Goal: Task Accomplishment & Management: Manage account settings

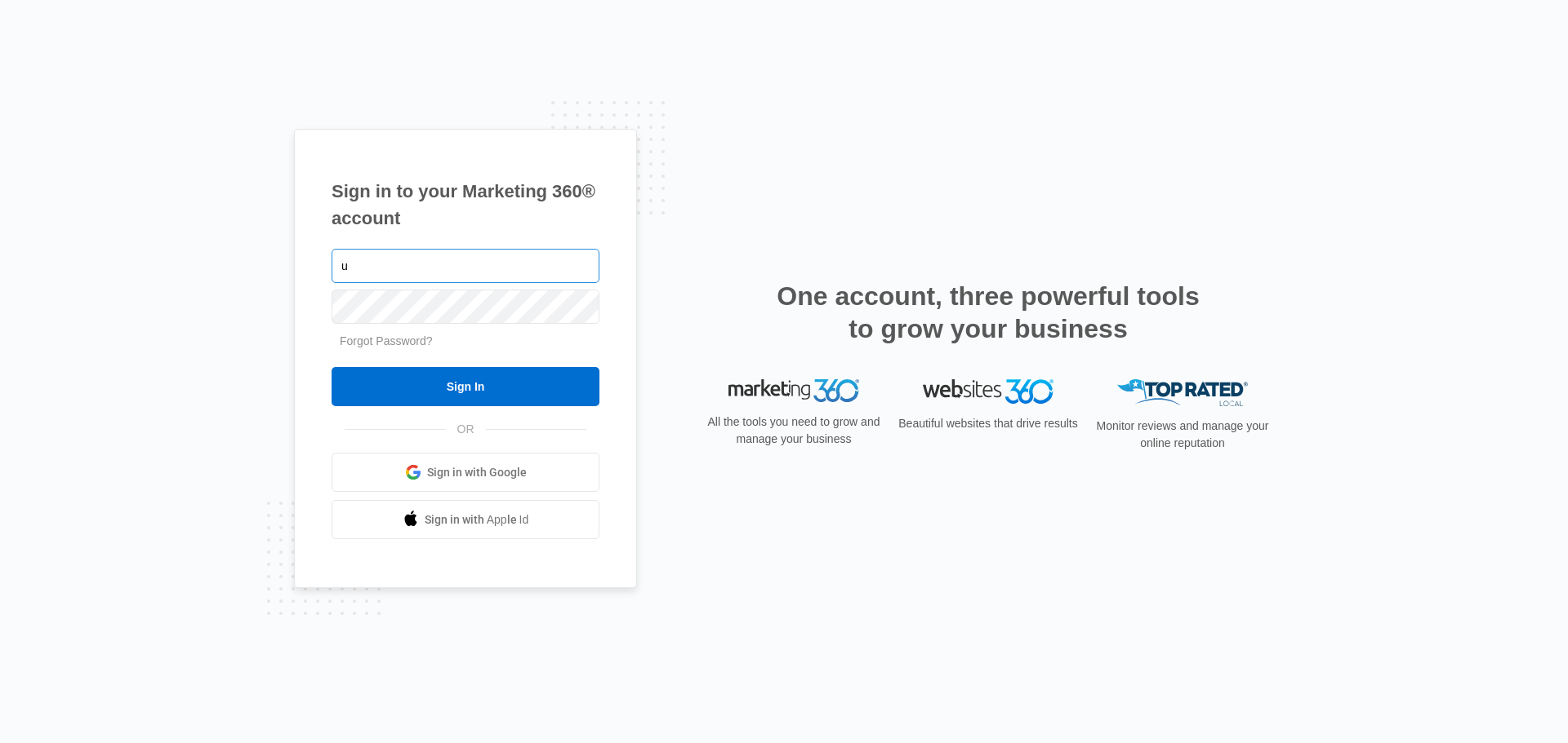
type input "[EMAIL_ADDRESS][DOMAIN_NAME]"
click at [332, 367] on input "Sign In" at bounding box center [465, 386] width 267 height 39
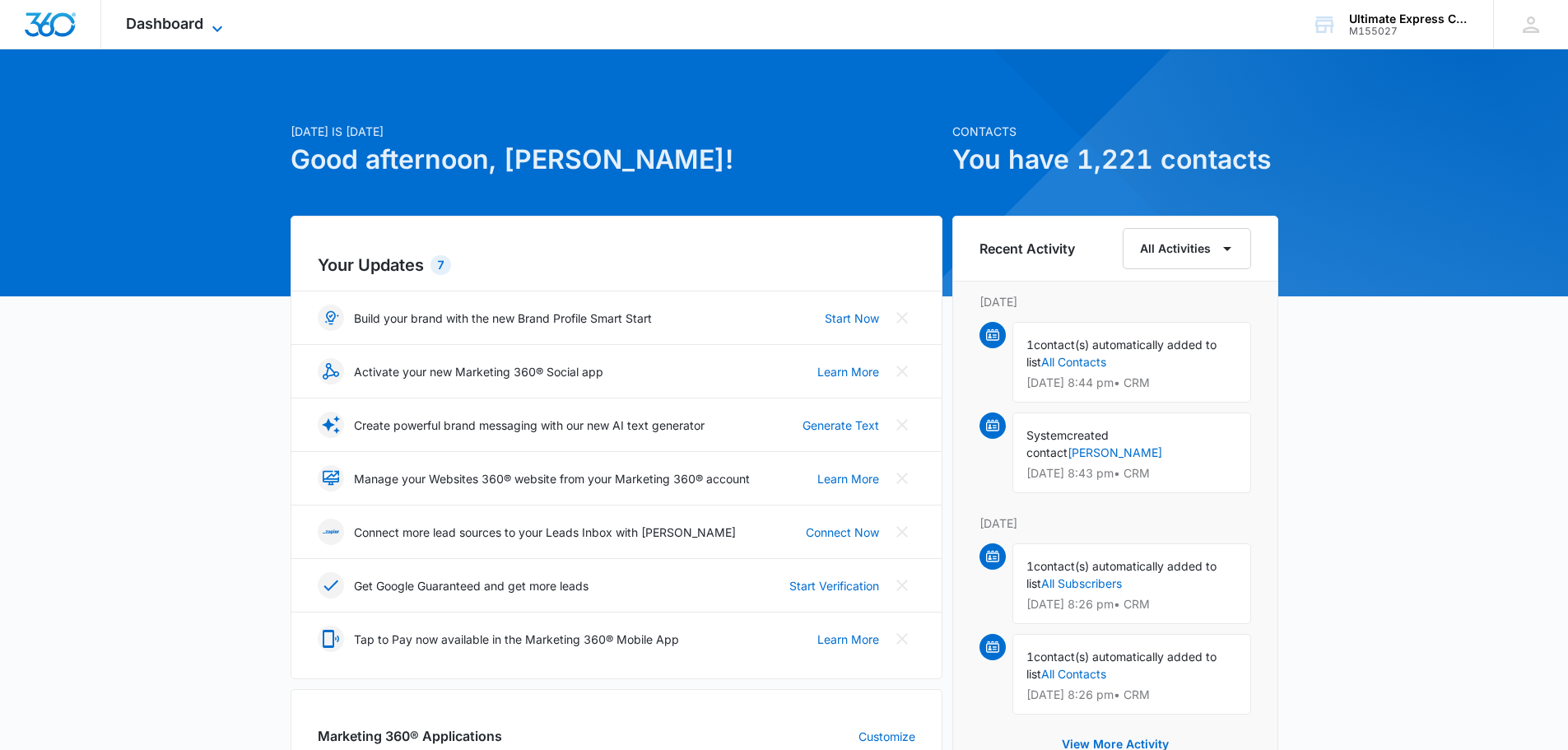
click at [181, 18] on span "Dashboard" at bounding box center [164, 23] width 77 height 17
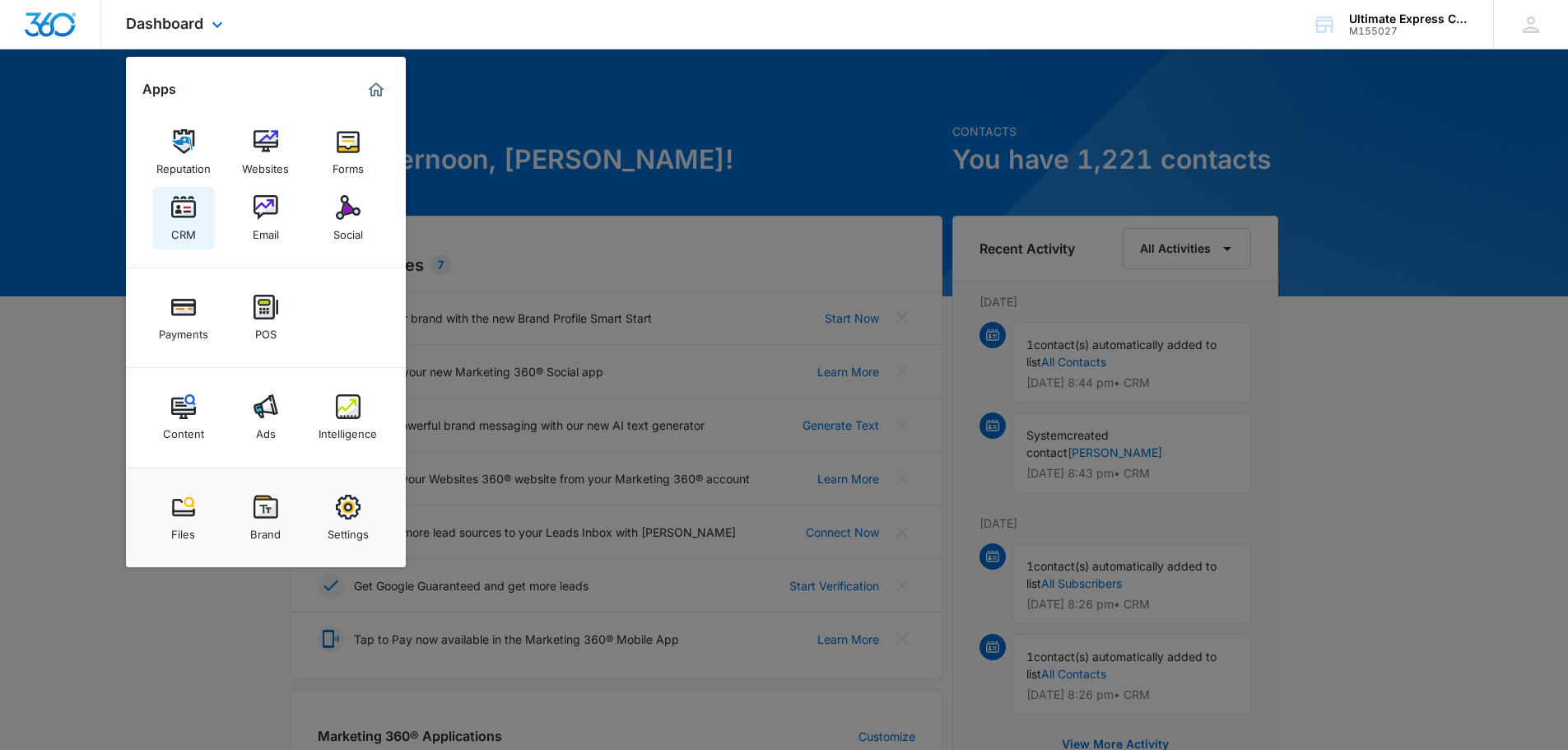
click at [177, 210] on img at bounding box center [183, 208] width 24 height 24
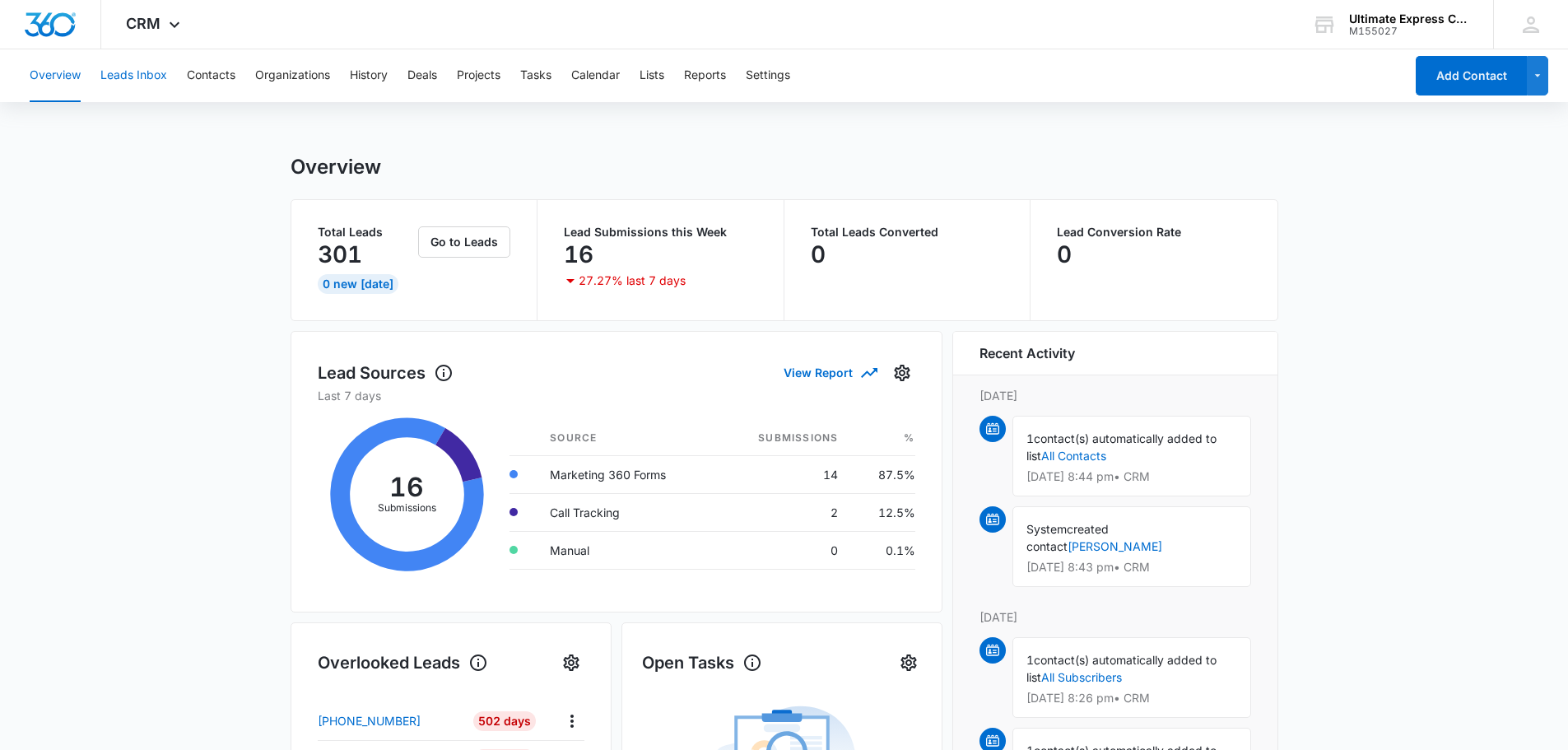
click at [143, 76] on button "Leads Inbox" at bounding box center [133, 76] width 67 height 53
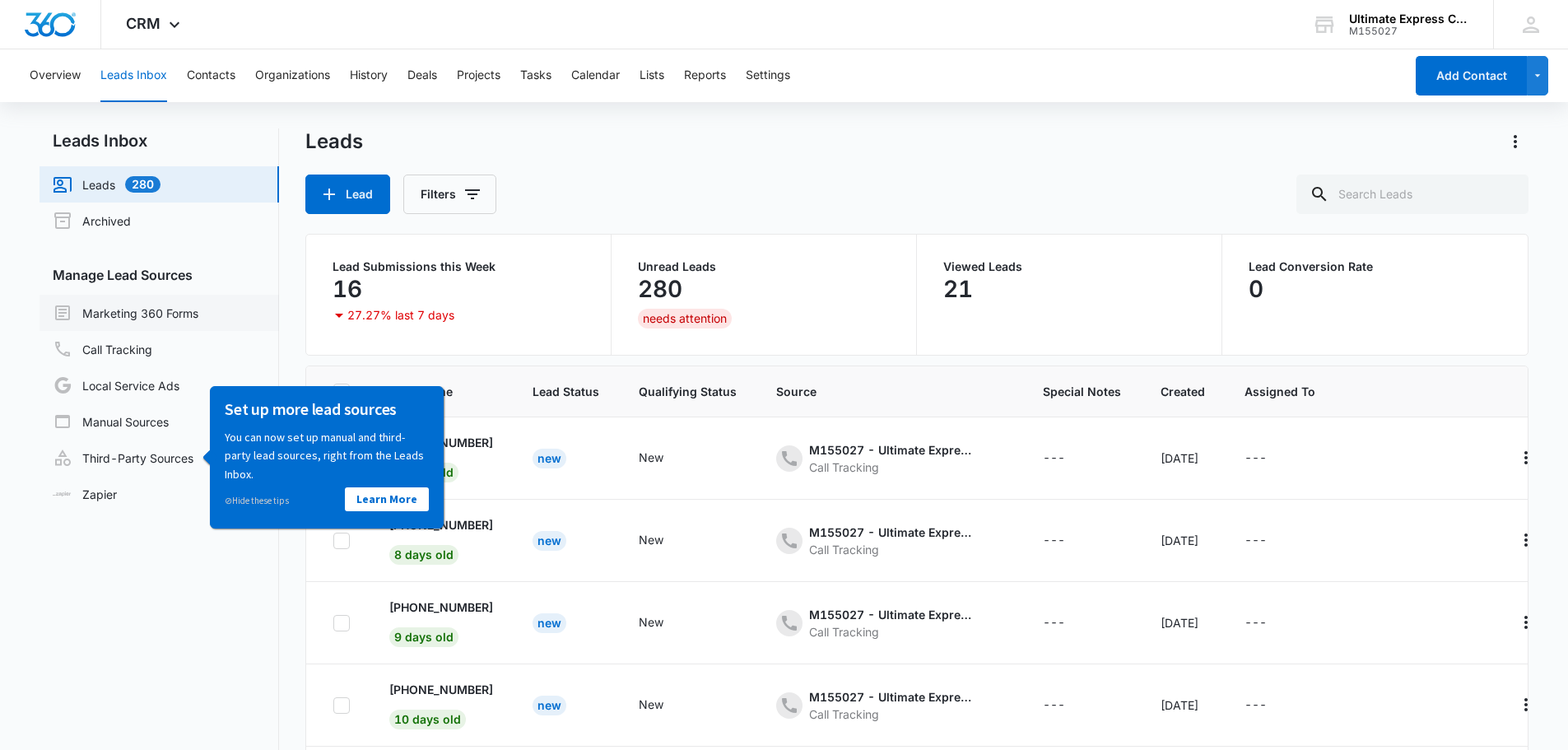
click at [163, 311] on link "Marketing 360 Forms" at bounding box center [125, 312] width 146 height 20
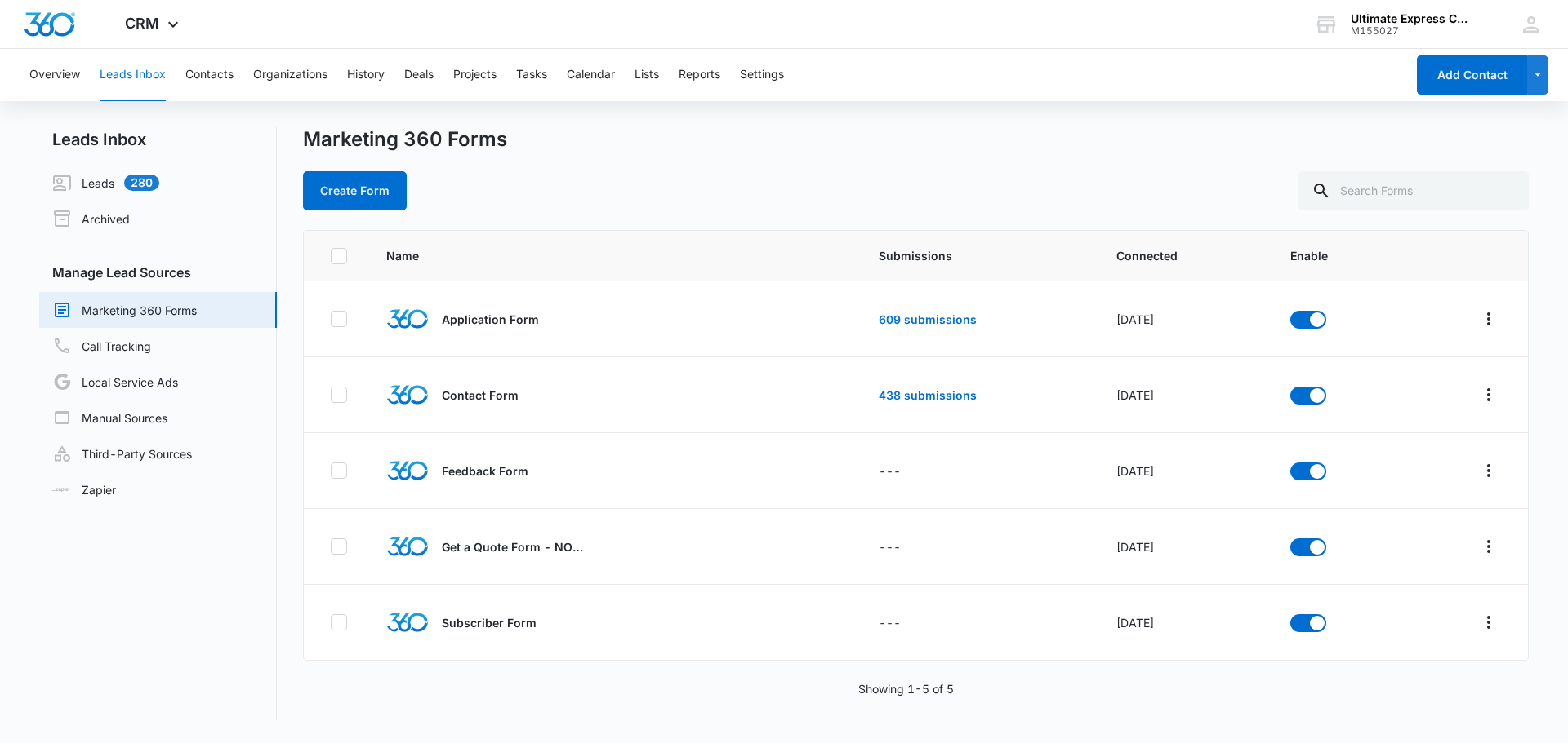
click at [657, 182] on div "Create Form" at bounding box center [915, 191] width 1225 height 39
click at [954, 323] on link "609 submissions" at bounding box center [927, 319] width 98 height 14
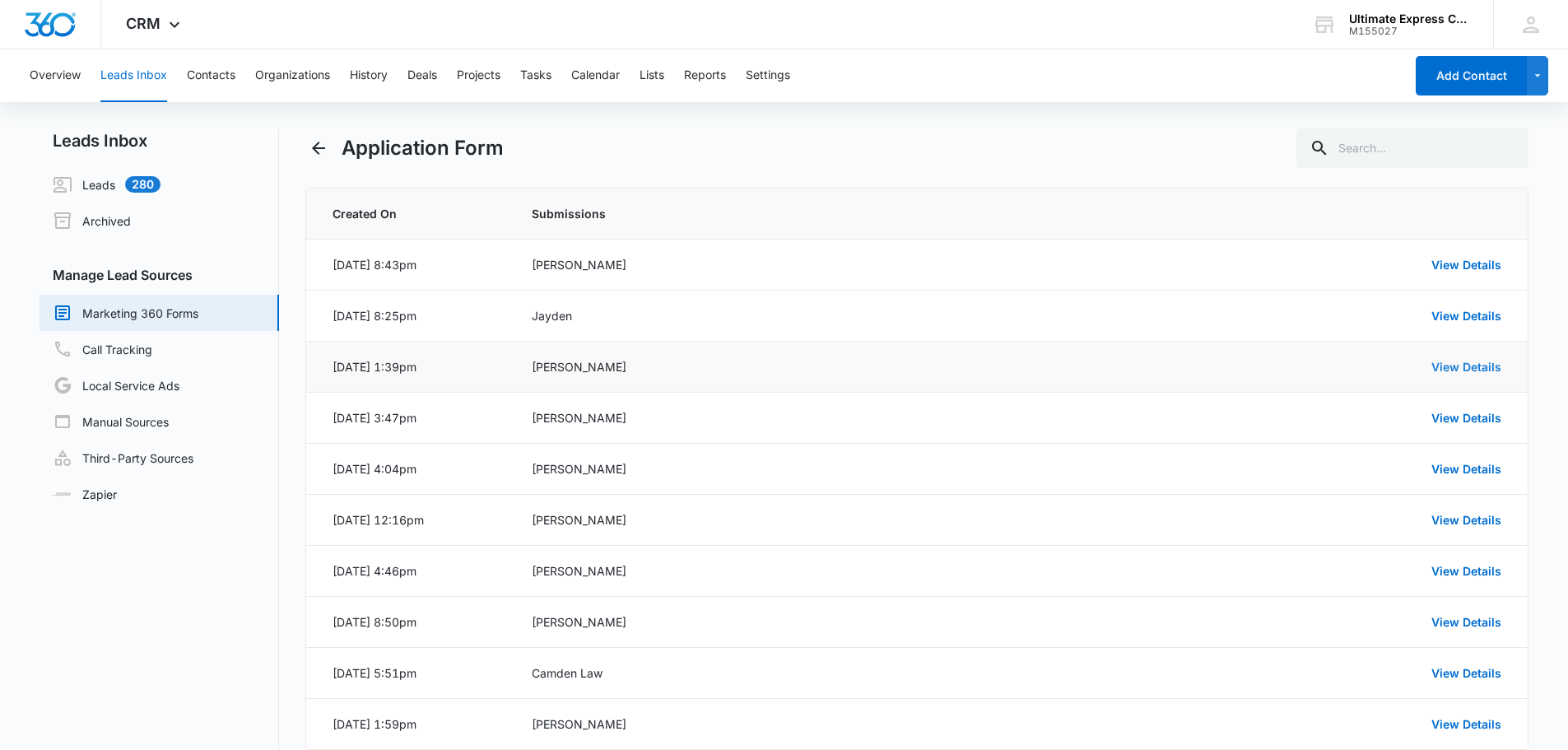
click at [1470, 371] on link "View Details" at bounding box center [1467, 367] width 70 height 14
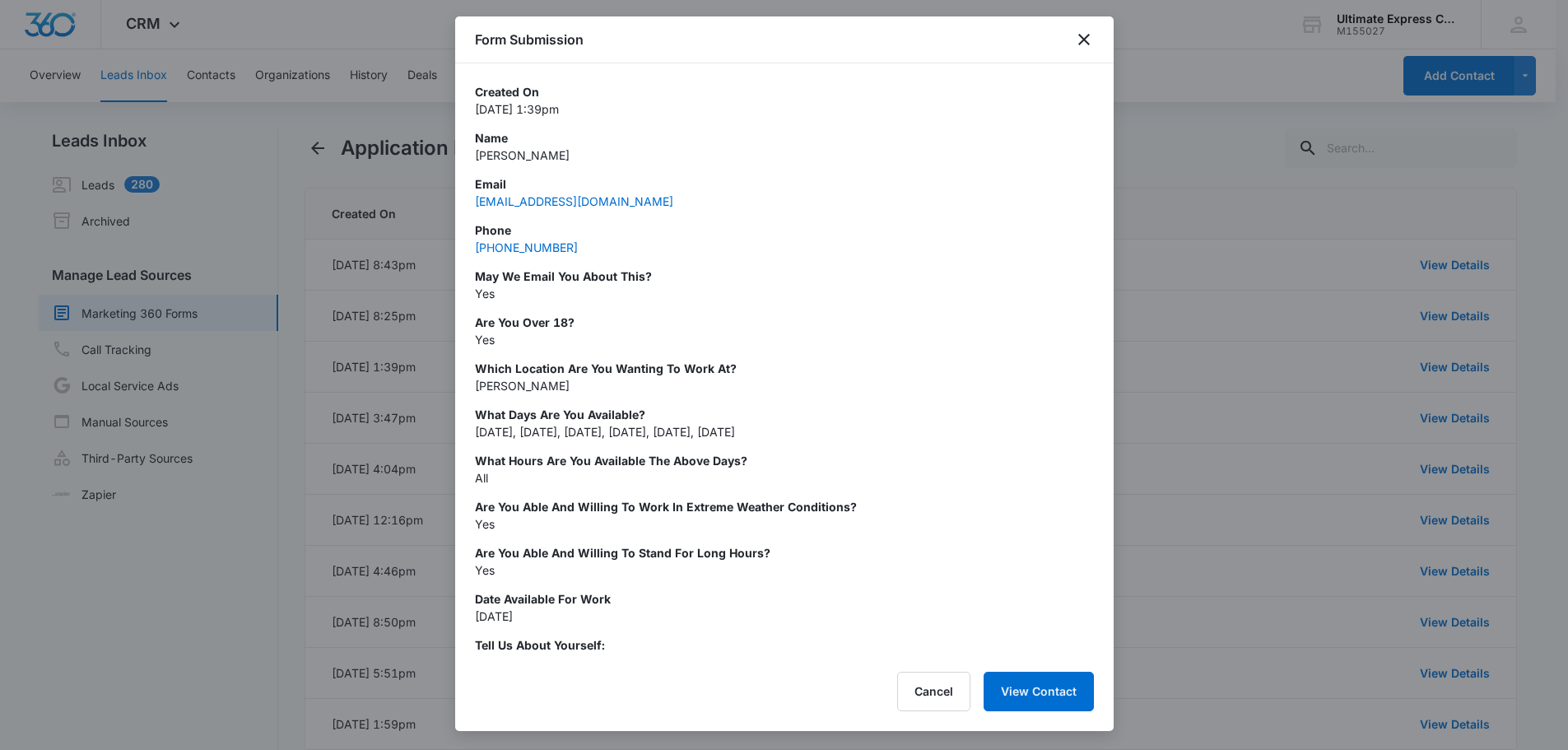
click at [1280, 396] on div at bounding box center [784, 375] width 1568 height 750
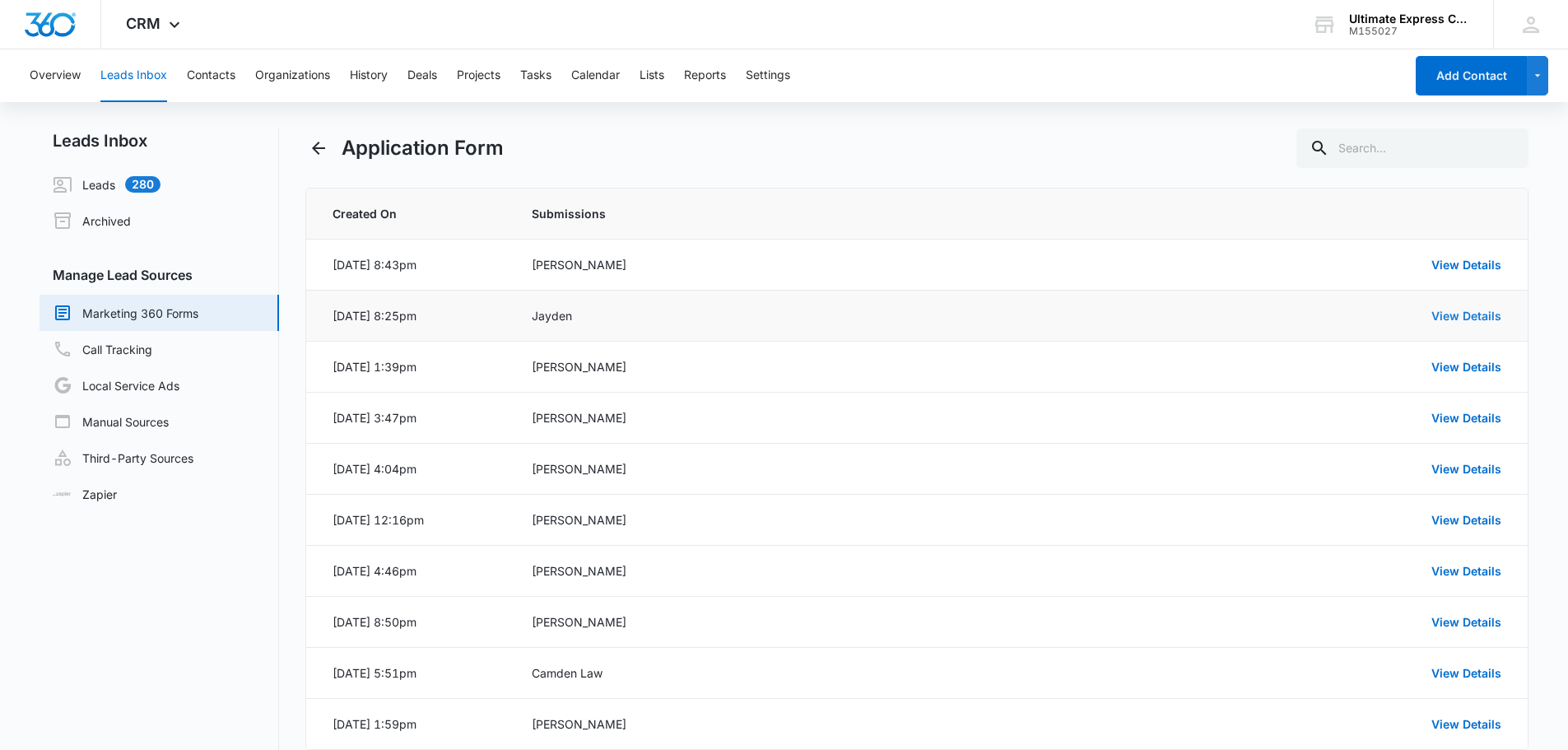
click at [1455, 309] on link "View Details" at bounding box center [1467, 316] width 70 height 14
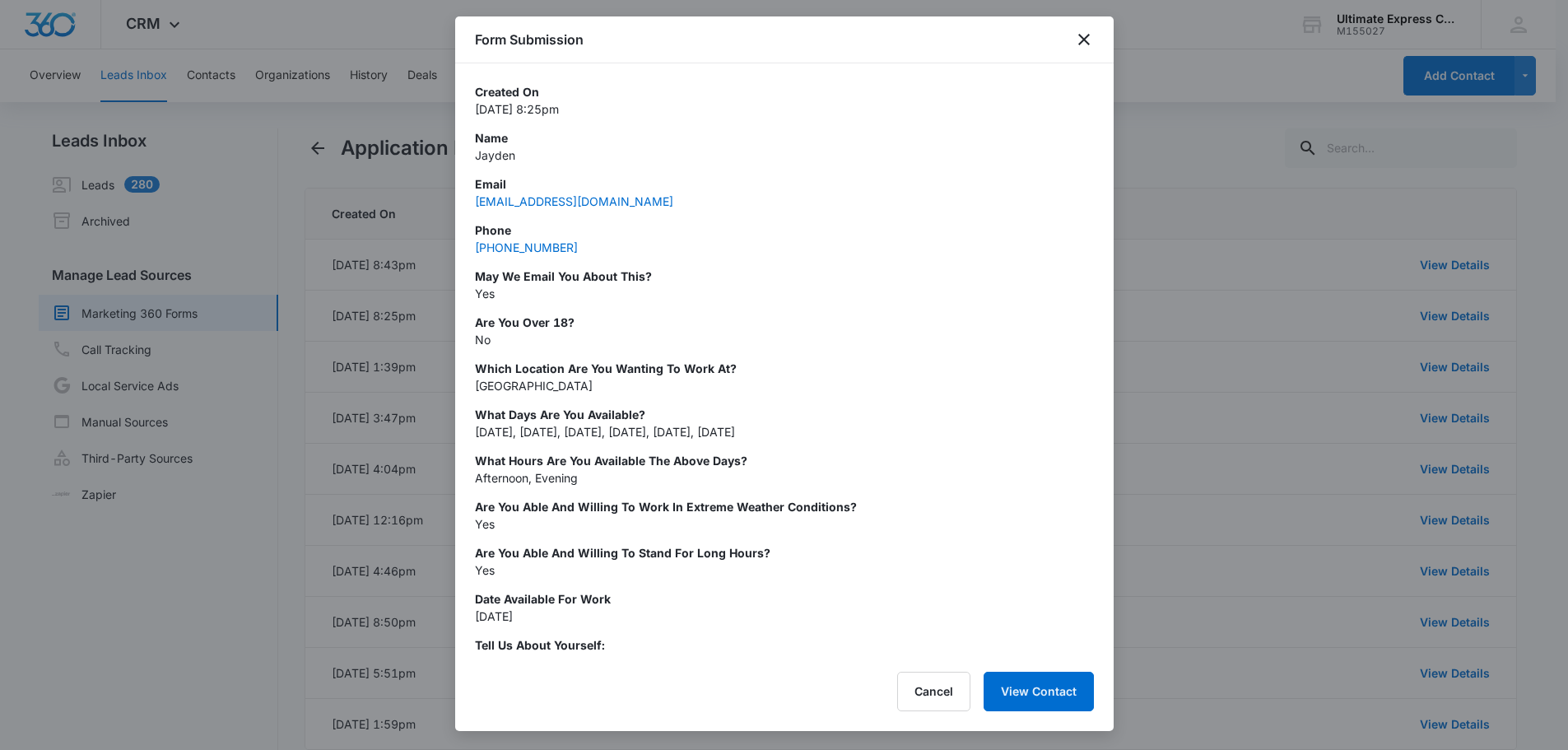
click at [1339, 157] on div at bounding box center [784, 375] width 1568 height 750
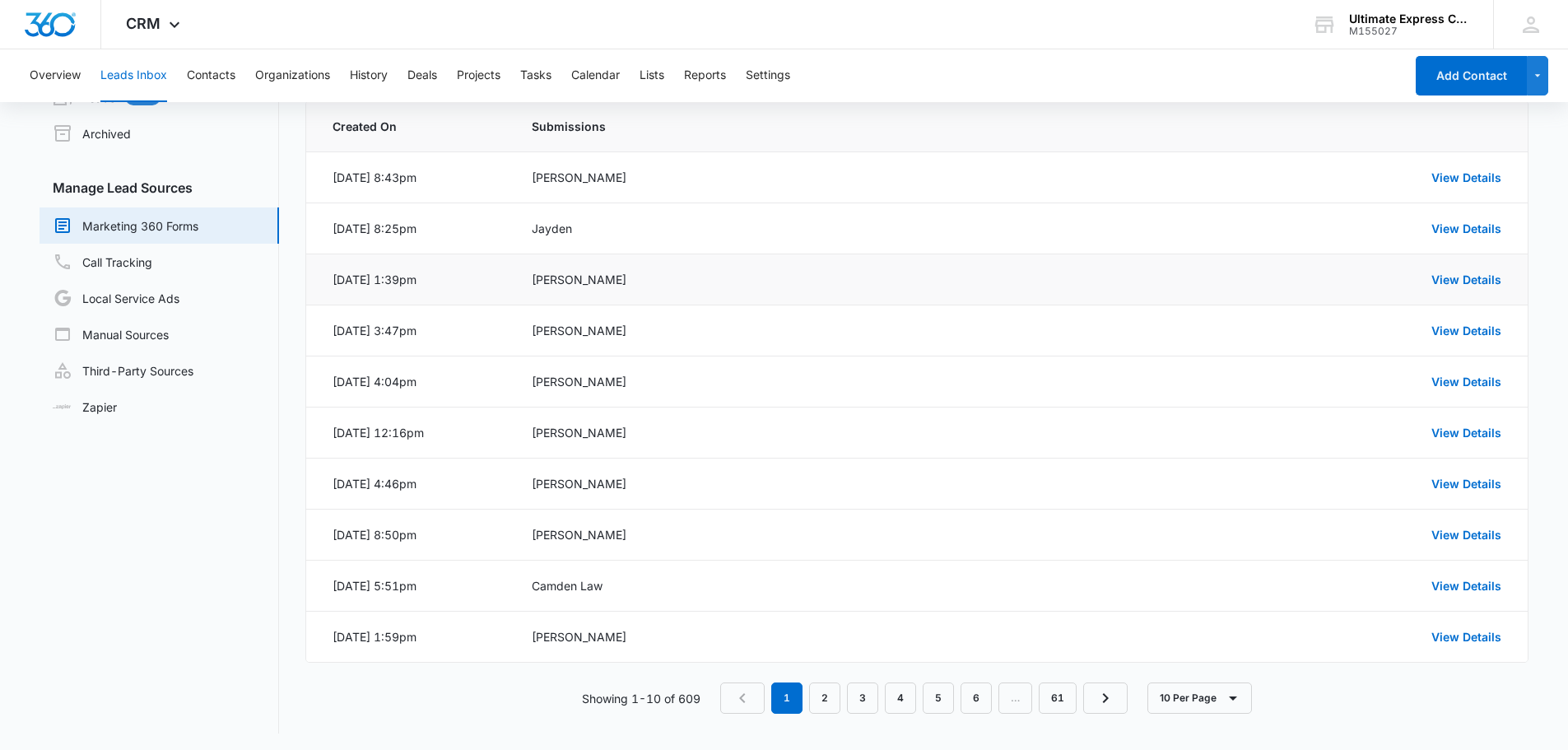
scroll to position [90, 0]
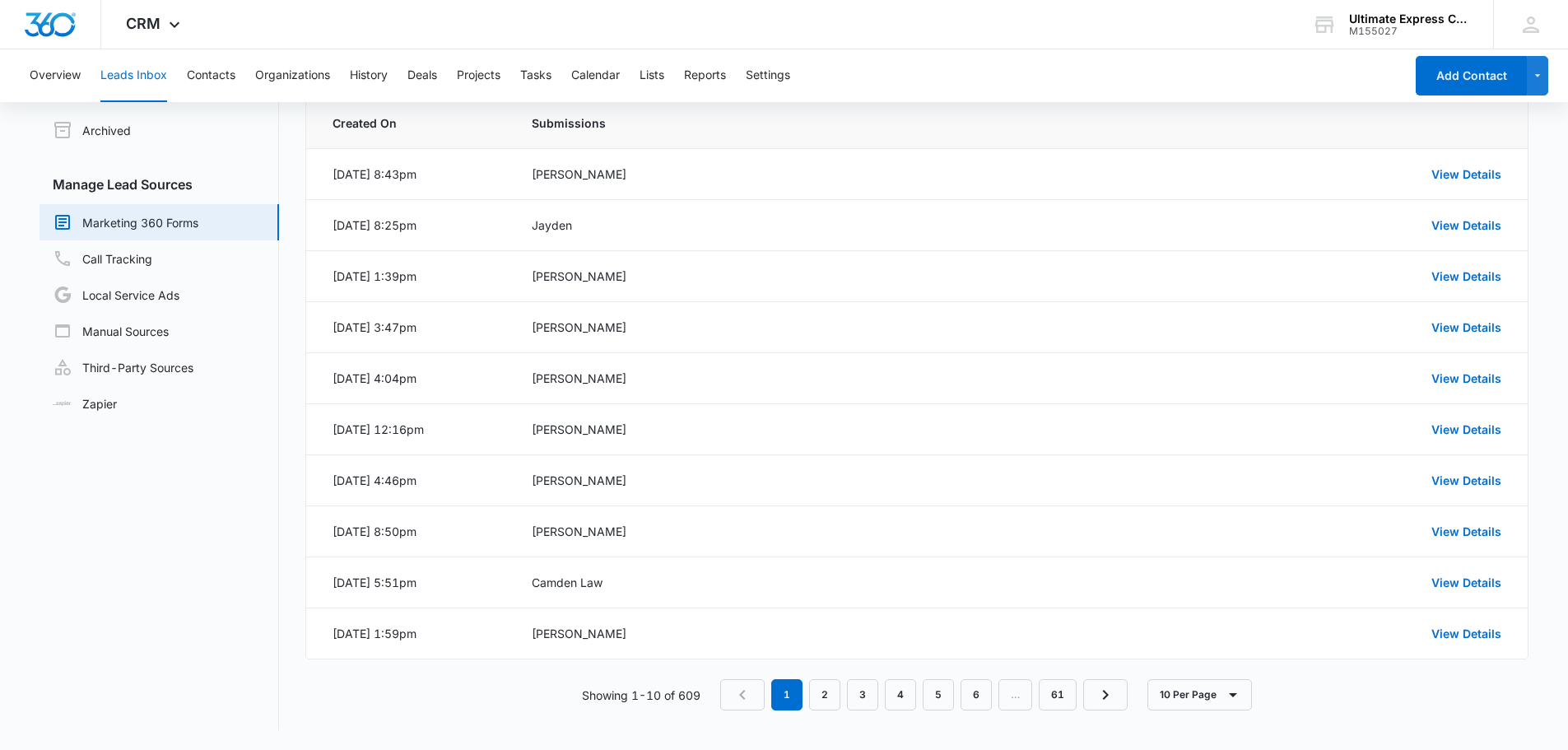
click at [278, 484] on nav "Leads Inbox Leads 280 Archived Manage Lead Sources Marketing 360 Forms Call Tra…" at bounding box center [159, 383] width 240 height 693
click at [248, 487] on nav "Leads Inbox Leads 280 Archived Manage Lead Sources Marketing 360 Forms Call Tra…" at bounding box center [159, 383] width 240 height 693
click at [816, 693] on link "2" at bounding box center [824, 695] width 31 height 31
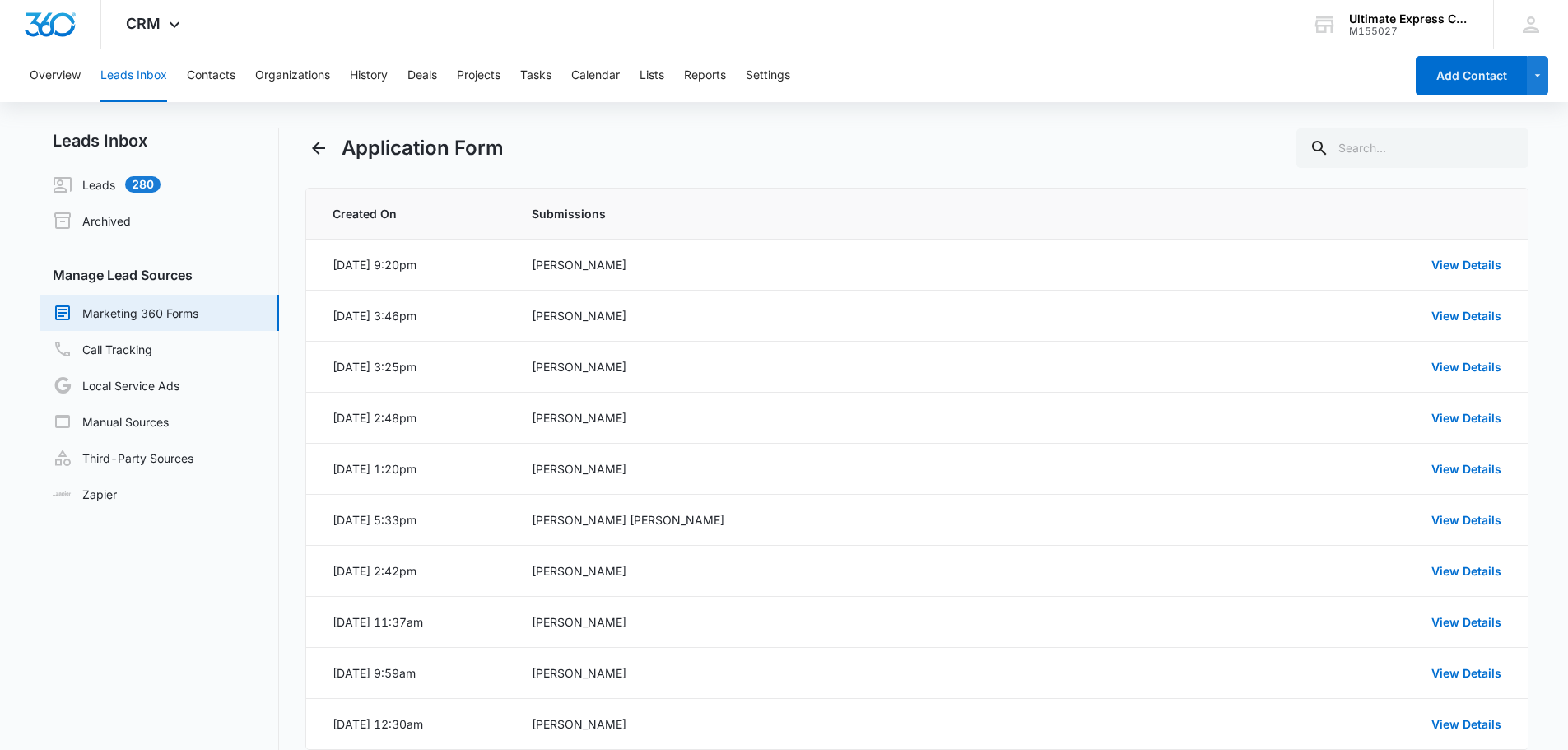
click at [1016, 148] on div "Application Form" at bounding box center [917, 148] width 1224 height 39
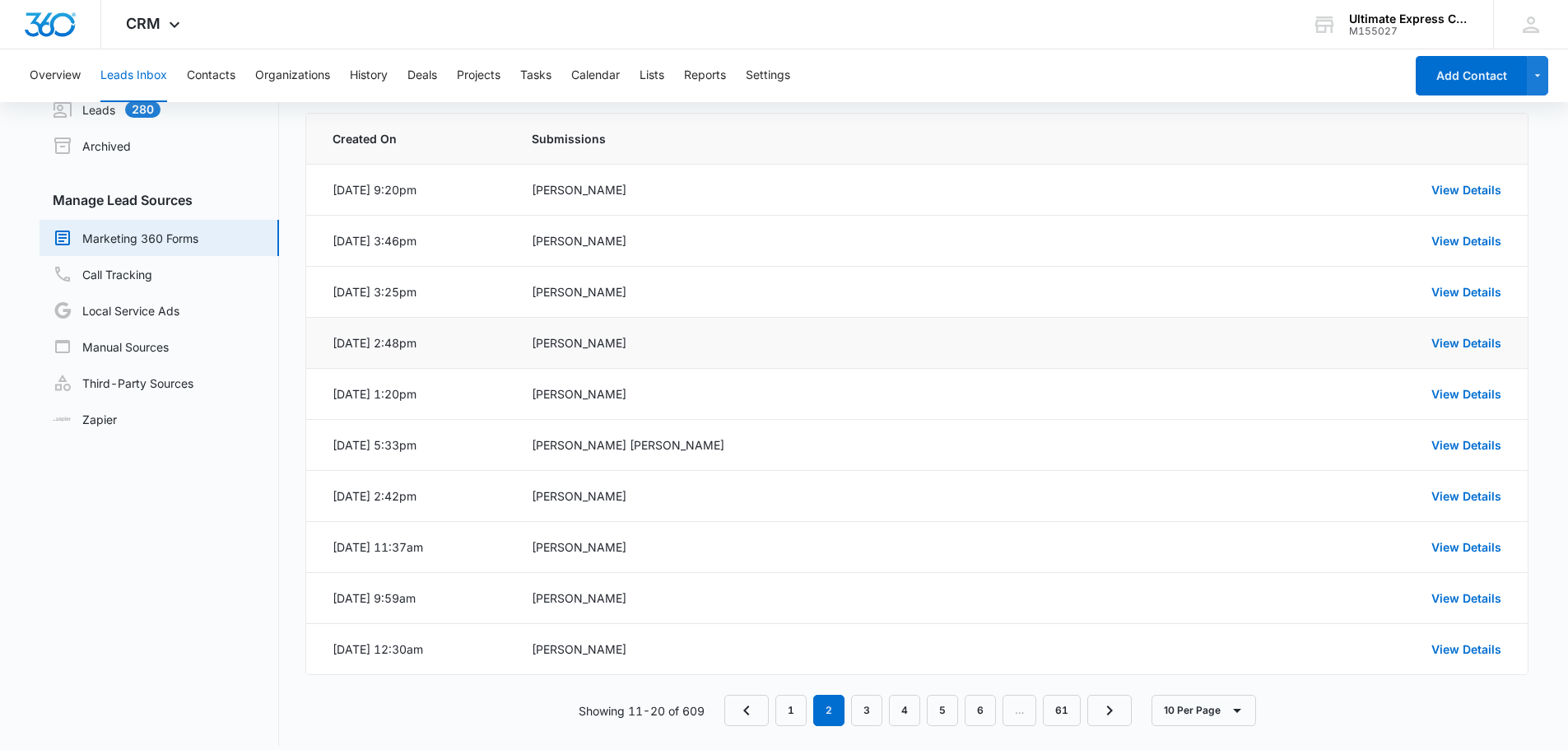
scroll to position [90, 0]
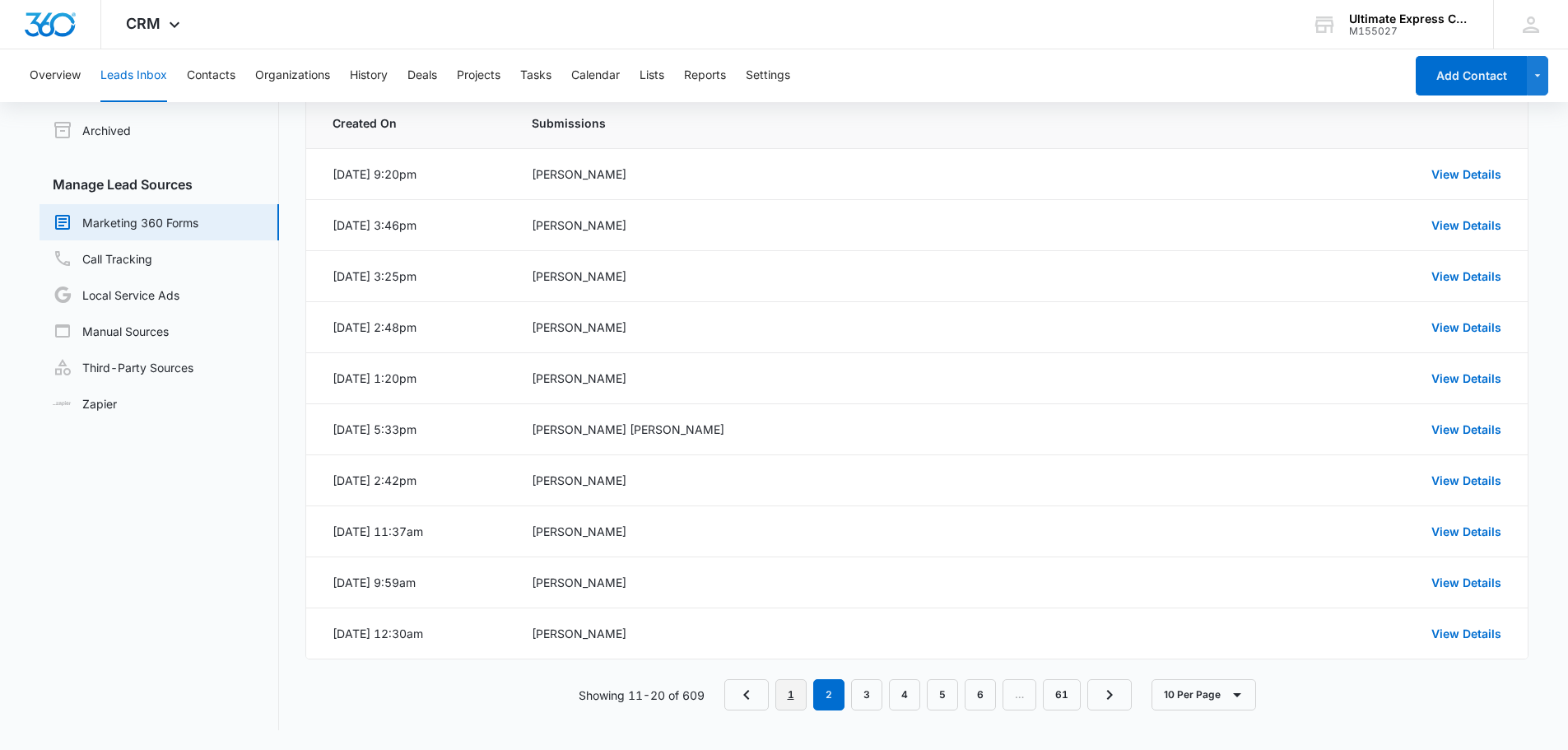
click at [800, 690] on link "1" at bounding box center [791, 695] width 31 height 31
click at [1477, 536] on link "View Details" at bounding box center [1467, 531] width 70 height 14
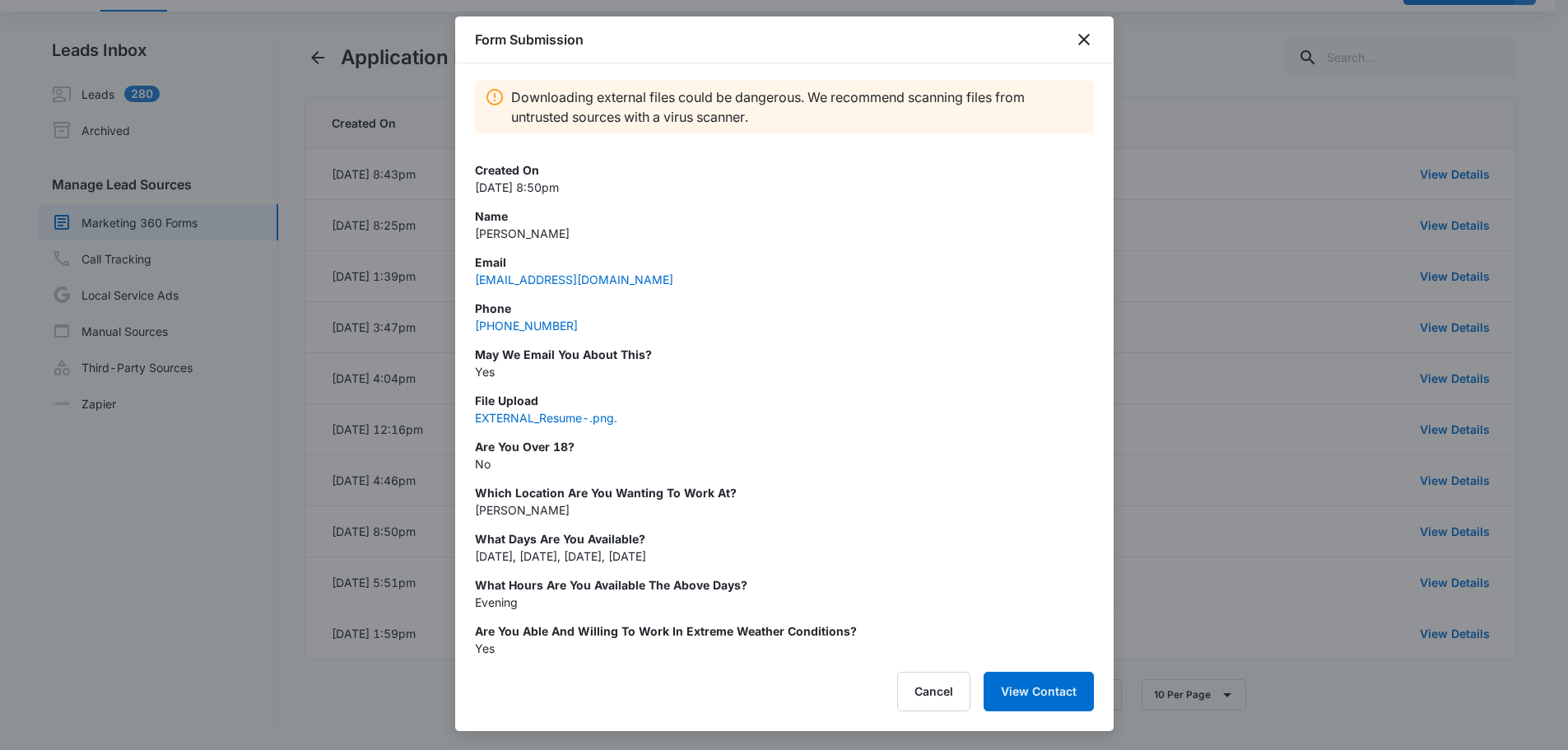
scroll to position [0, 0]
click at [1201, 290] on div at bounding box center [784, 375] width 1568 height 750
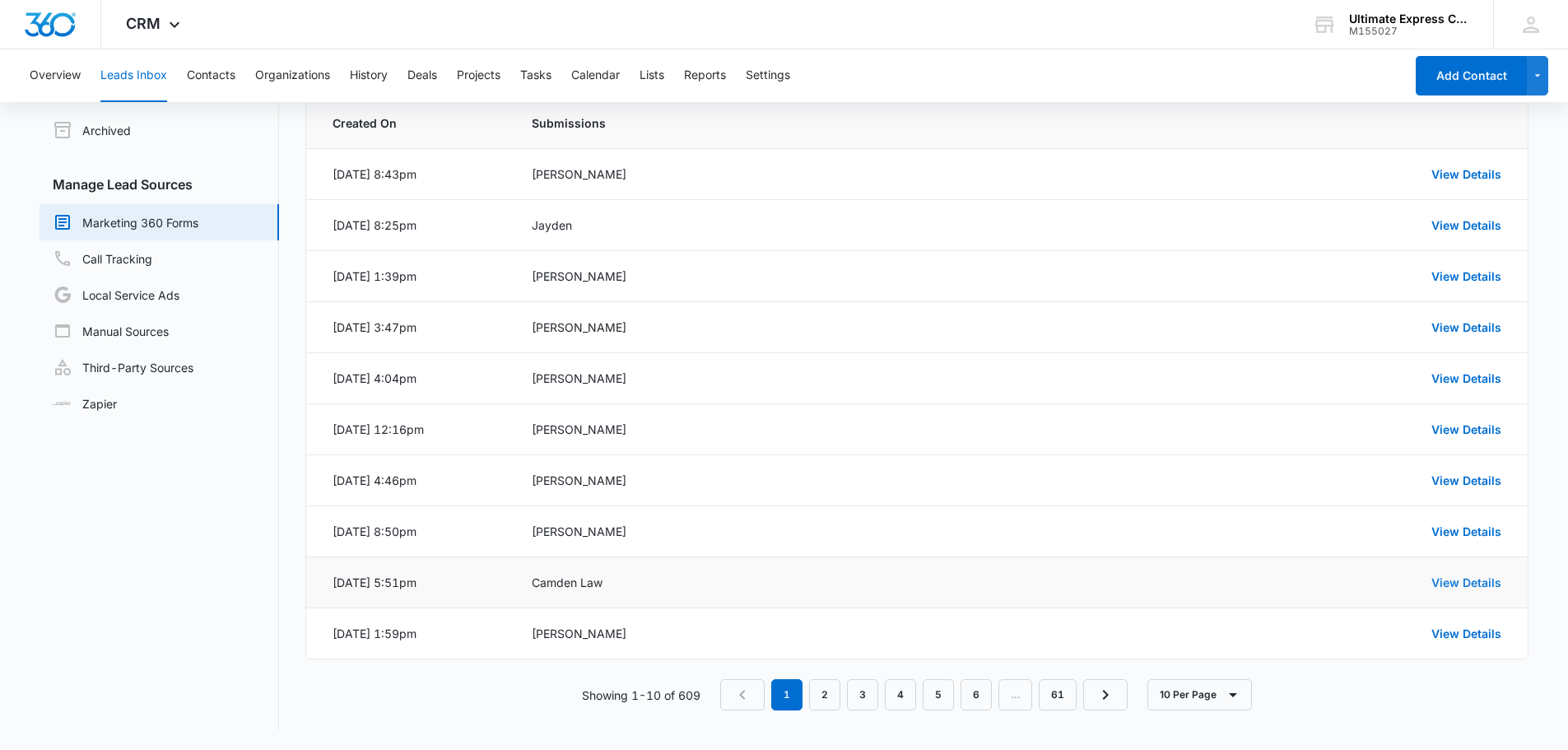
click at [1445, 580] on link "View Details" at bounding box center [1467, 583] width 70 height 14
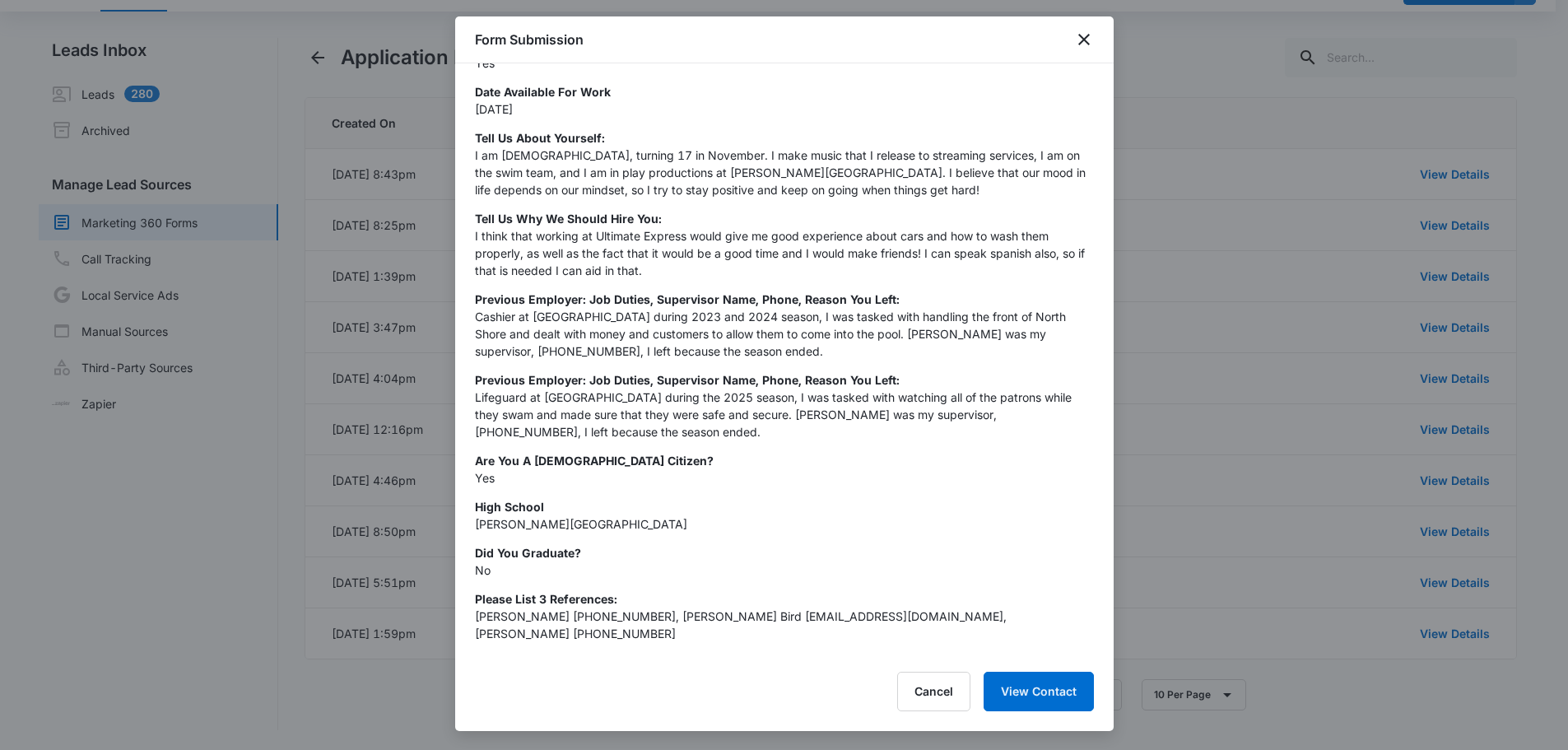
scroll to position [523, 0]
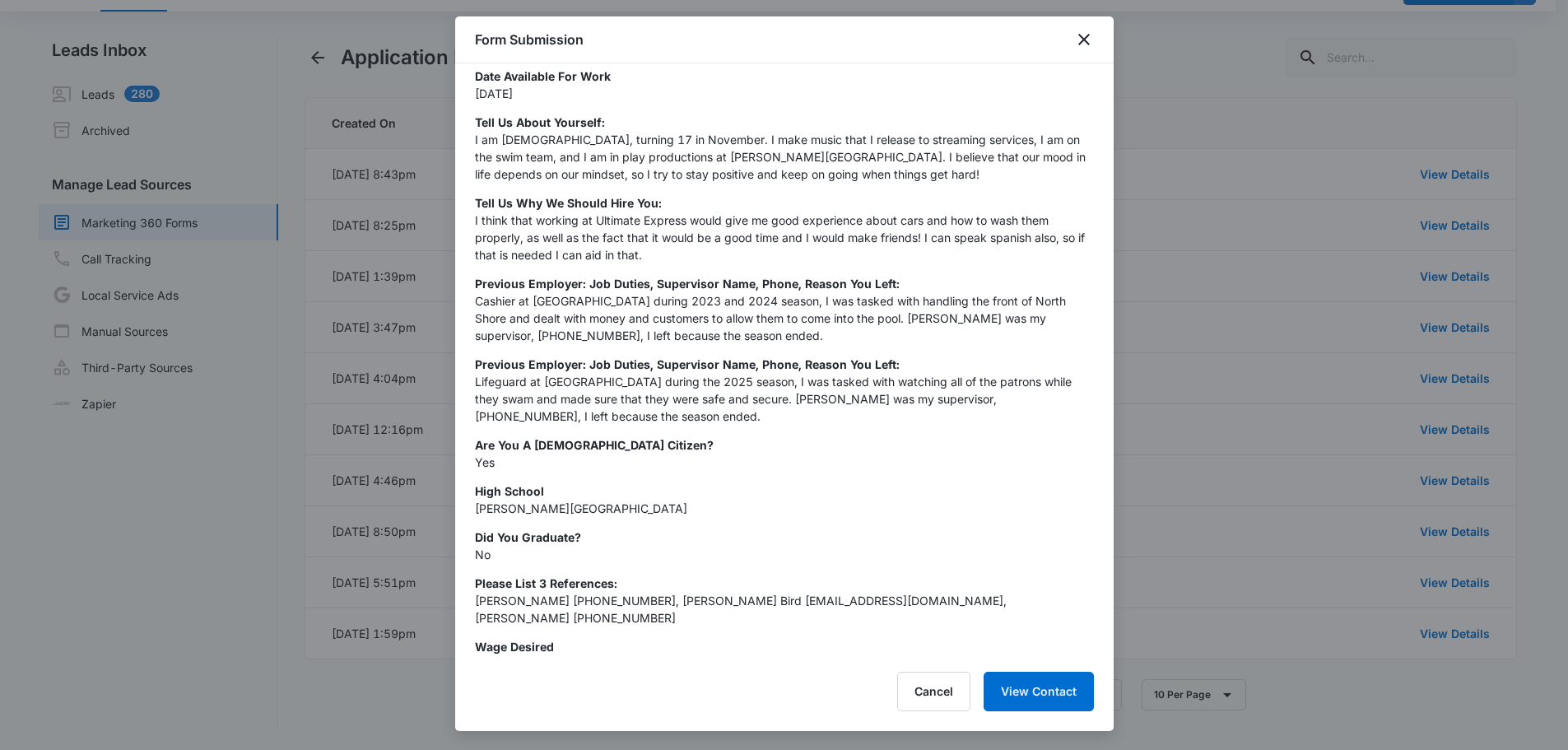
click at [1228, 323] on div at bounding box center [784, 375] width 1568 height 750
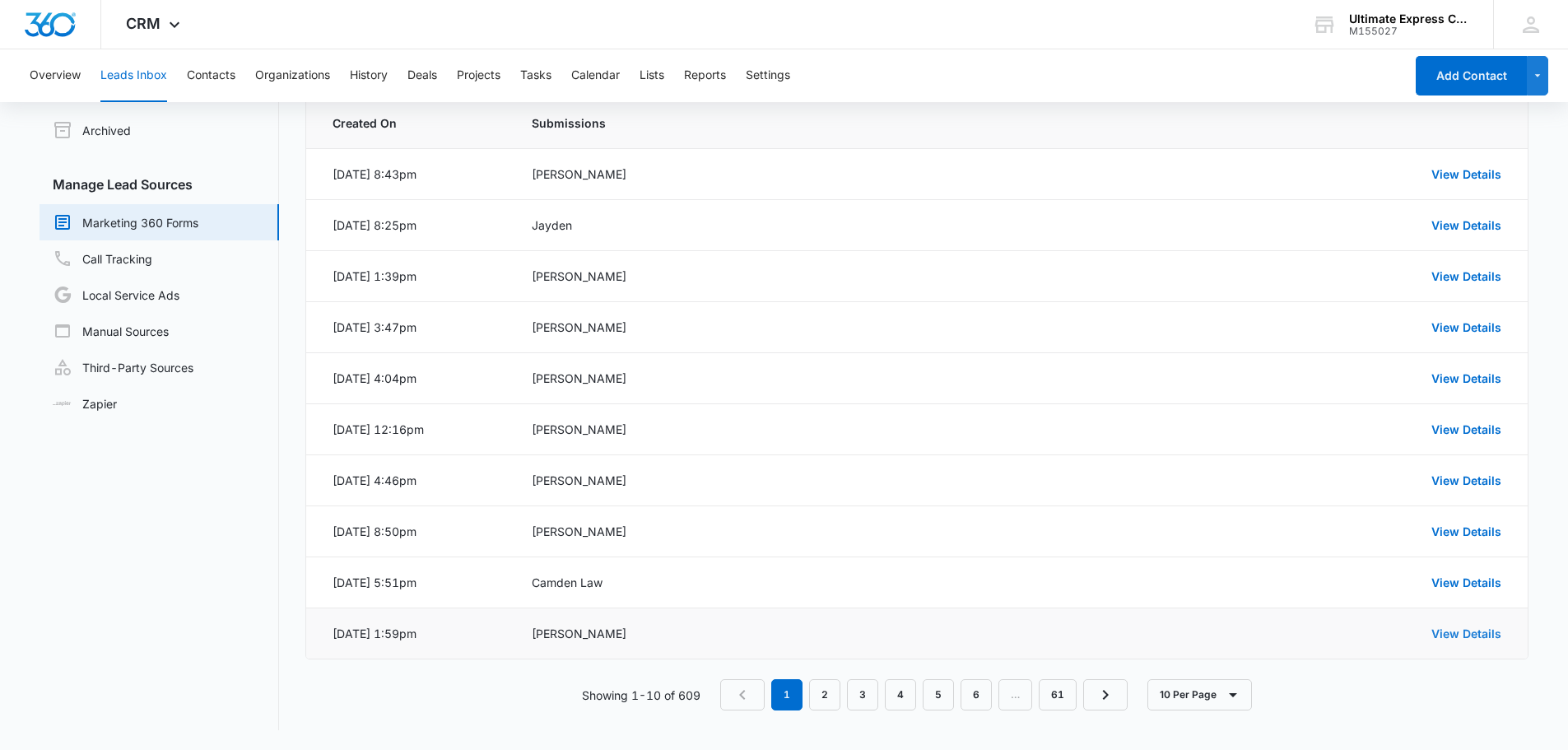
click at [1467, 633] on link "View Details" at bounding box center [1467, 633] width 70 height 14
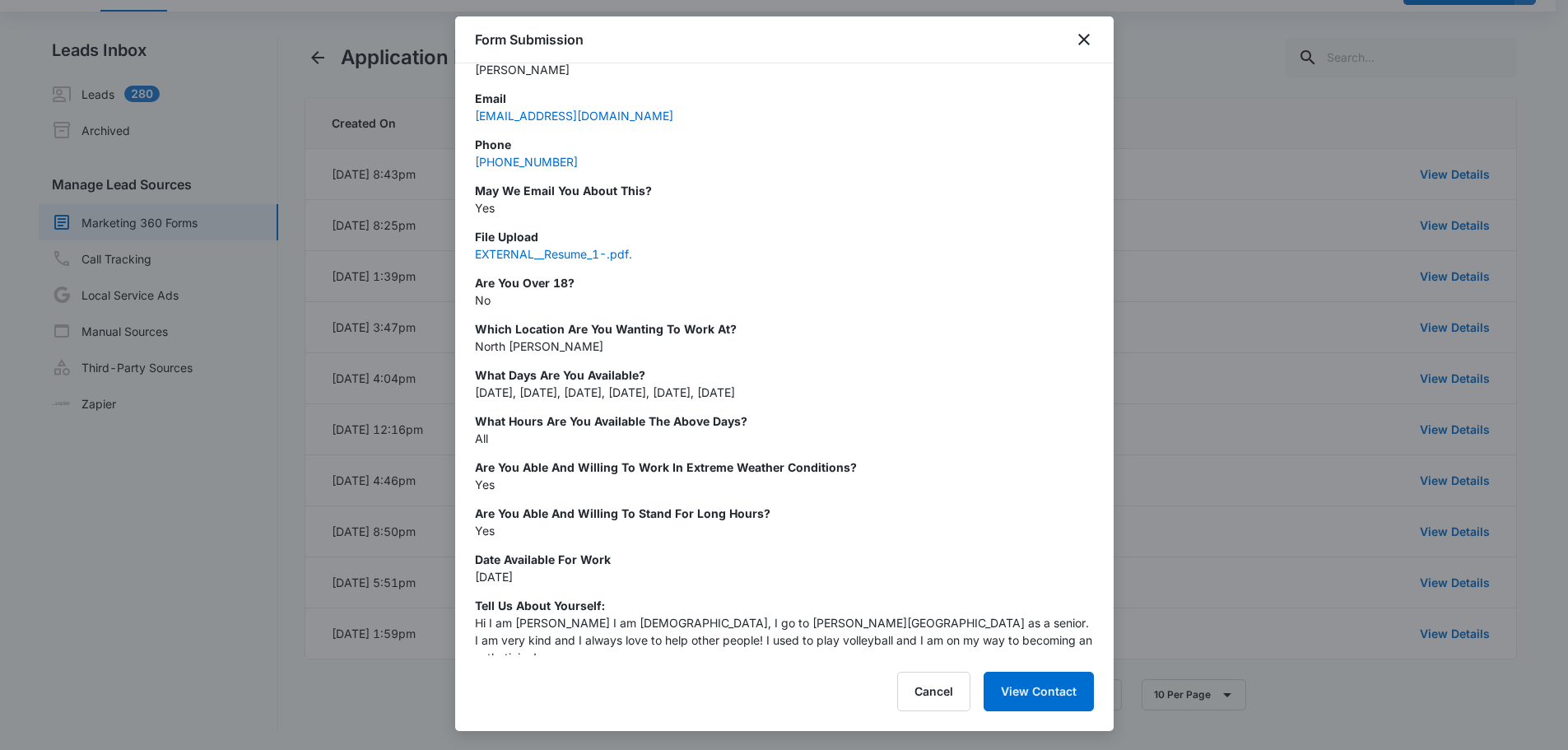
scroll to position [576, 0]
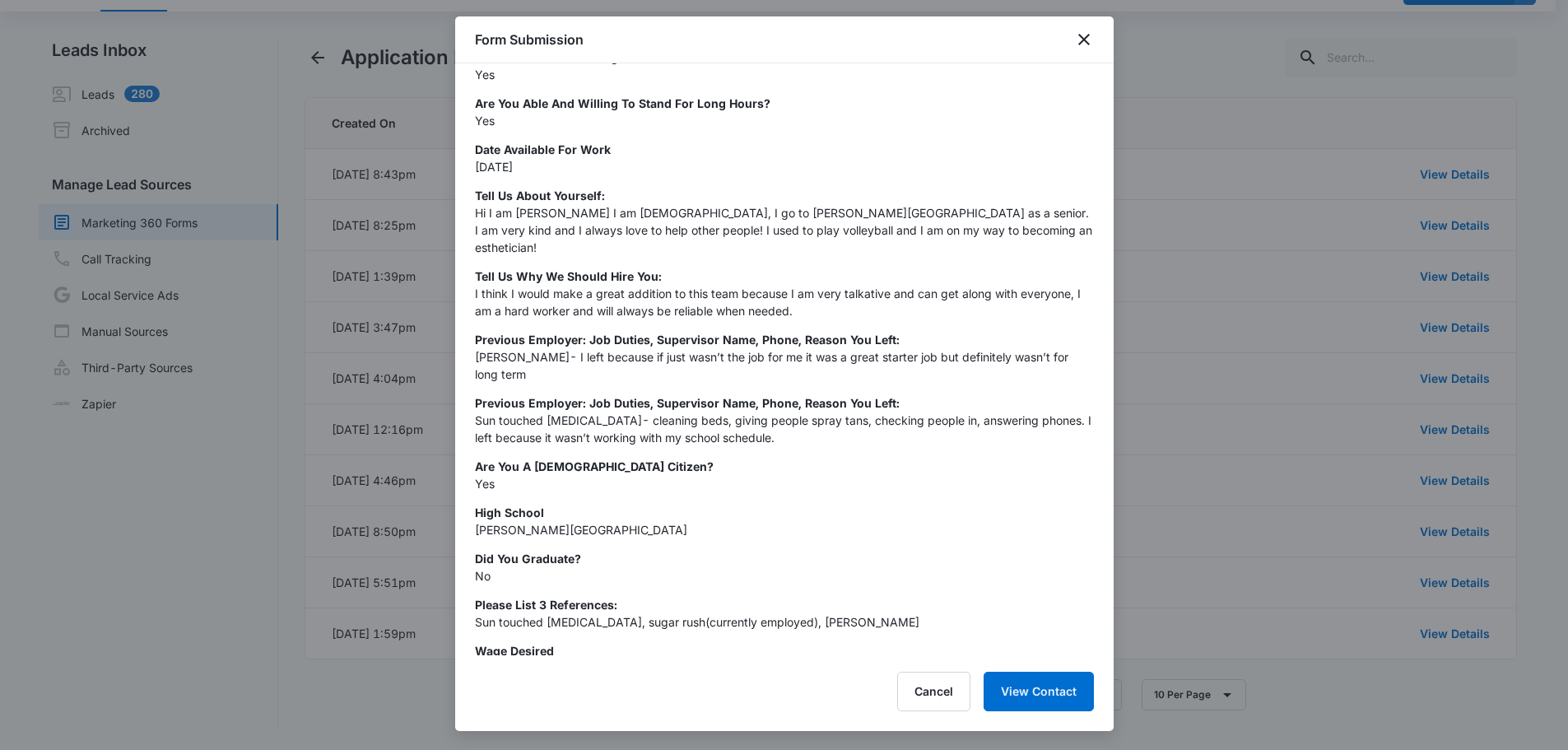
click at [1264, 323] on div at bounding box center [784, 375] width 1568 height 750
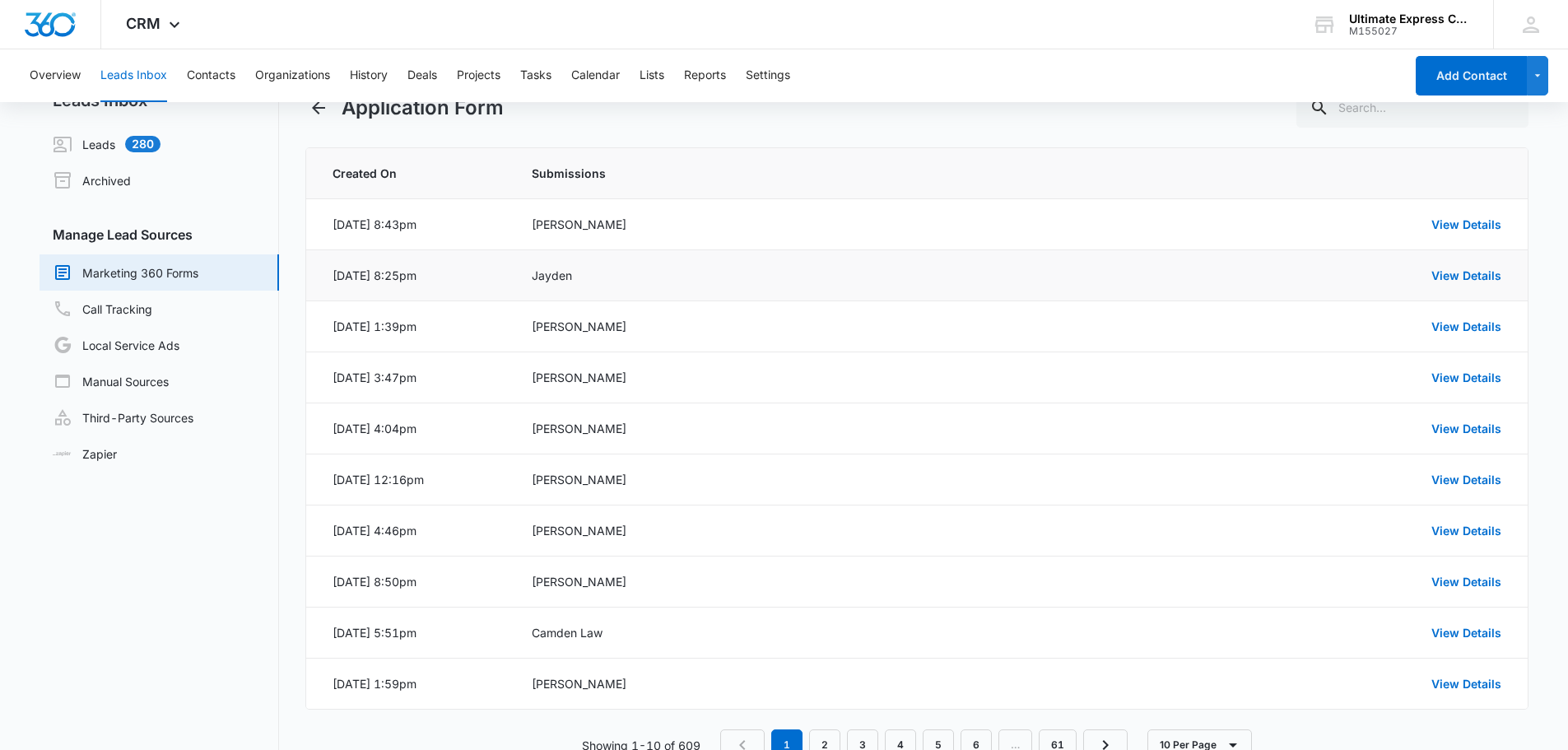
scroll to position [0, 0]
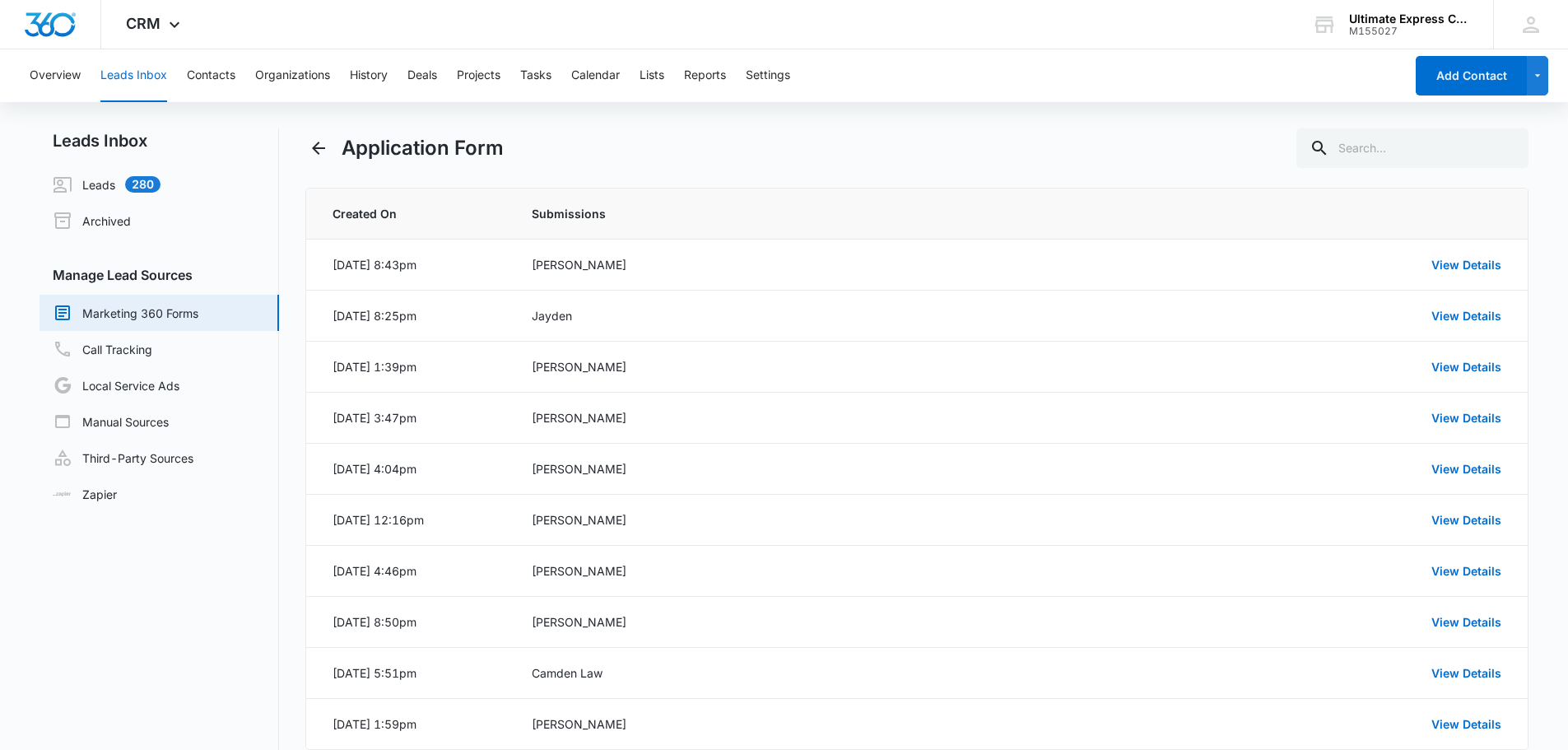
click at [896, 140] on div "Application Form" at bounding box center [917, 148] width 1224 height 39
click at [665, 40] on div "CRM Apps Reputation Websites Forms CRM Email Social Payments POS Content Ads In…" at bounding box center [784, 24] width 1568 height 50
click at [500, 31] on div "CRM Apps Reputation Websites Forms CRM Email Social Payments POS Content Ads In…" at bounding box center [784, 24] width 1568 height 50
click at [667, 17] on div "CRM Apps Reputation Websites Forms CRM Email Social Payments POS Content Ads In…" at bounding box center [784, 24] width 1568 height 50
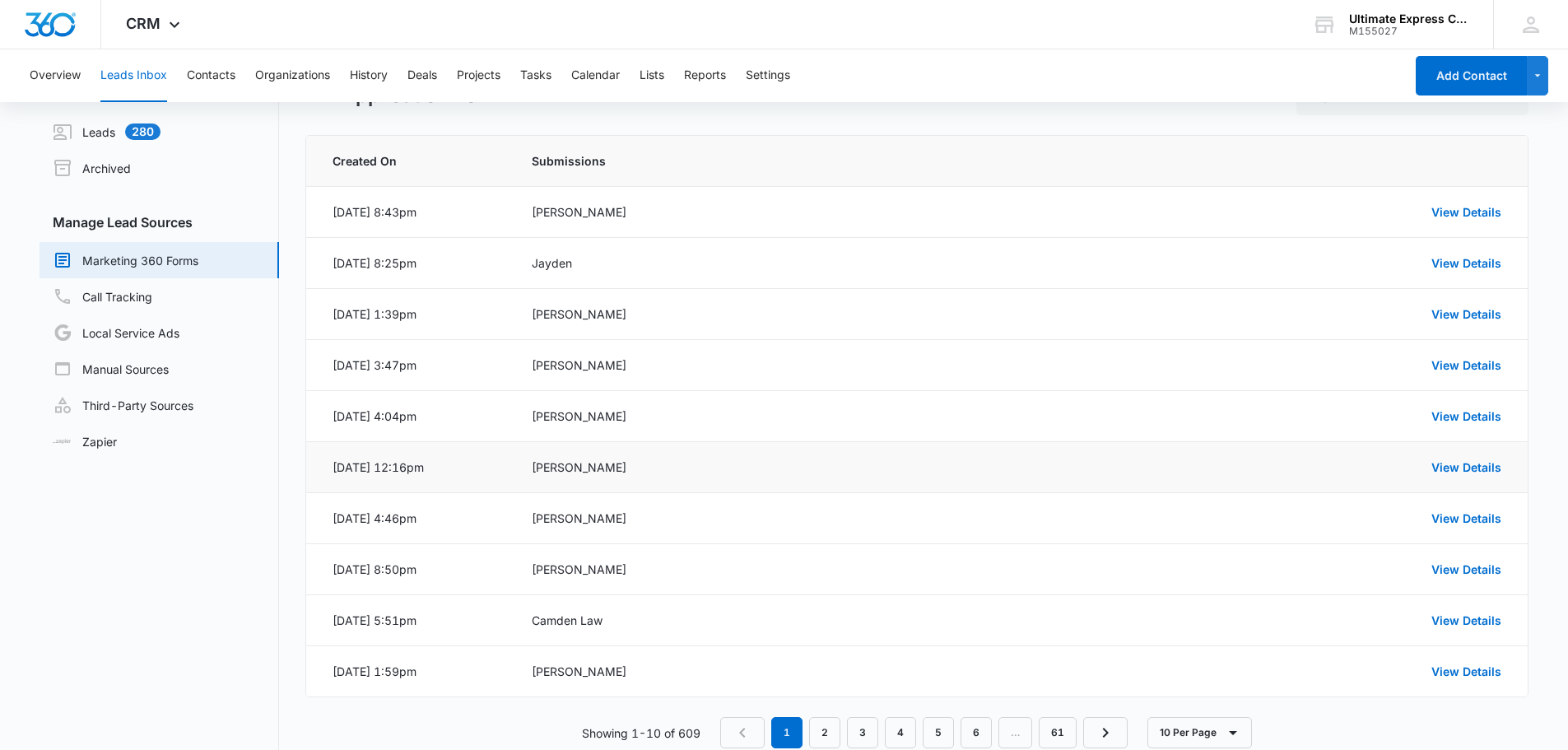
scroll to position [83, 0]
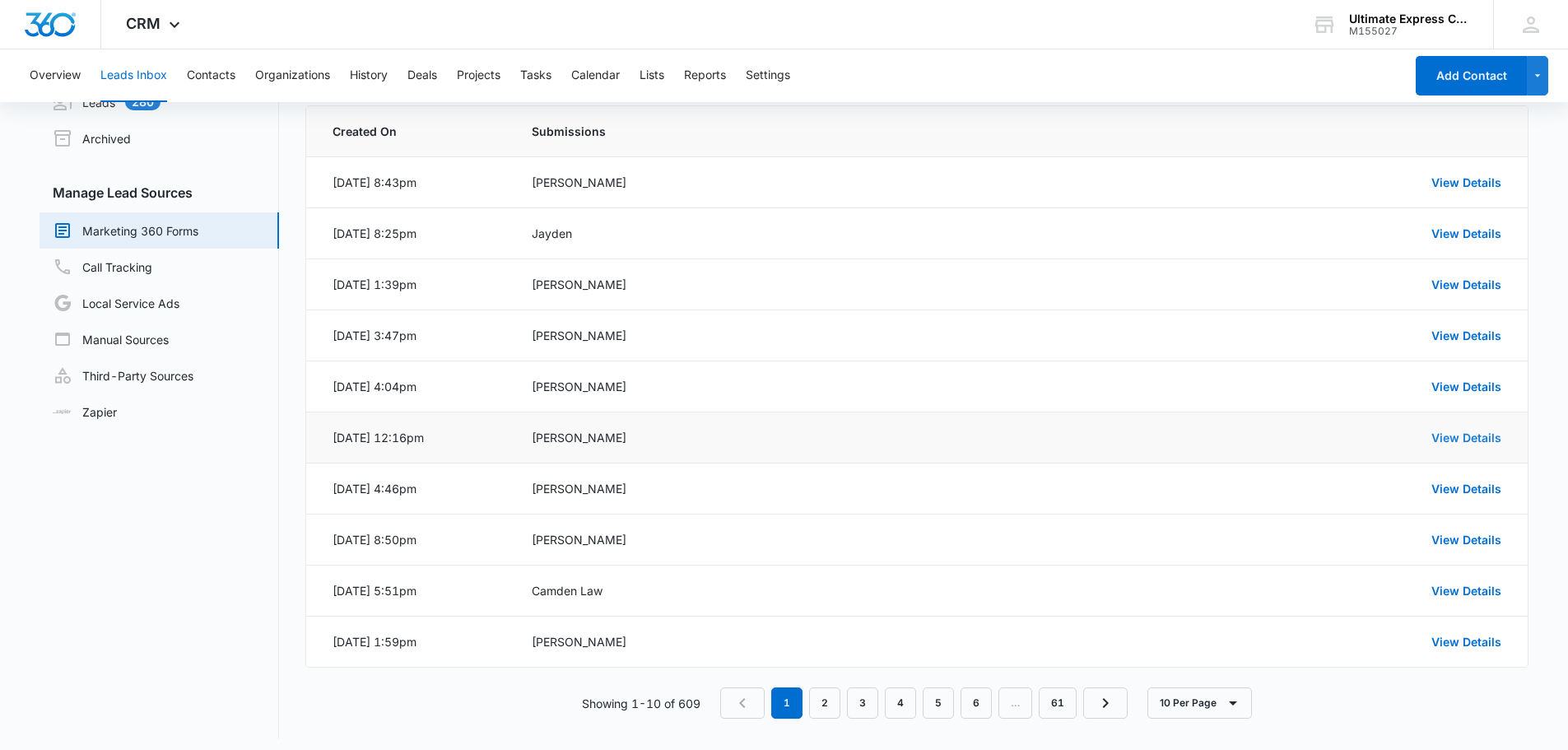
click at [1451, 433] on link "View Details" at bounding box center [1467, 437] width 70 height 14
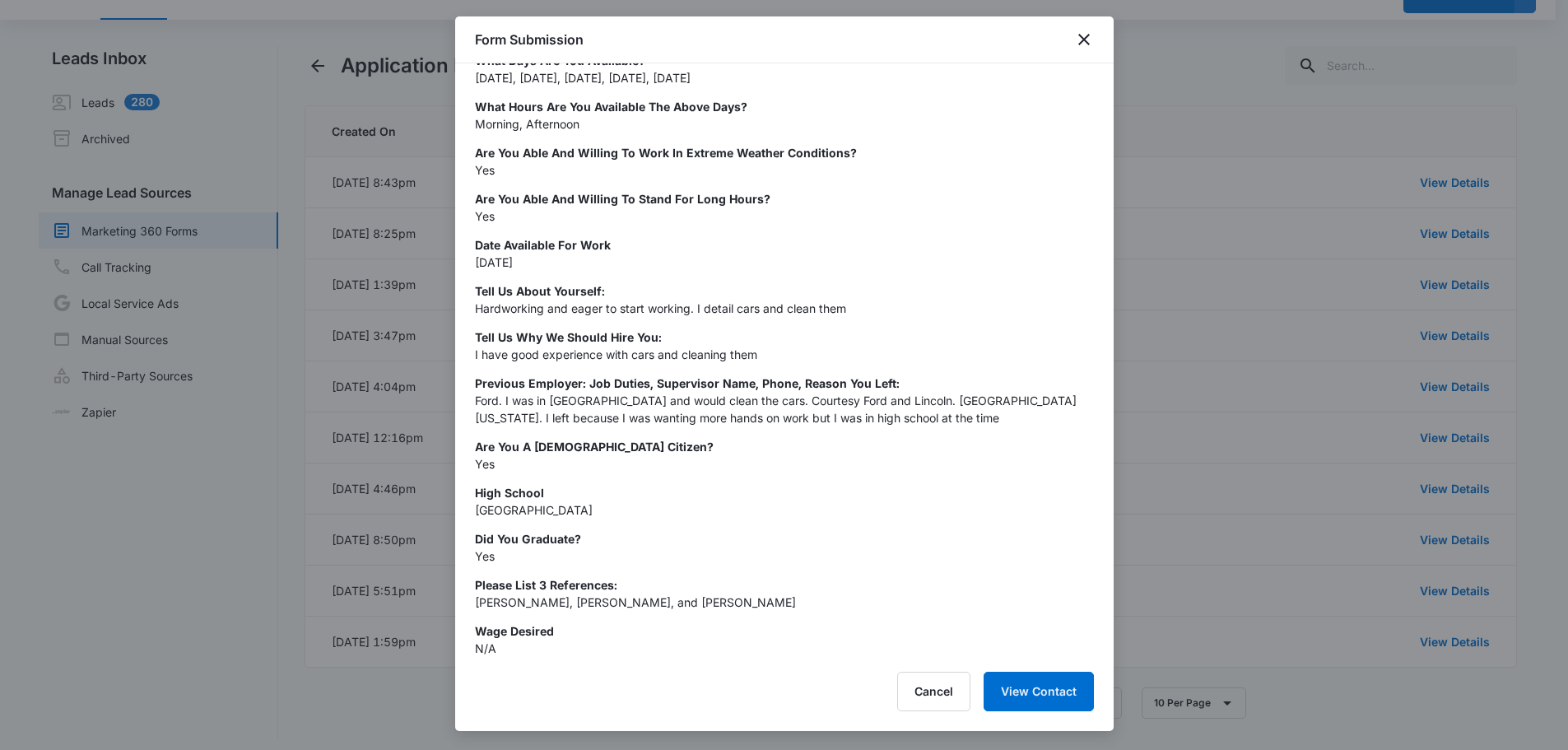
scroll to position [483, 0]
click at [1261, 414] on div at bounding box center [784, 375] width 1568 height 750
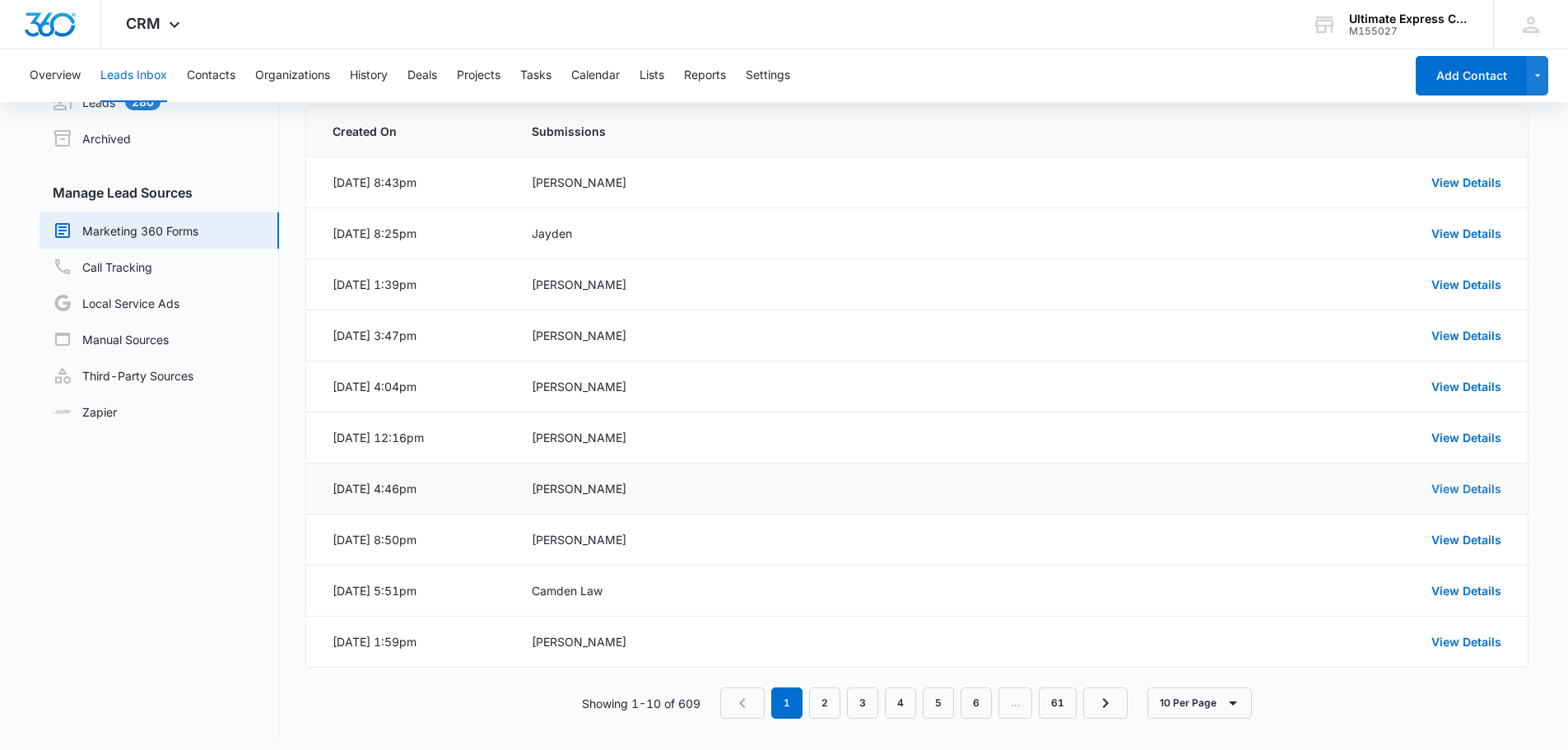
click at [1440, 492] on link "View Details" at bounding box center [1467, 489] width 70 height 14
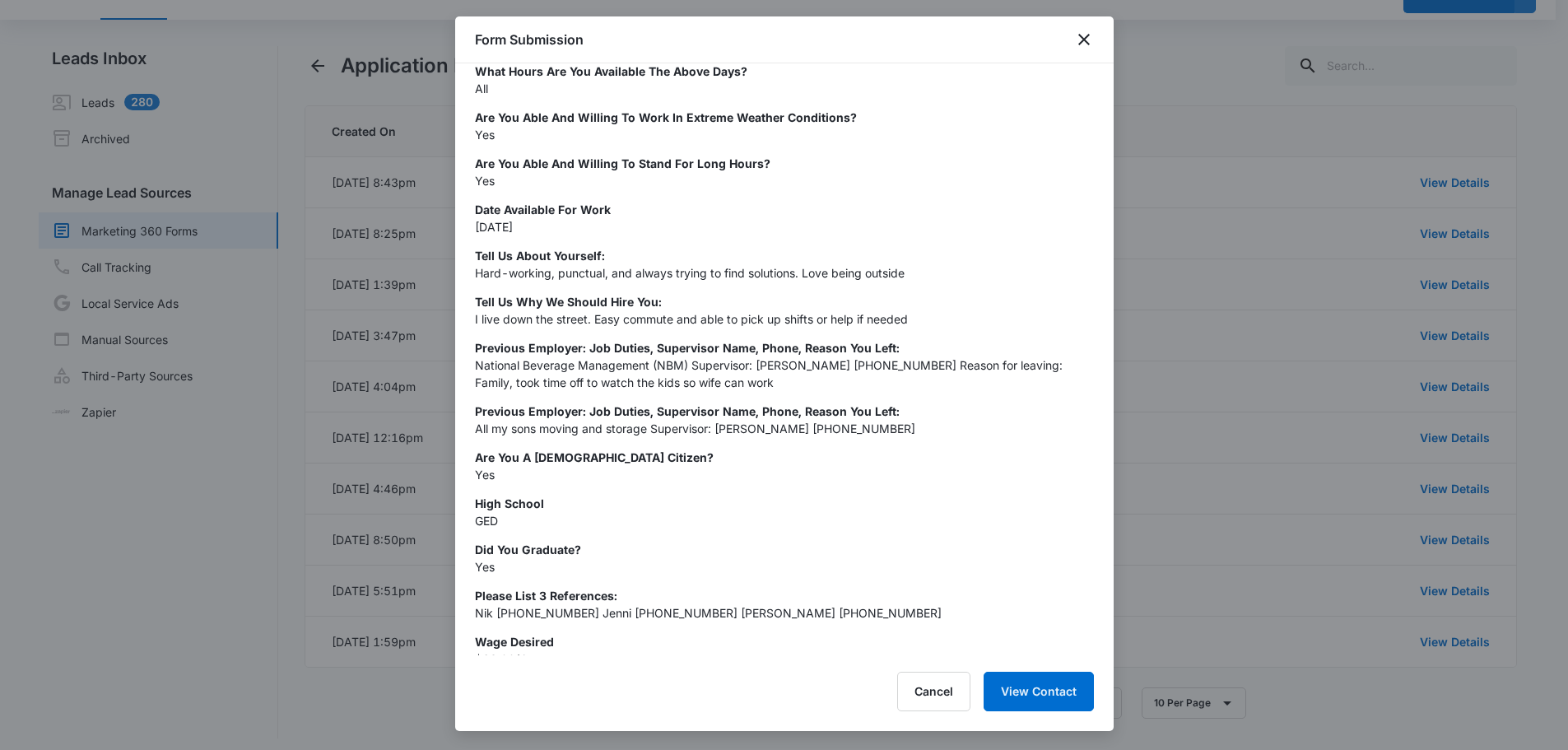
scroll to position [529, 0]
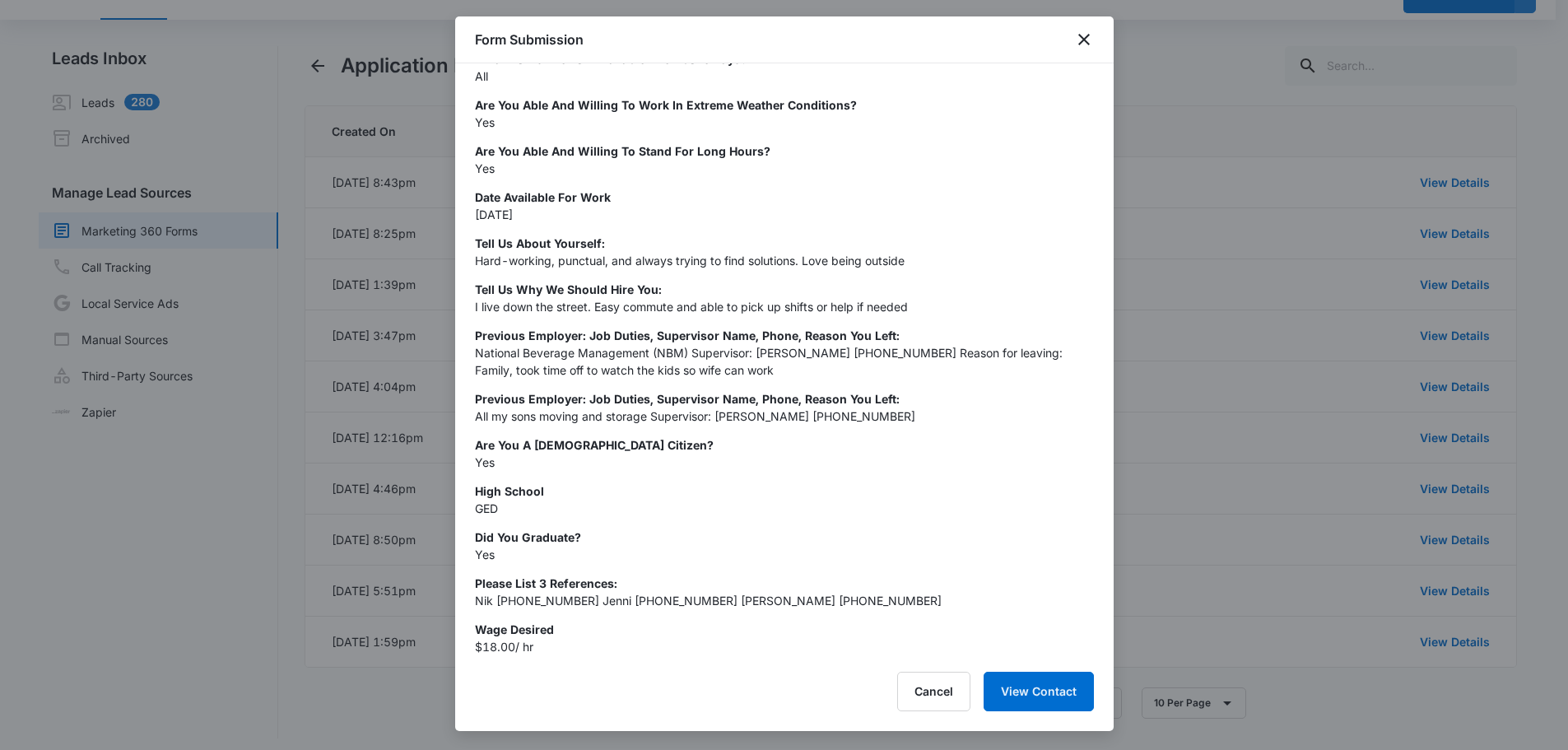
click at [1210, 435] on div at bounding box center [784, 375] width 1568 height 750
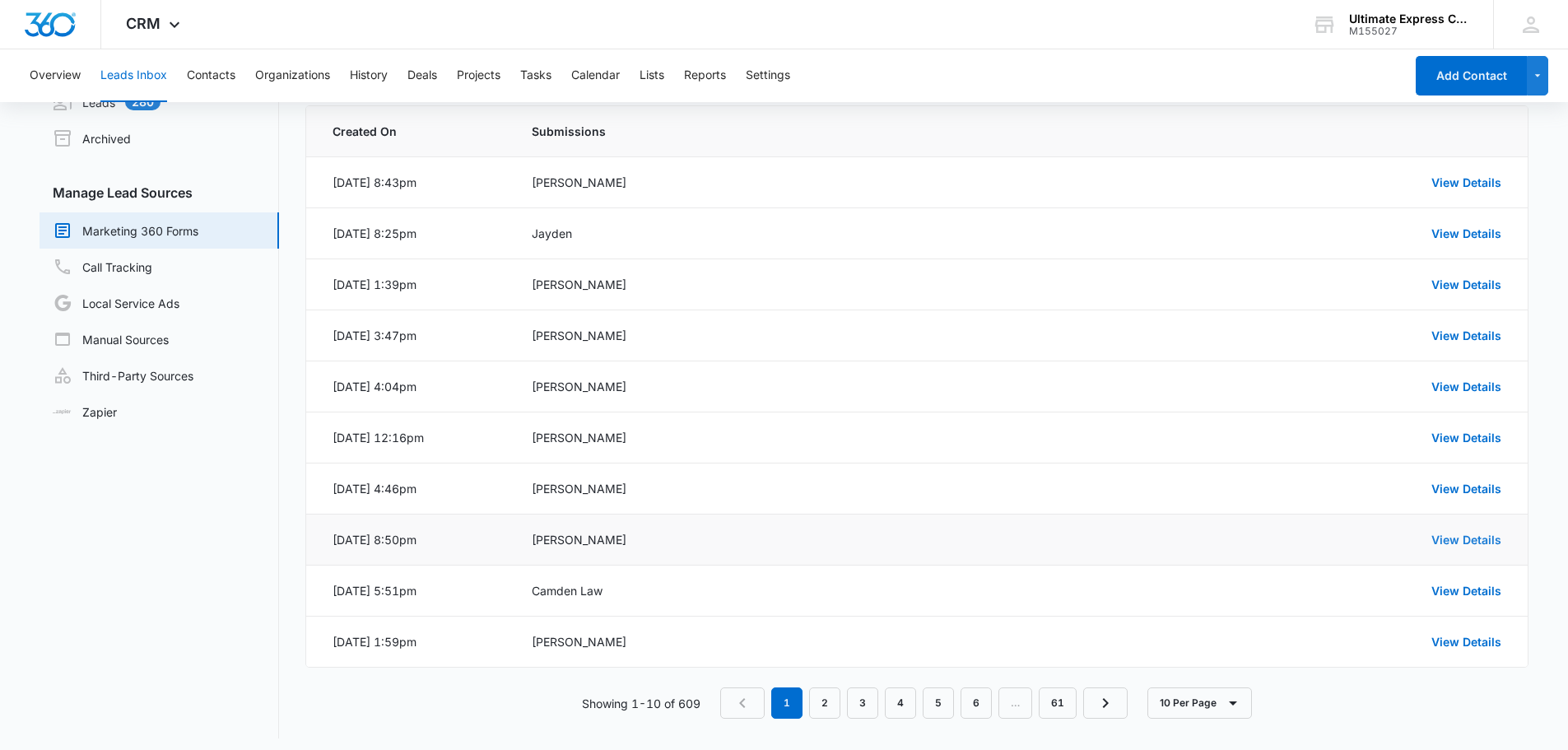
click at [1449, 537] on link "View Details" at bounding box center [1467, 539] width 70 height 14
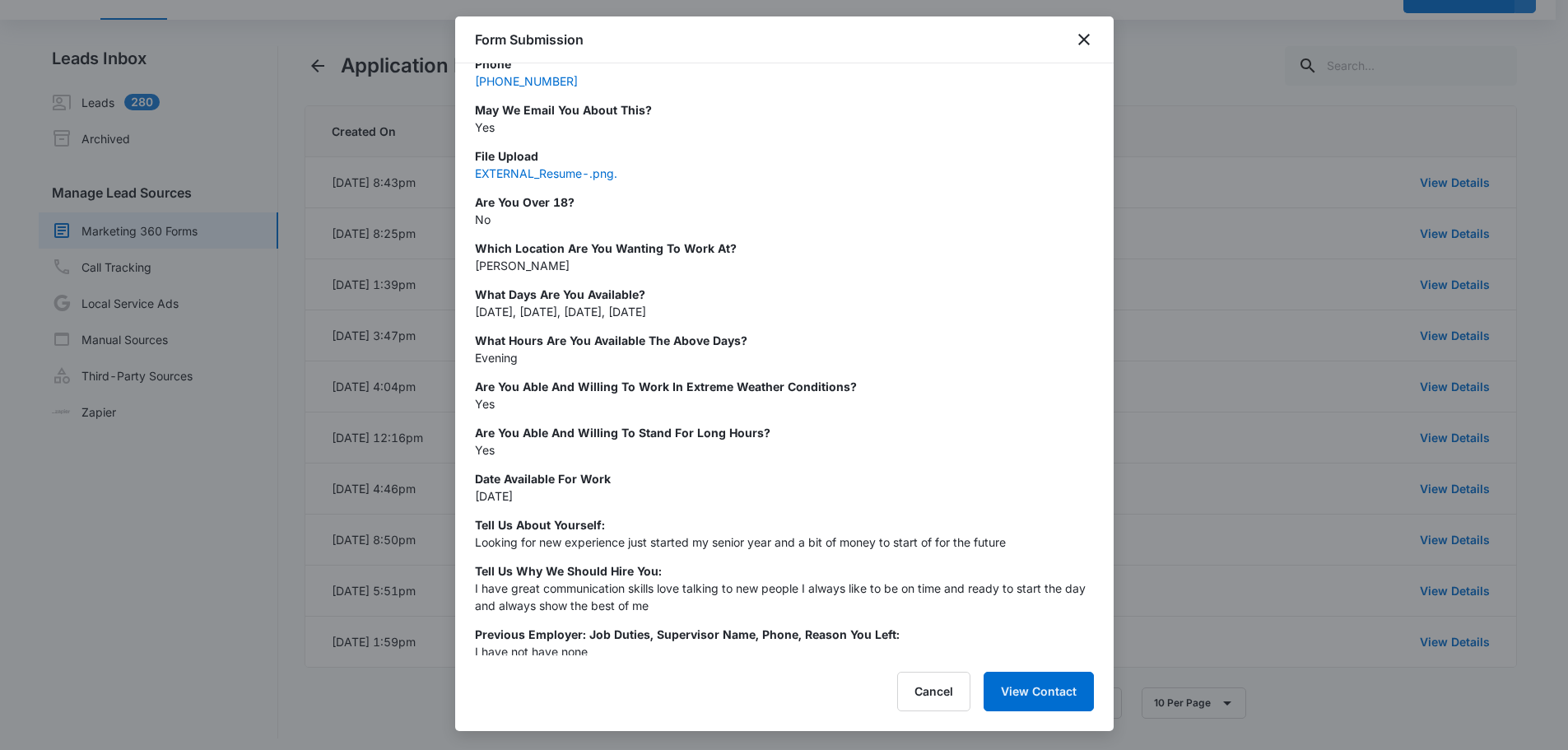
scroll to position [436, 0]
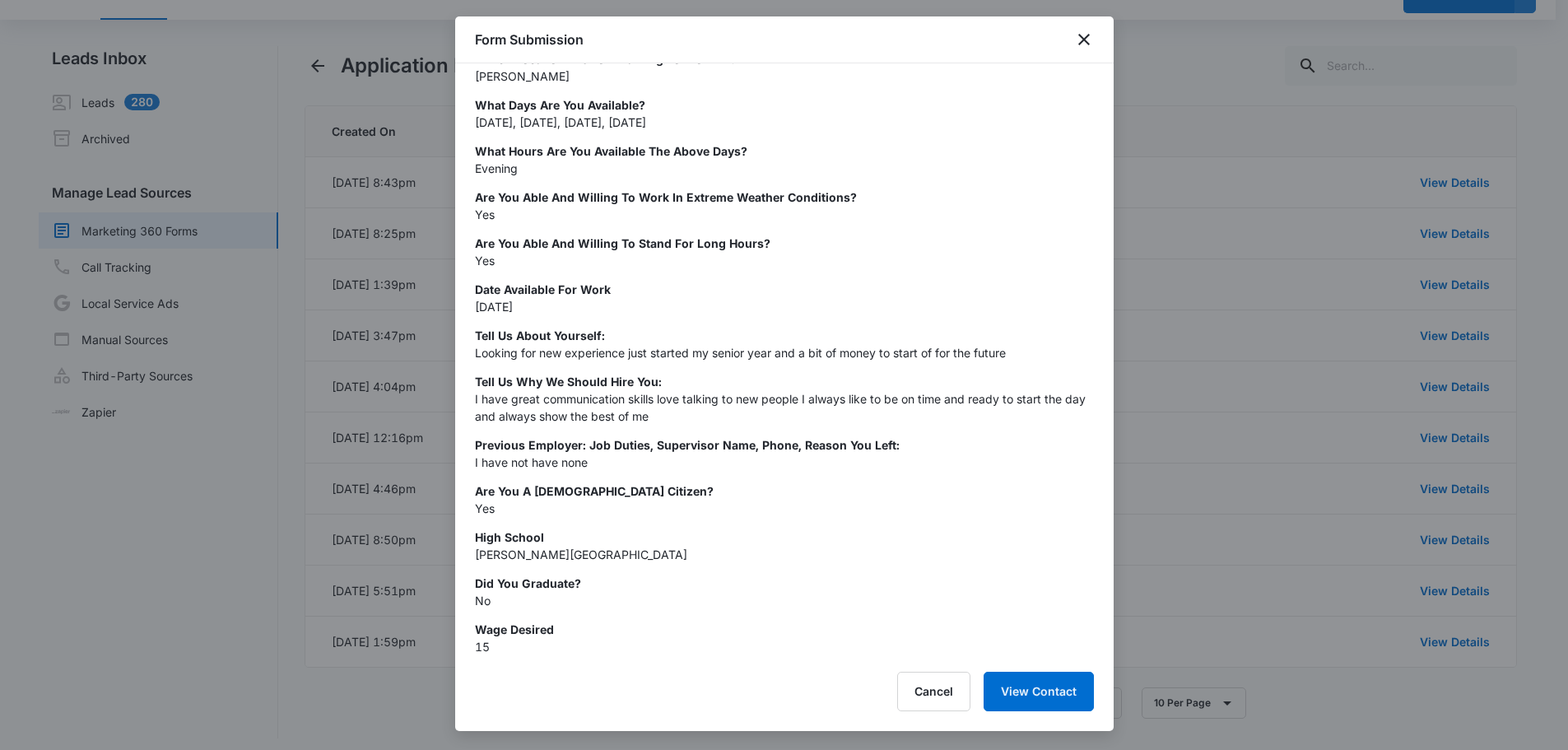
click at [1220, 334] on div at bounding box center [784, 375] width 1568 height 750
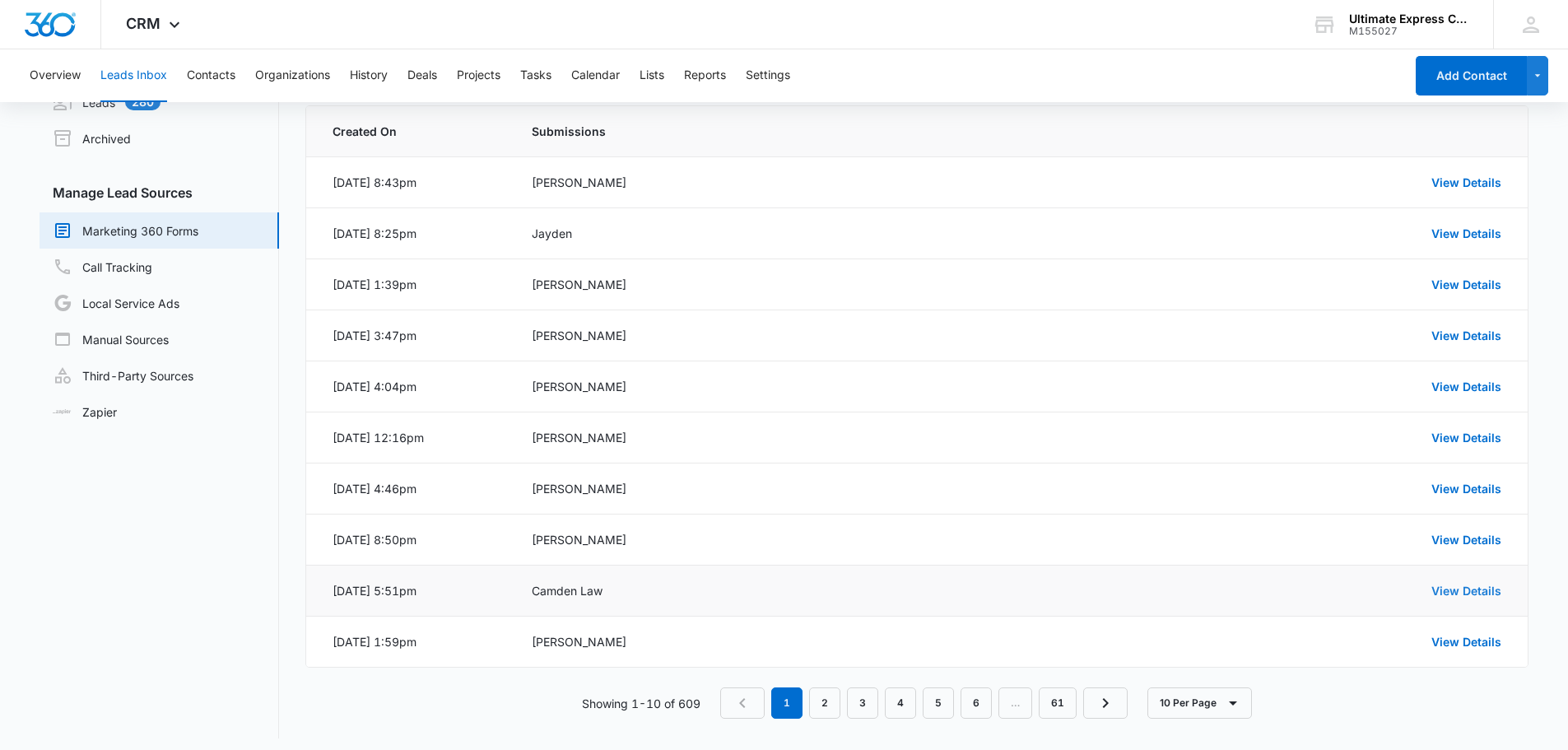
click at [1439, 584] on link "View Details" at bounding box center [1467, 590] width 70 height 14
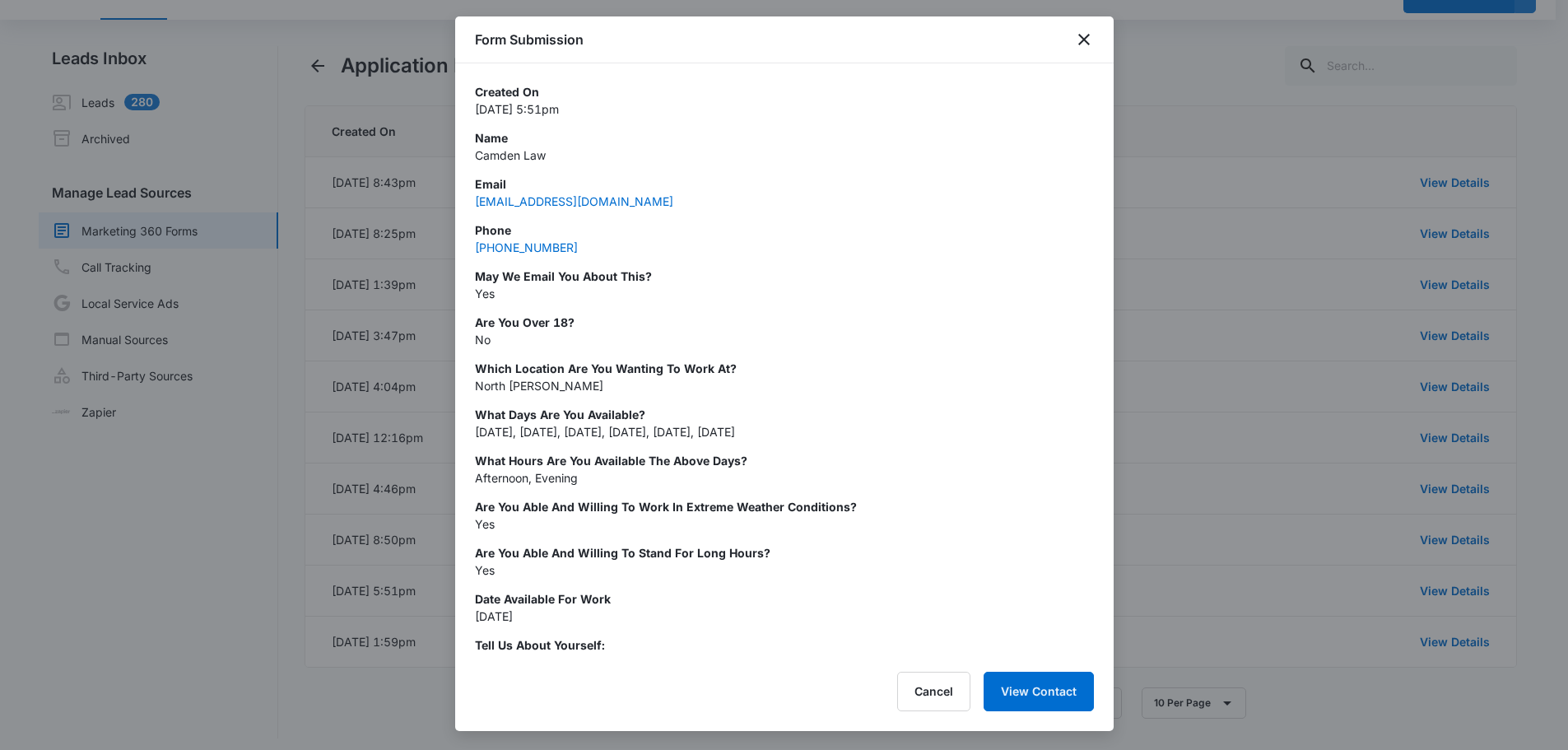
scroll to position [412, 0]
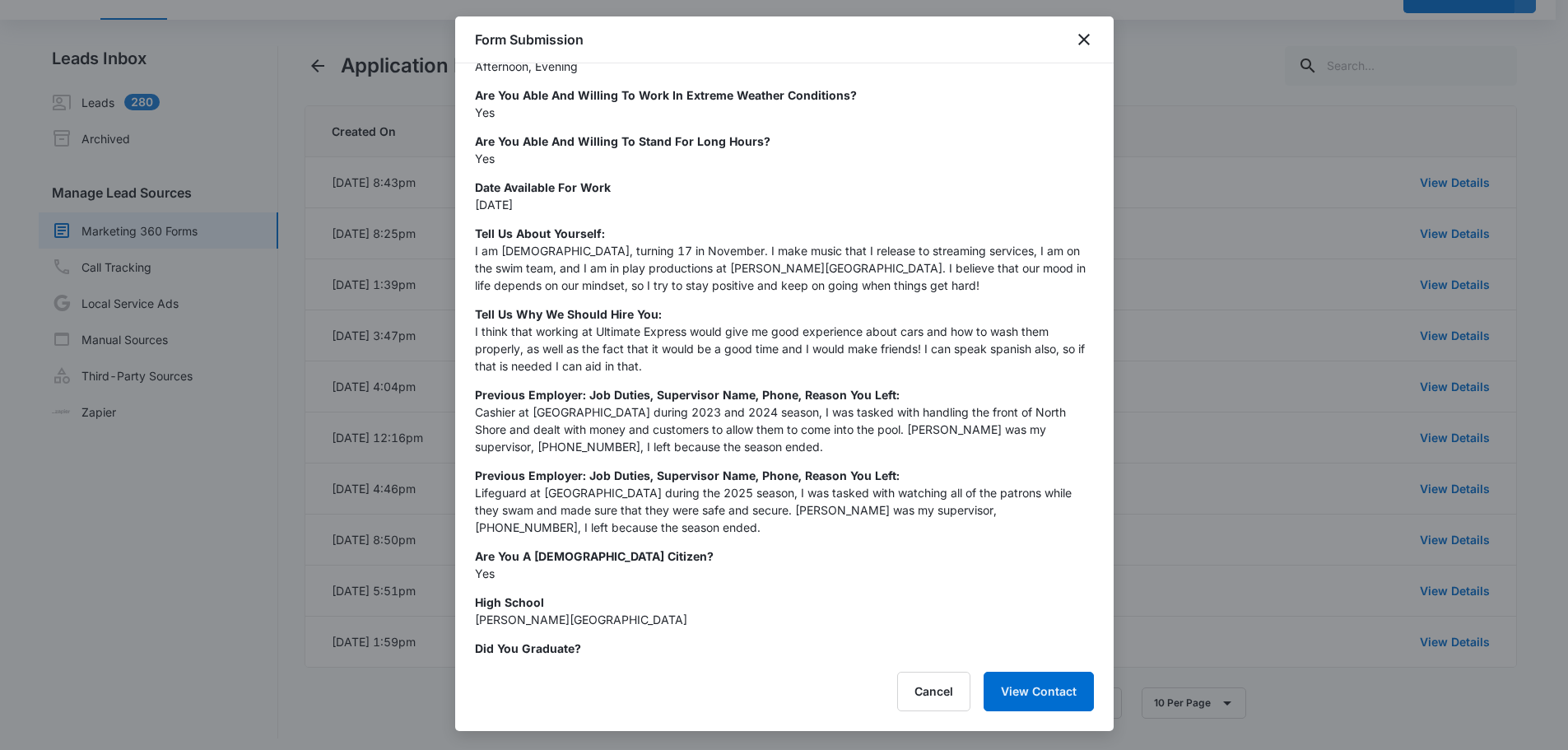
click at [1246, 488] on div at bounding box center [784, 375] width 1568 height 750
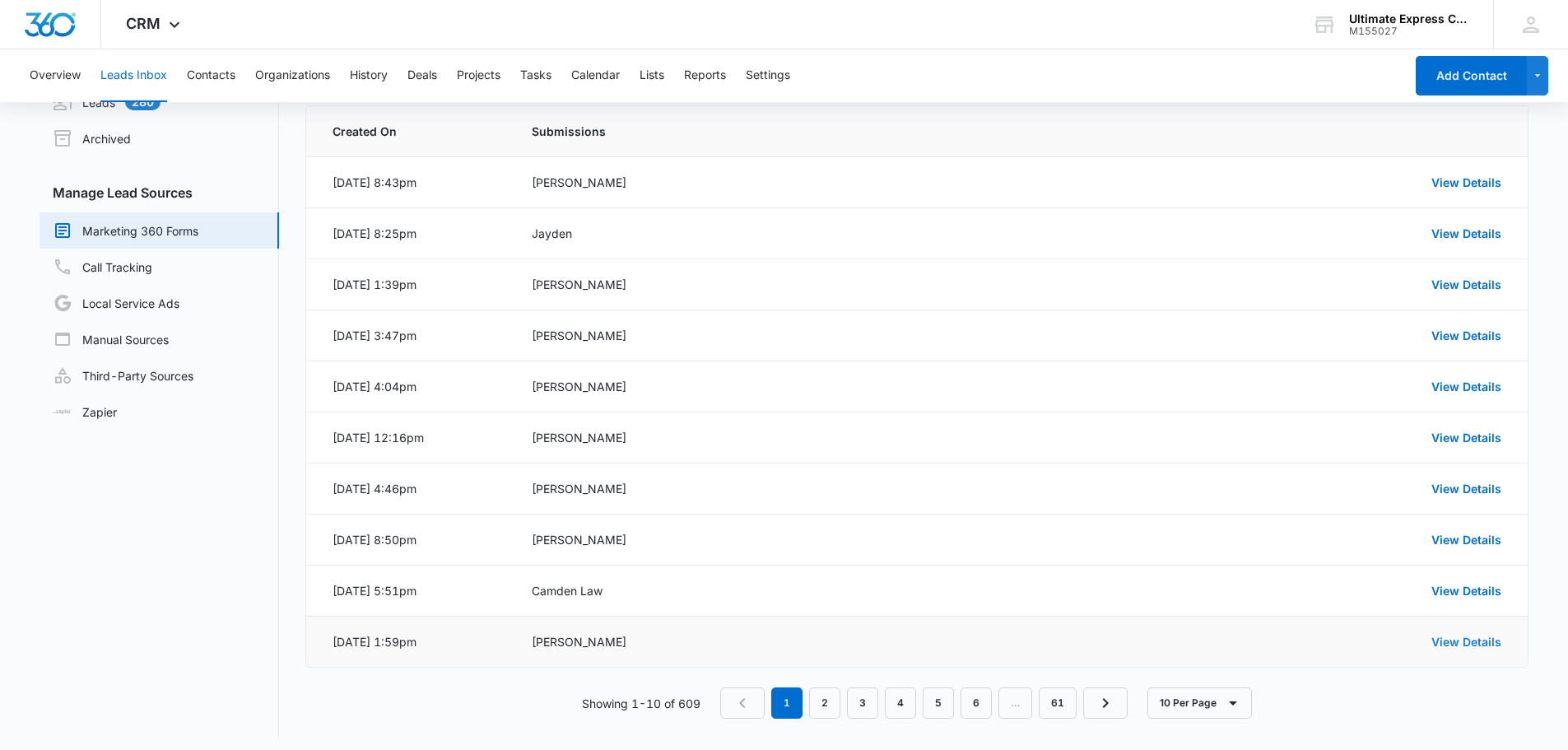
click at [1466, 644] on link "View Details" at bounding box center [1467, 642] width 70 height 14
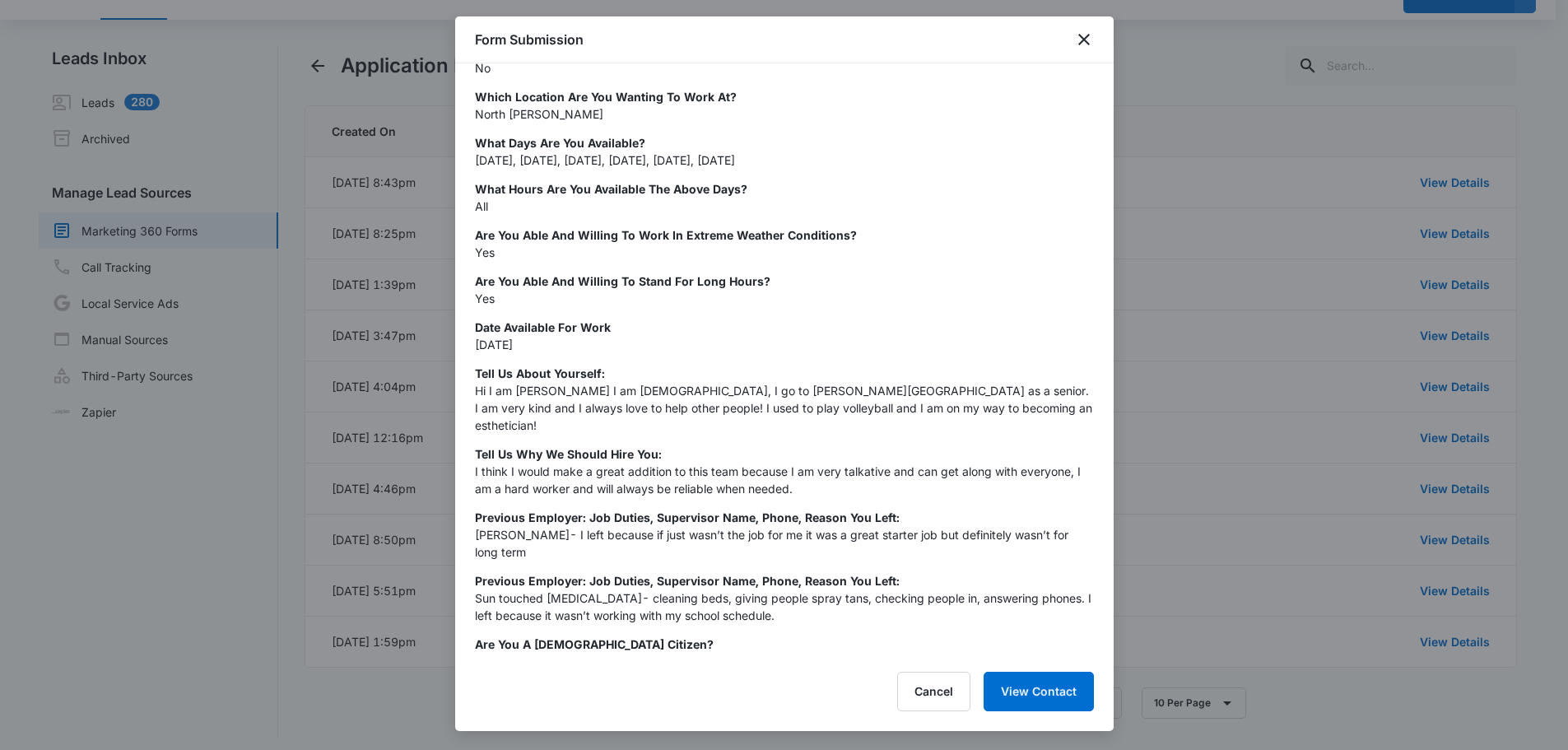
scroll to position [494, 0]
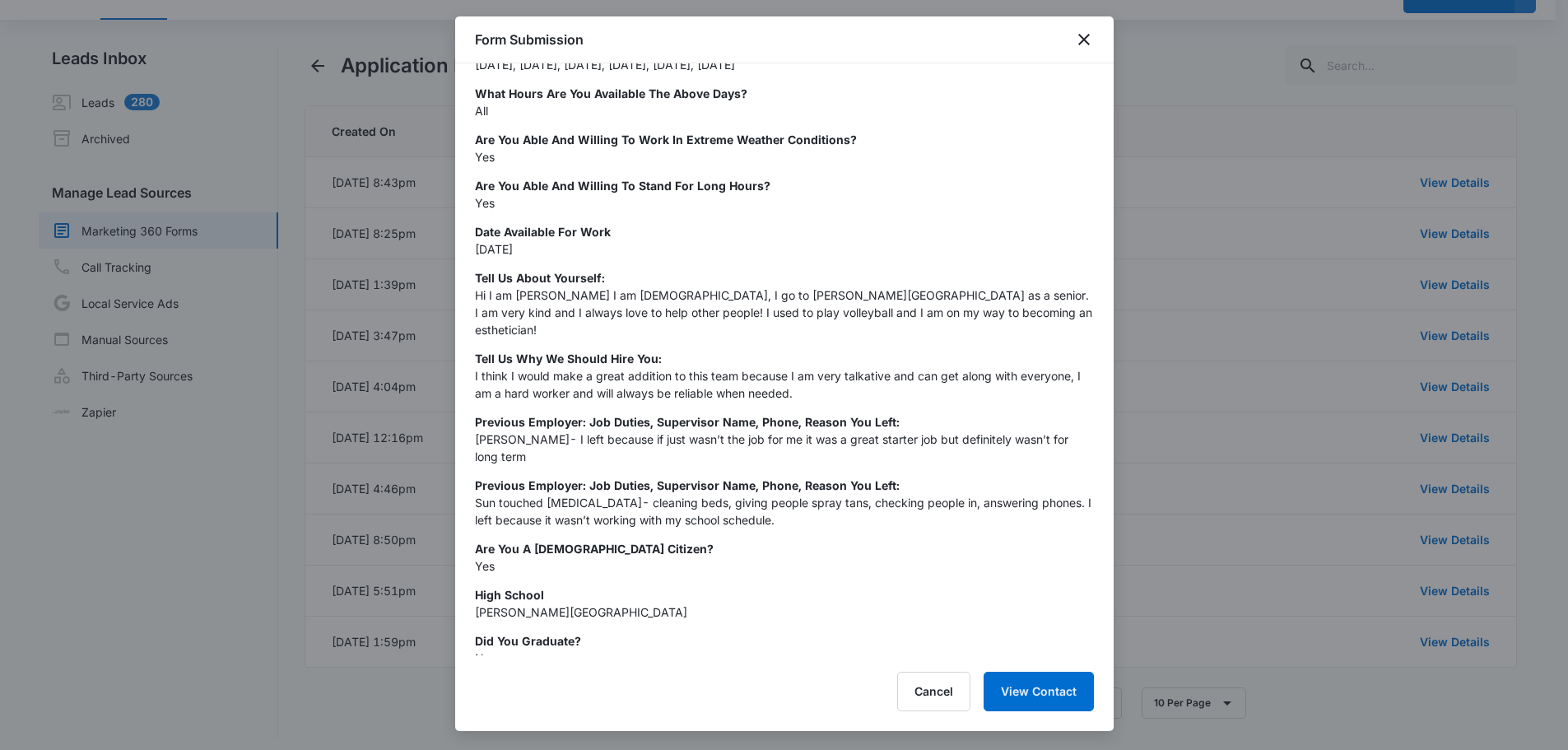
click at [1374, 536] on div at bounding box center [784, 375] width 1568 height 750
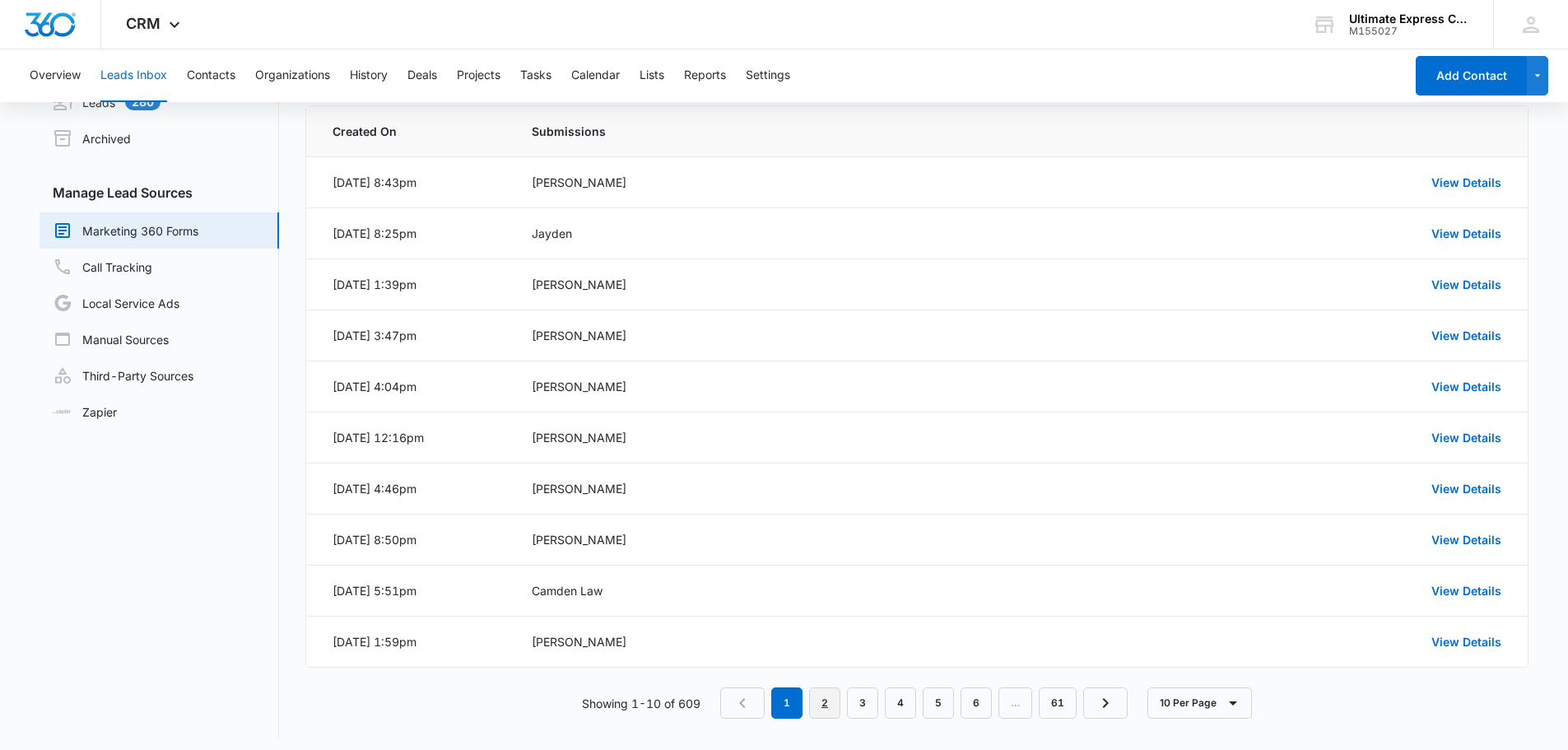
click at [815, 714] on link "2" at bounding box center [824, 703] width 31 height 31
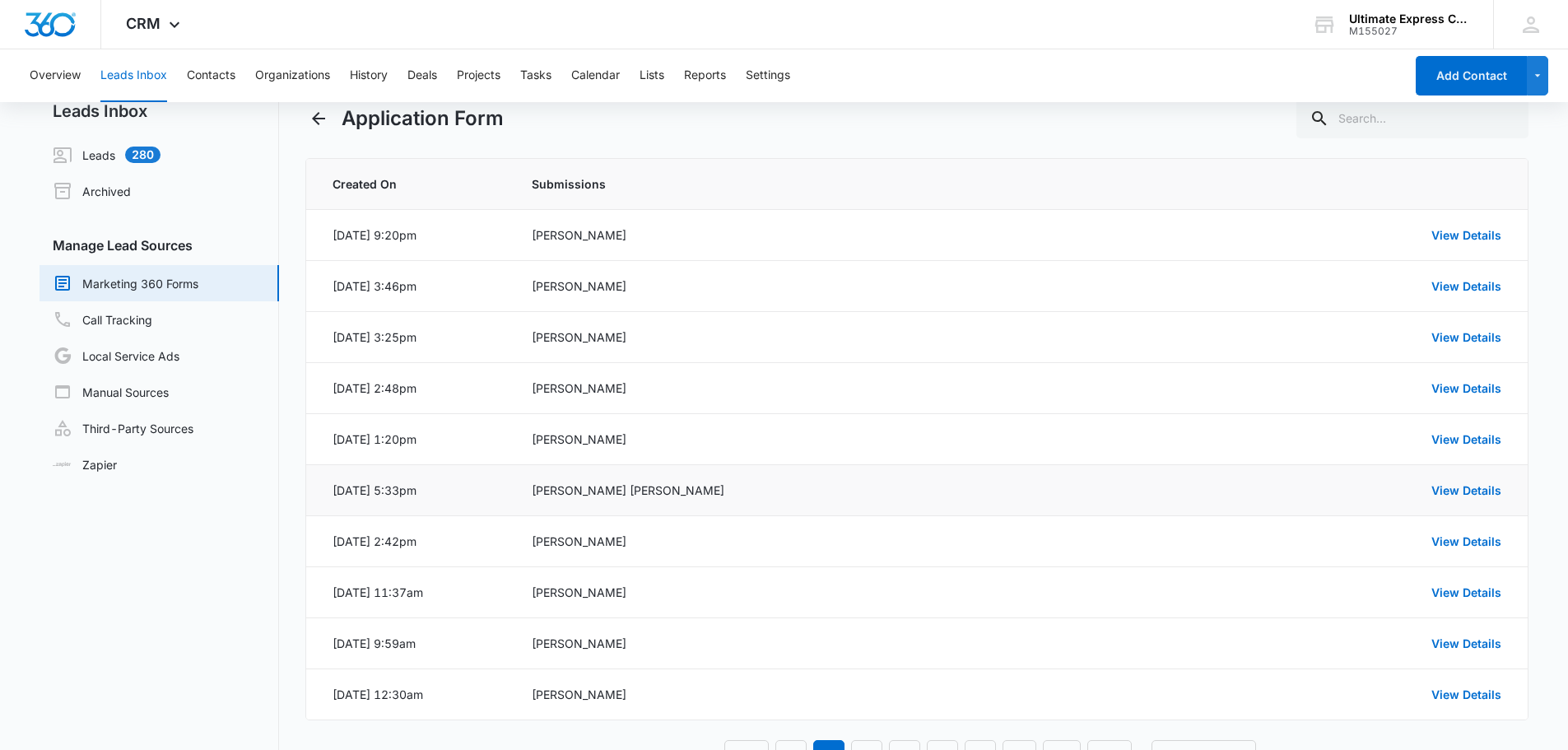
scroll to position [0, 0]
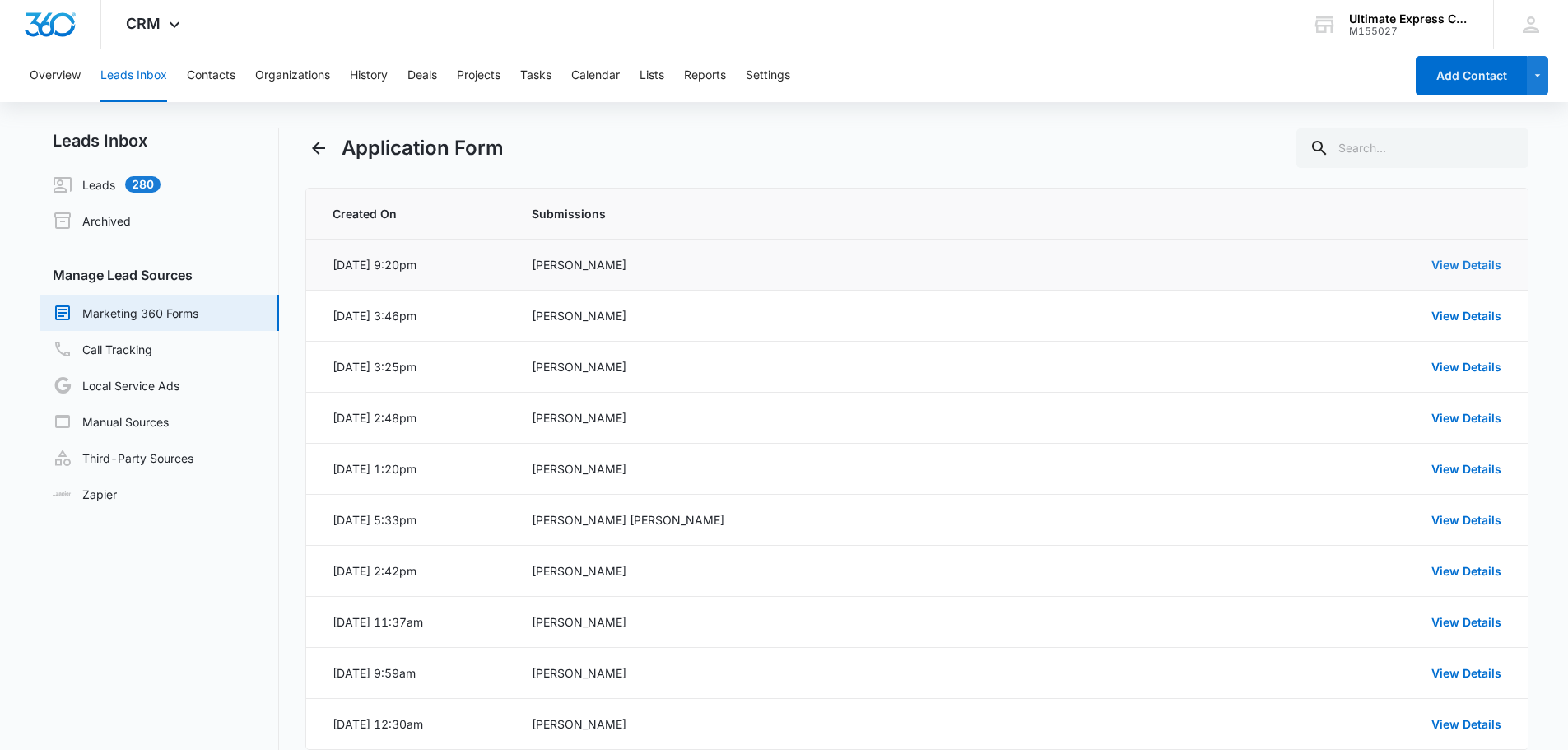
click at [1467, 258] on link "View Details" at bounding box center [1467, 264] width 70 height 14
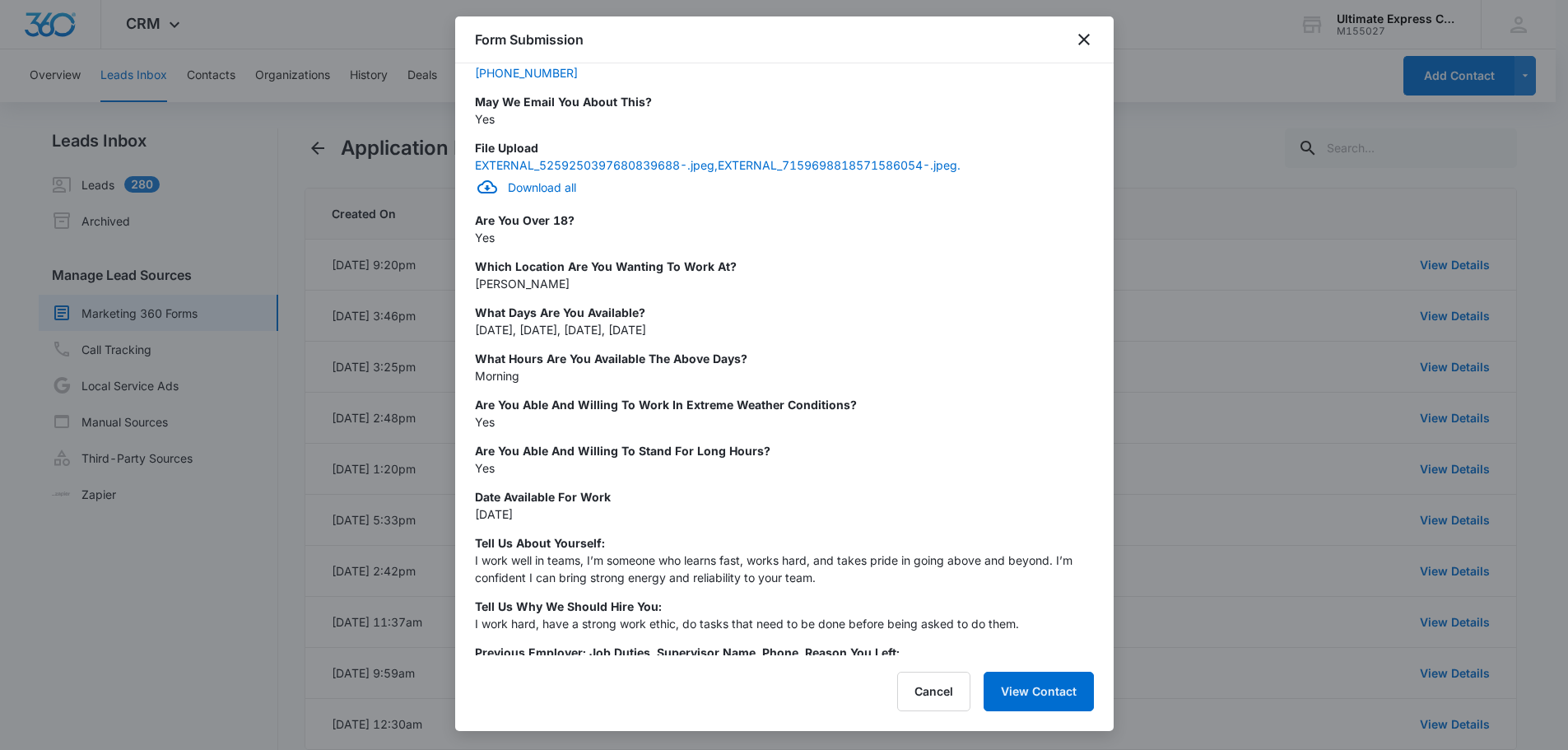
scroll to position [226, 0]
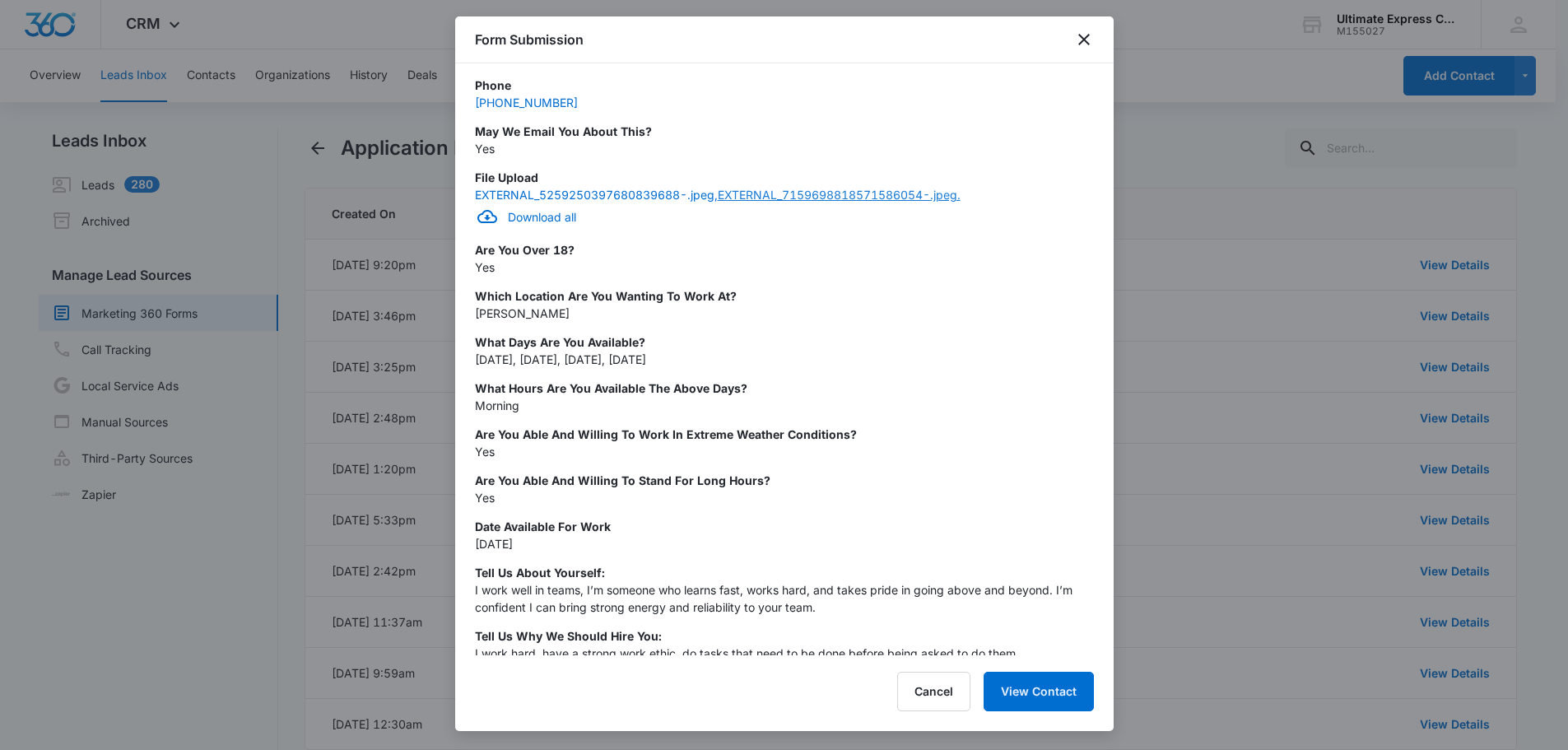
click at [758, 196] on link "EXTERNAL_7159698818571586054-.jpeg." at bounding box center [839, 195] width 243 height 14
click at [982, 92] on p "Phone" at bounding box center [784, 85] width 619 height 17
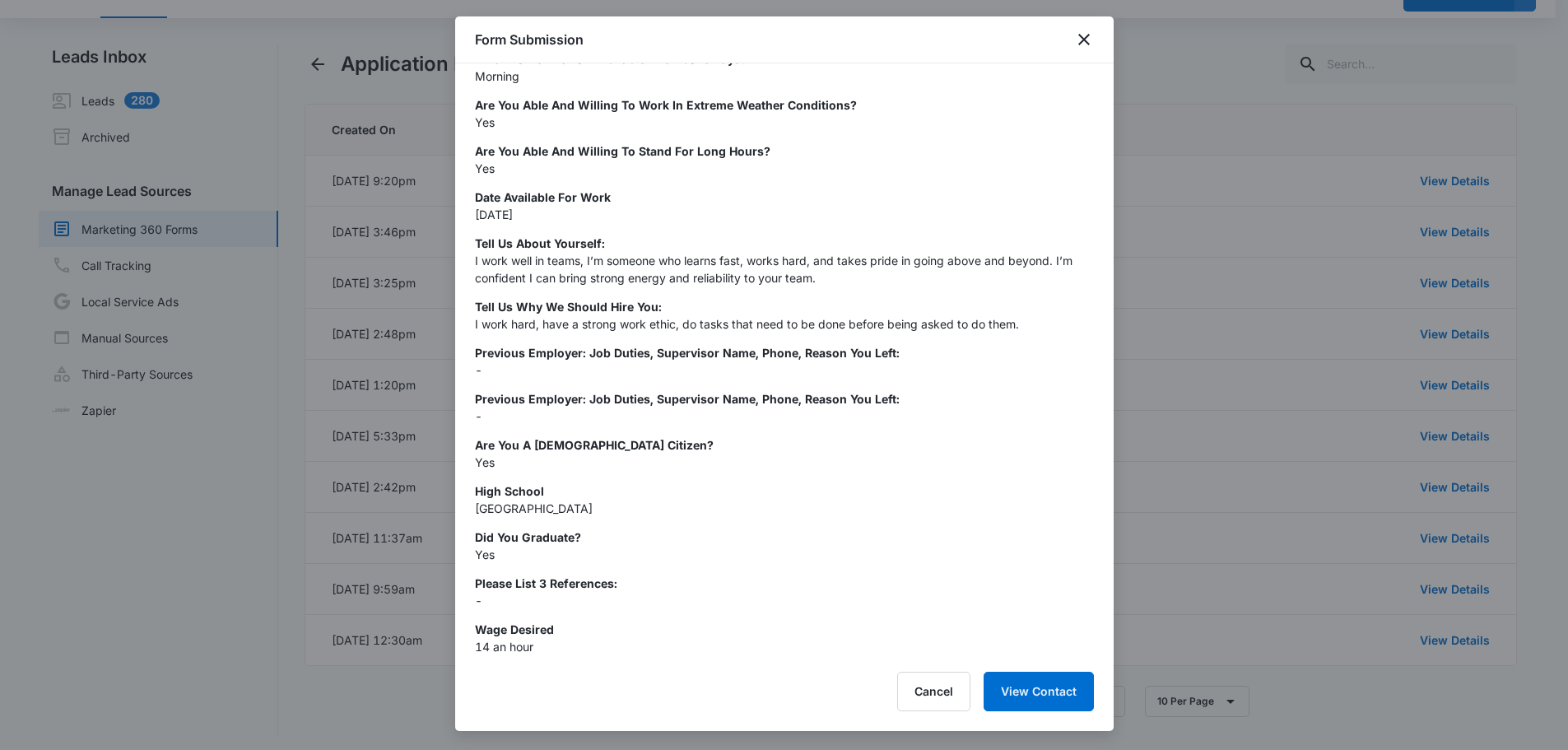
scroll to position [90, 0]
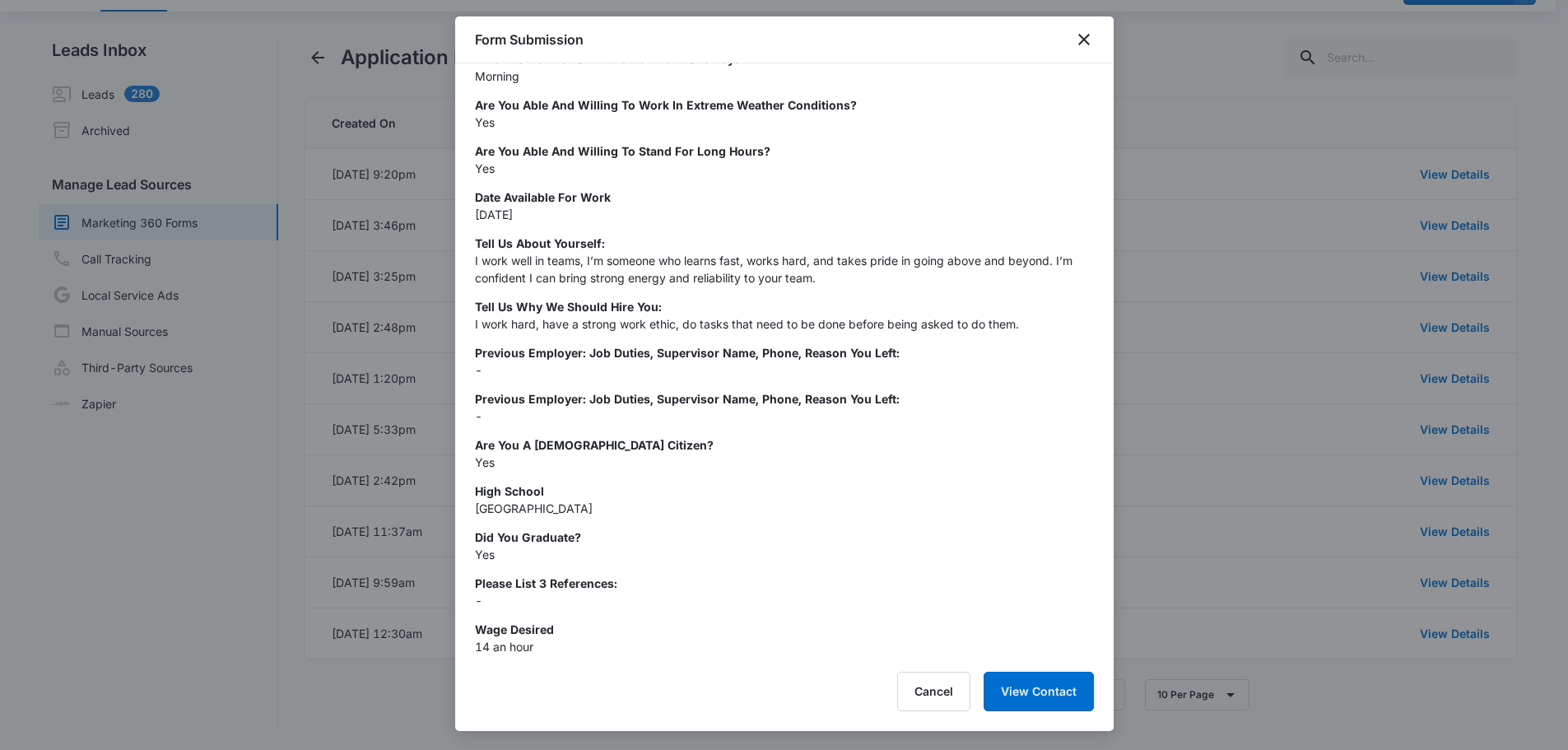
click at [254, 443] on div at bounding box center [784, 375] width 1568 height 750
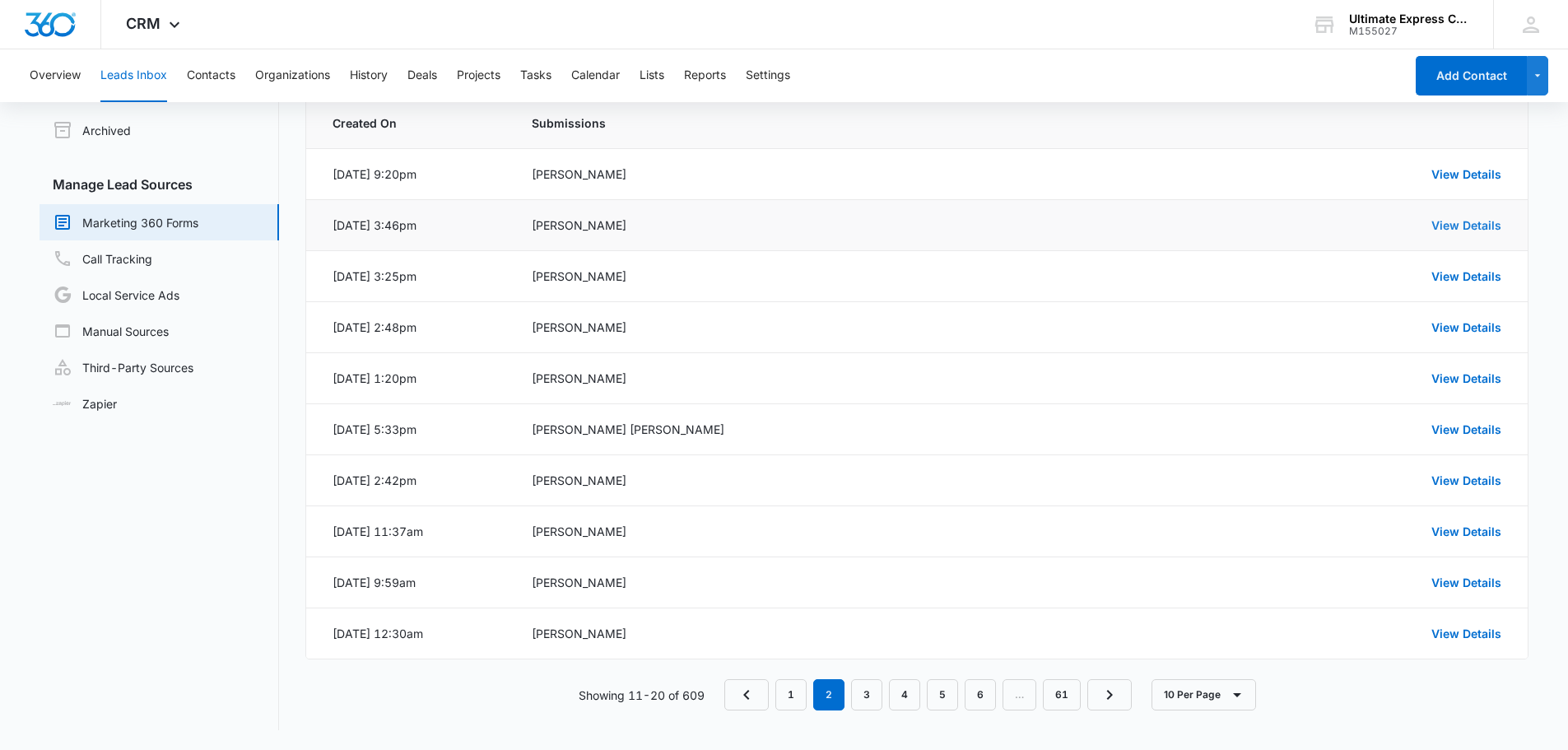
click at [1469, 225] on link "View Details" at bounding box center [1467, 225] width 70 height 14
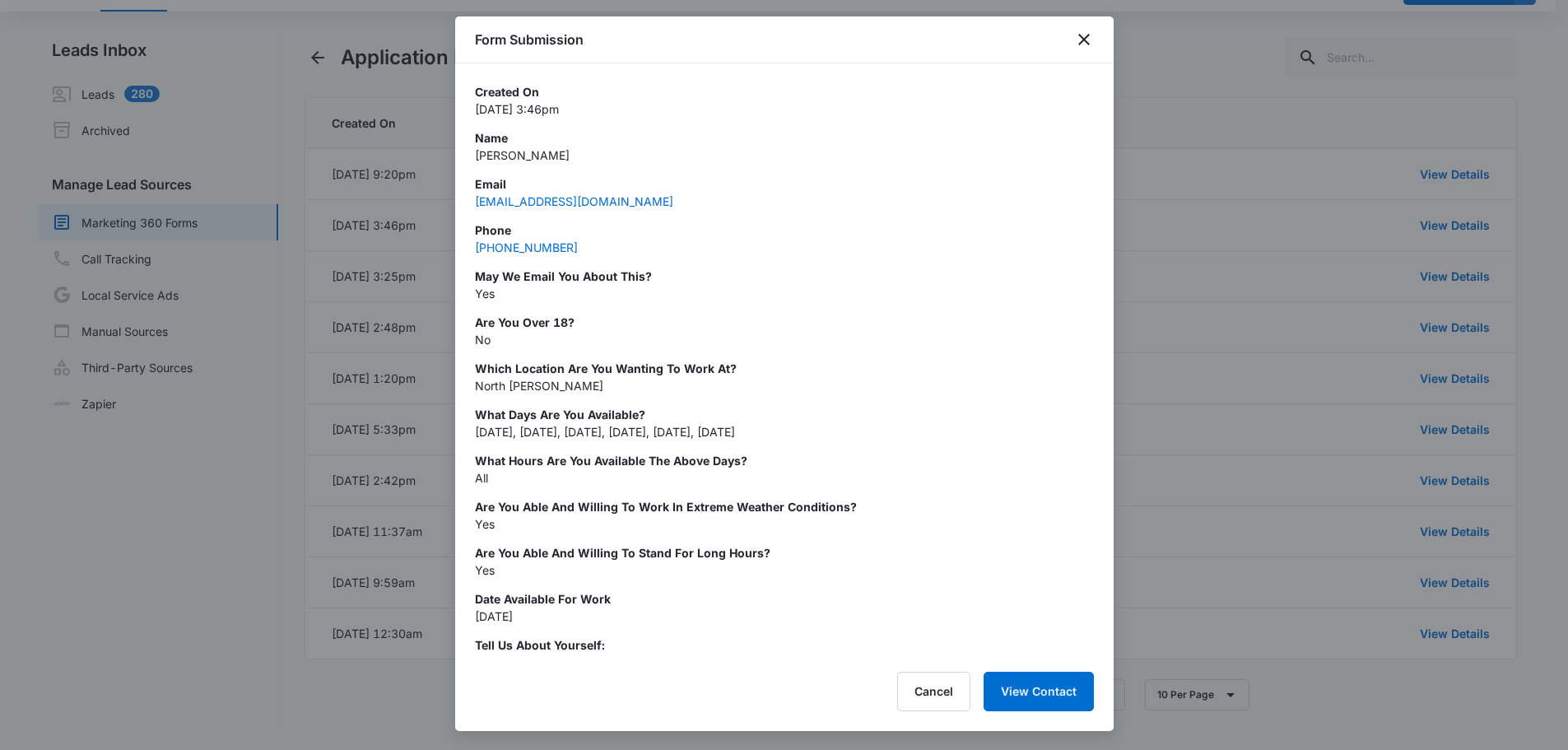
click at [1177, 221] on div at bounding box center [784, 375] width 1568 height 750
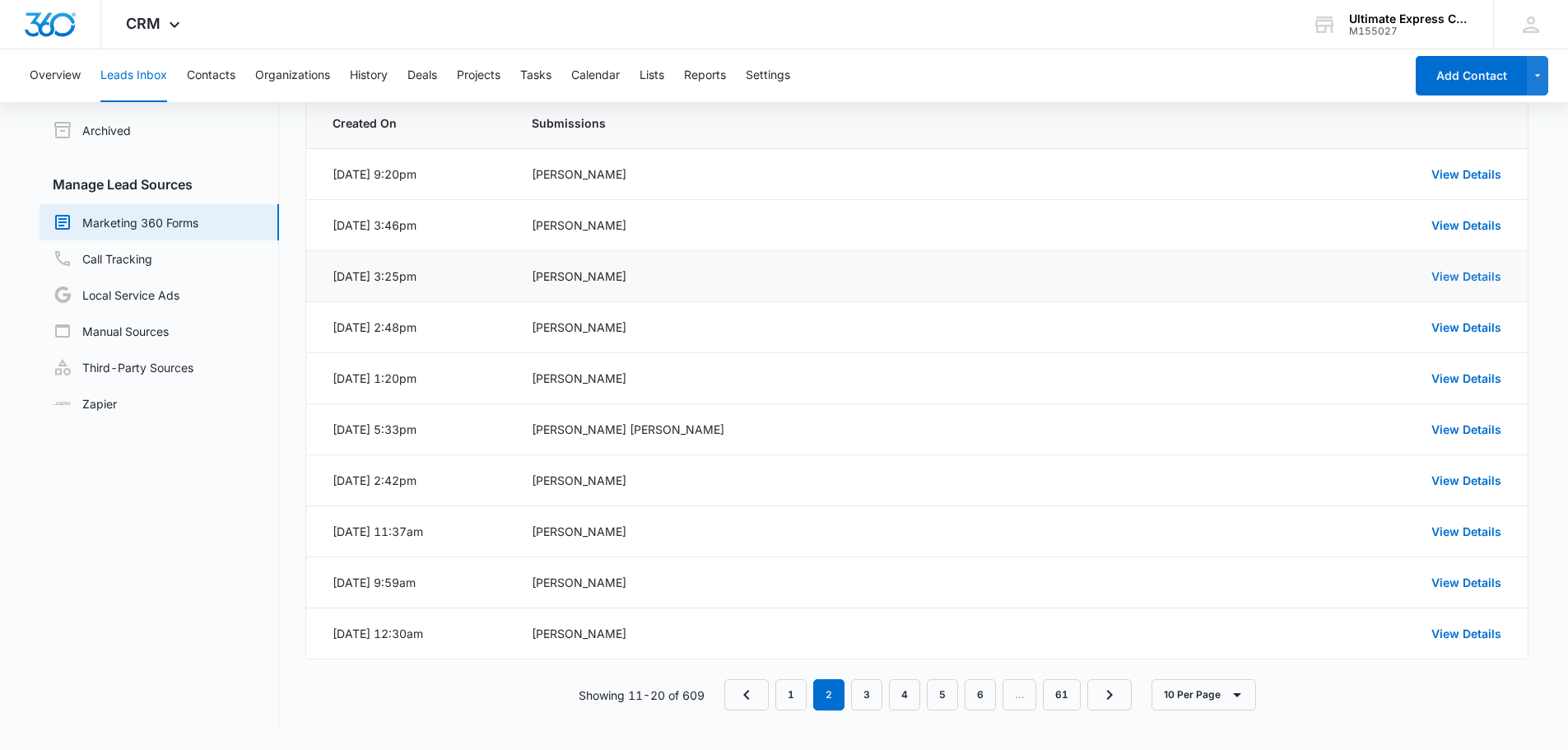
click at [1464, 270] on link "View Details" at bounding box center [1467, 276] width 70 height 14
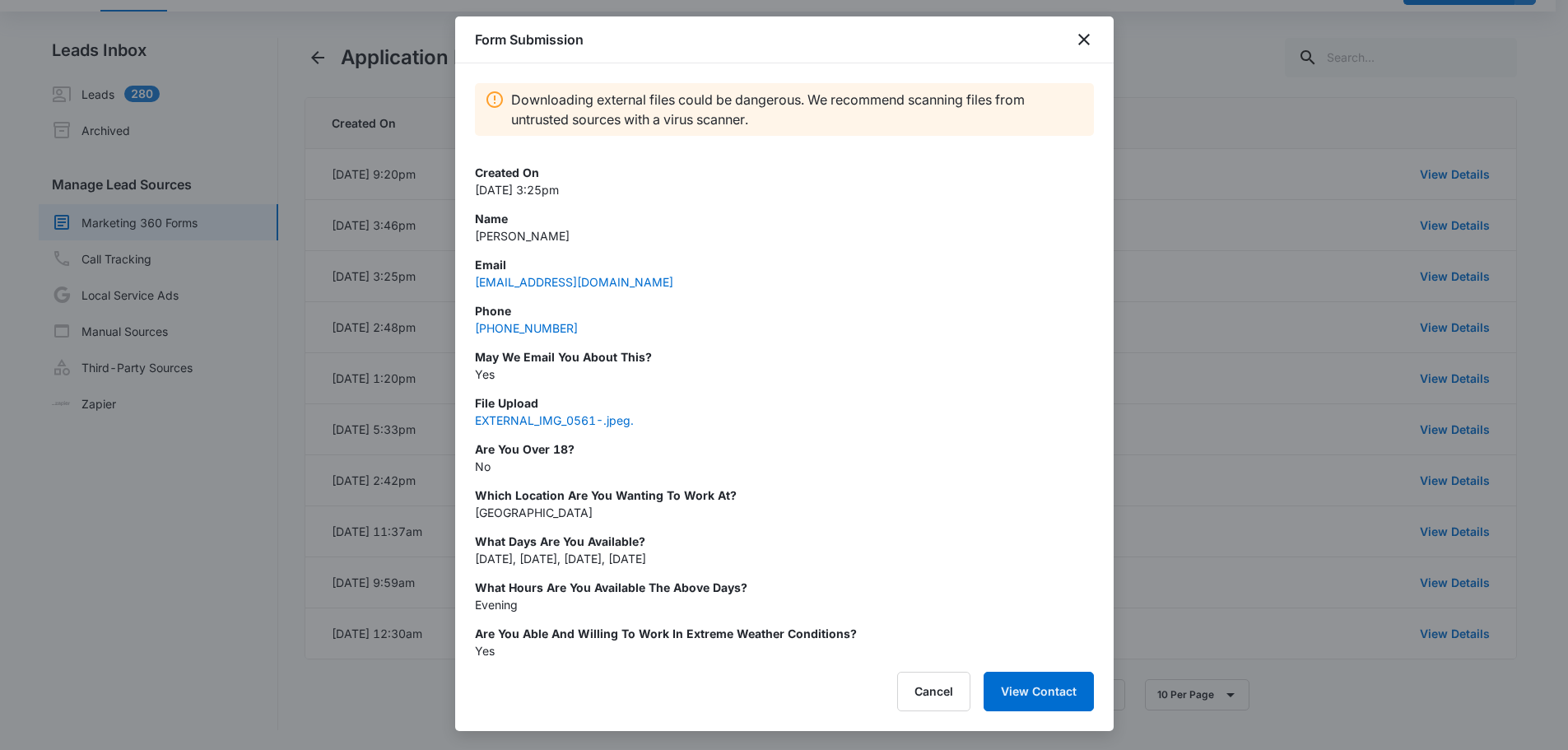
click at [1453, 285] on div at bounding box center [784, 375] width 1568 height 750
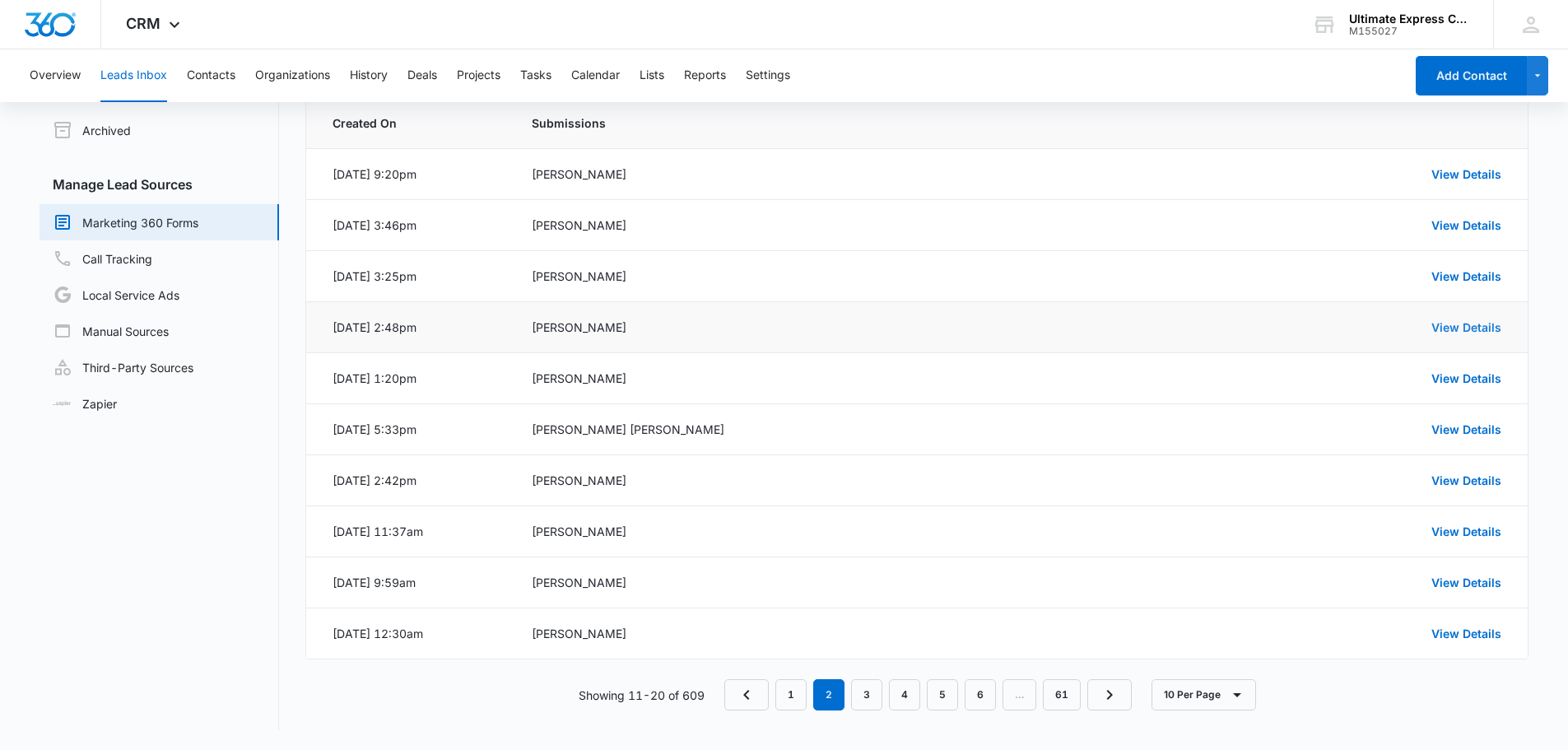
click at [1453, 323] on link "View Details" at bounding box center [1467, 327] width 70 height 14
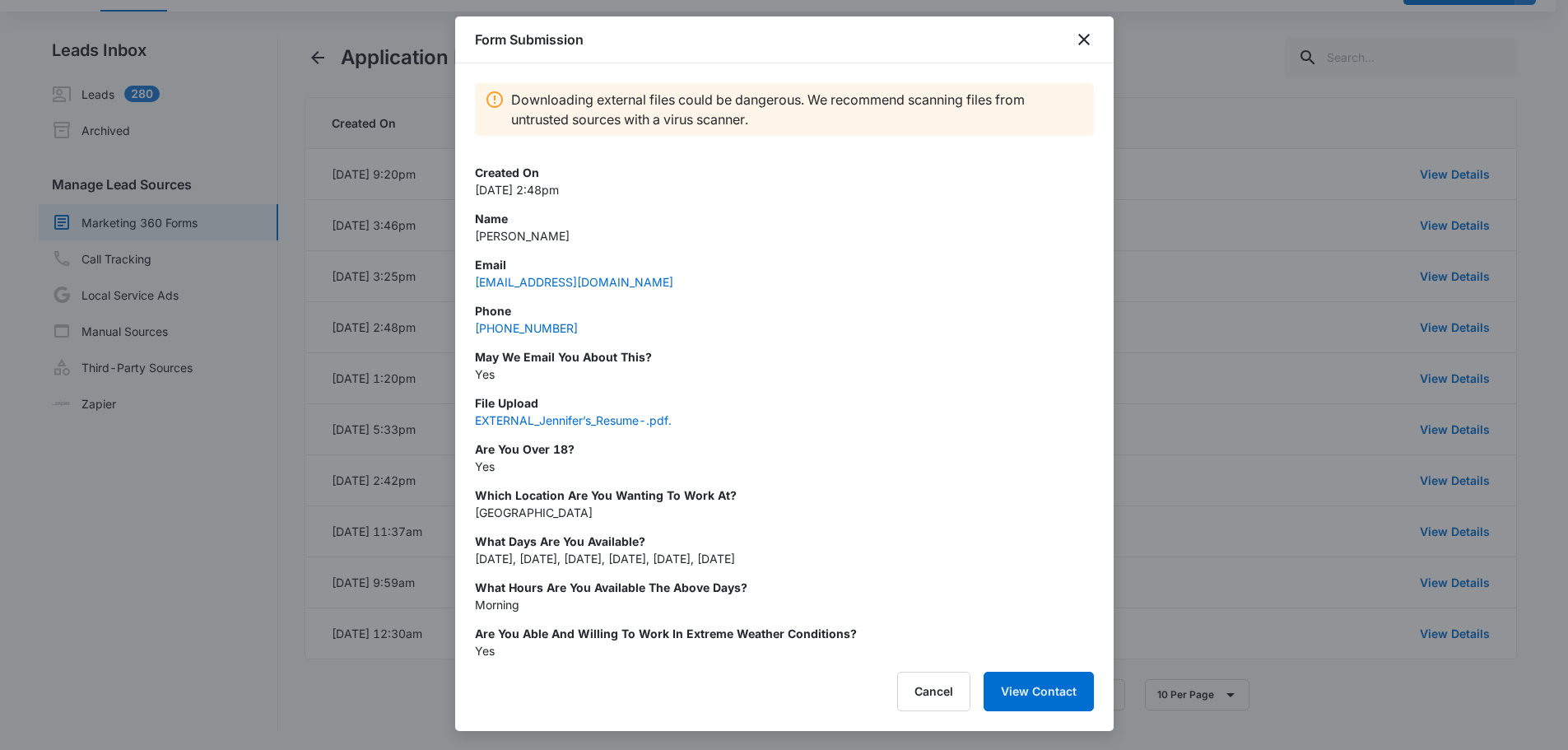
click at [1402, 332] on div at bounding box center [784, 375] width 1568 height 750
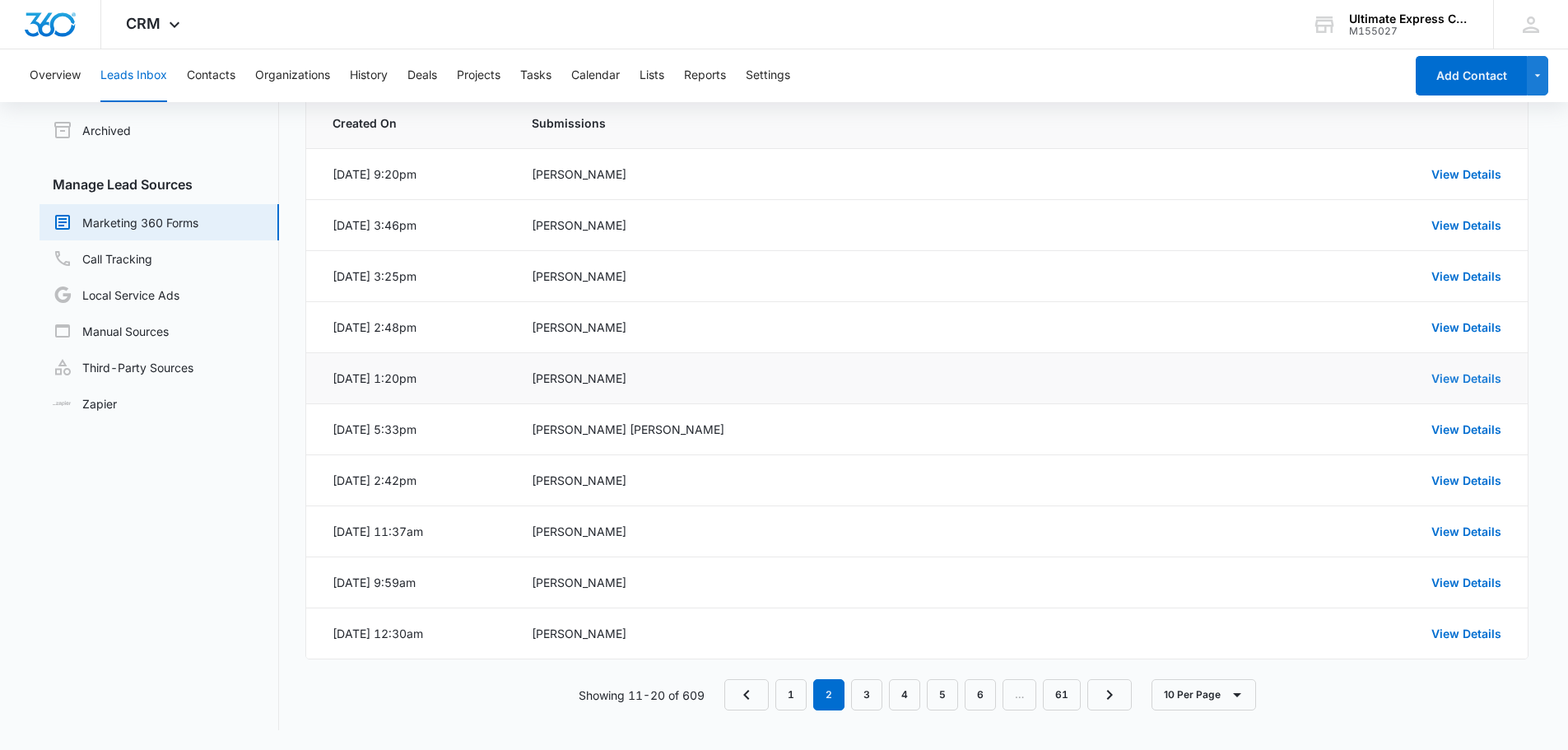
click at [1464, 376] on link "View Details" at bounding box center [1467, 378] width 70 height 14
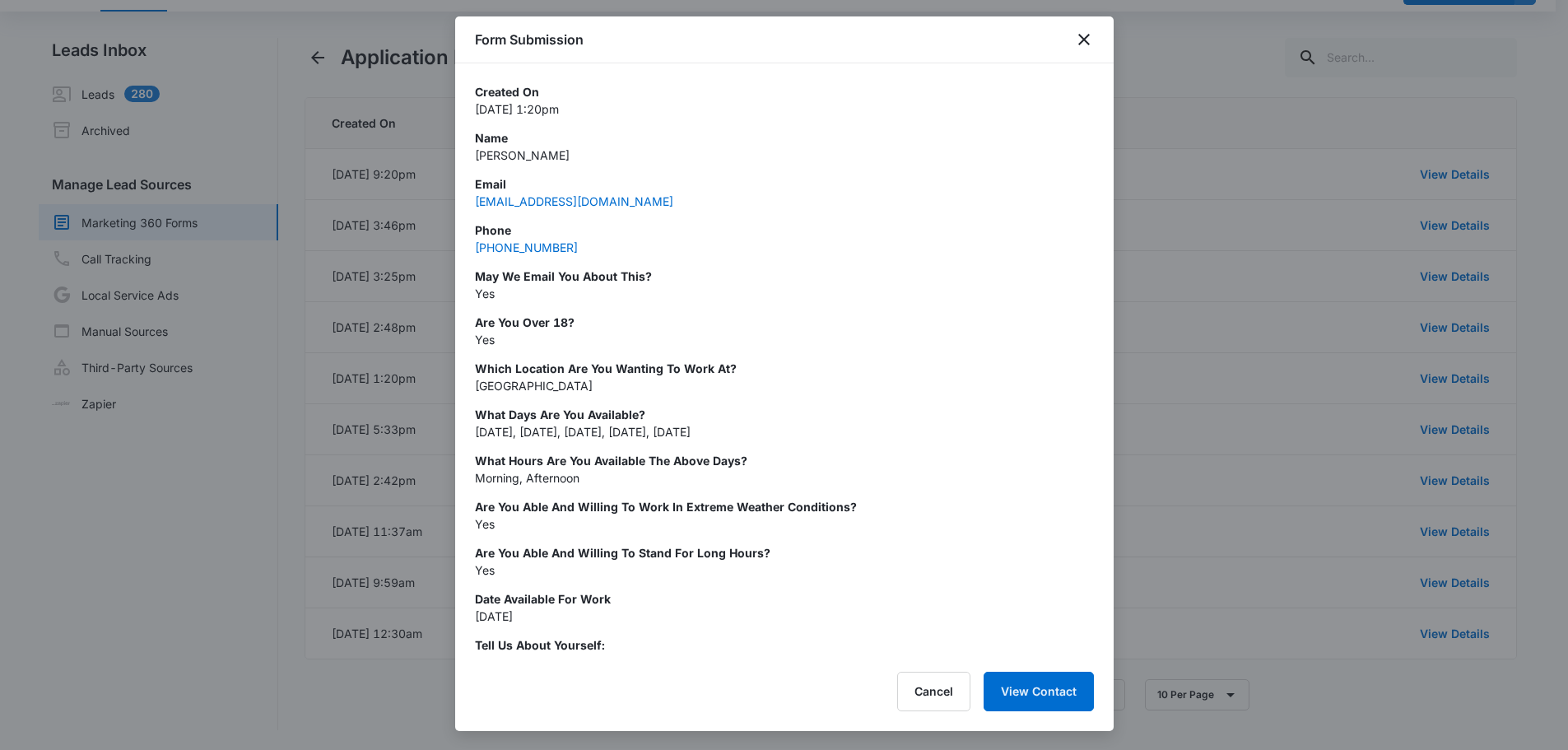
click at [1453, 377] on div at bounding box center [784, 375] width 1568 height 750
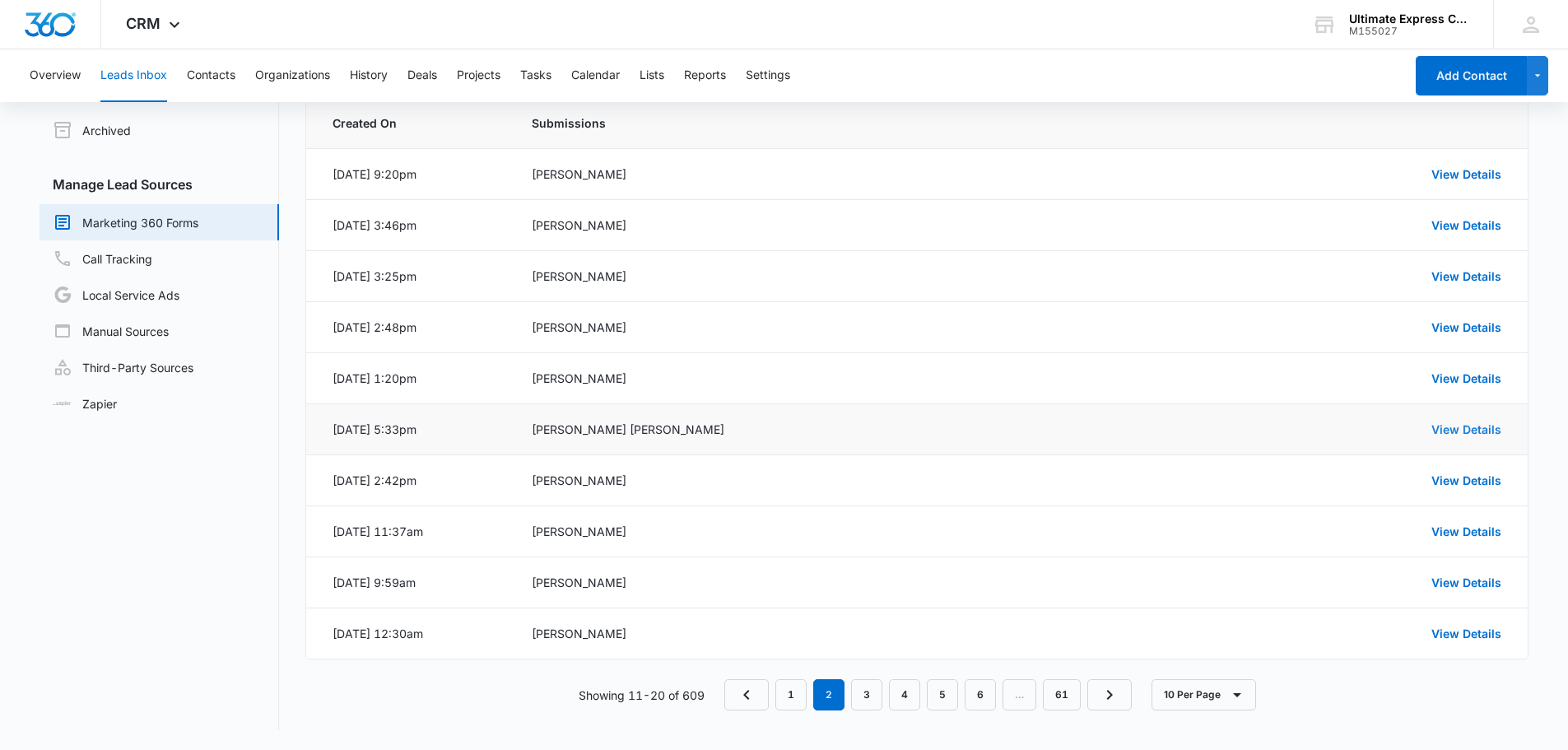
click at [1464, 423] on link "View Details" at bounding box center [1467, 430] width 70 height 14
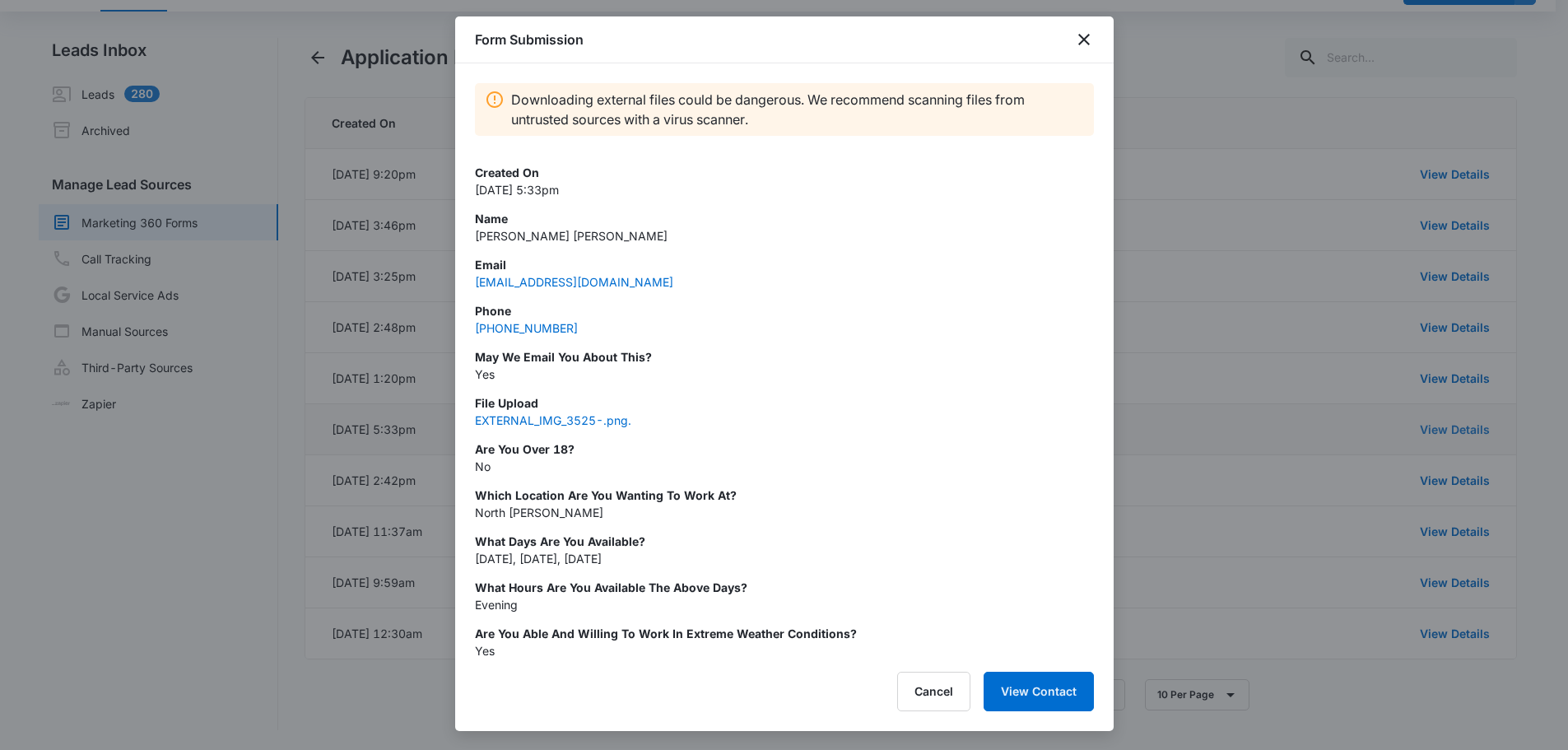
click at [1464, 423] on div at bounding box center [784, 375] width 1568 height 750
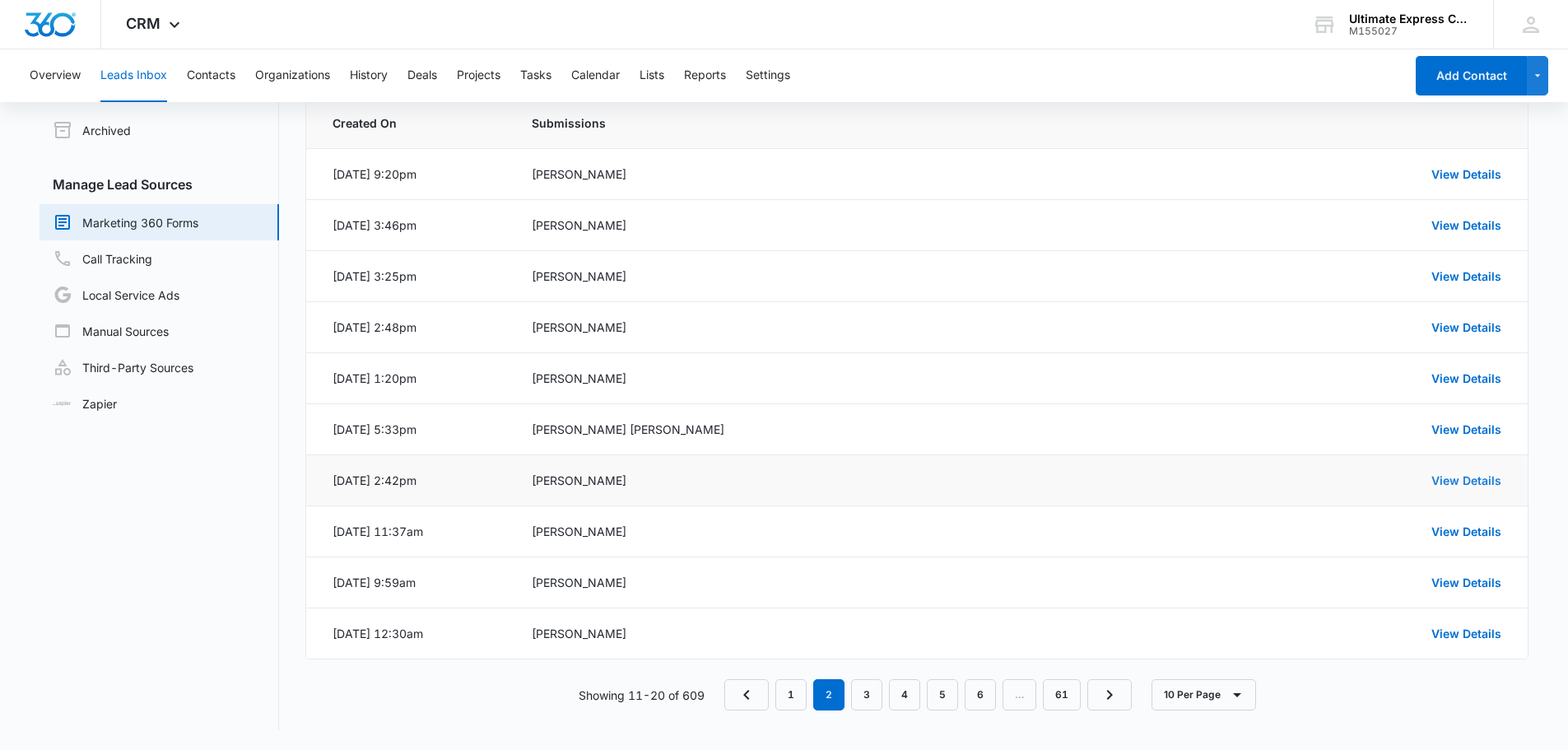
click at [1471, 480] on link "View Details" at bounding box center [1467, 480] width 70 height 14
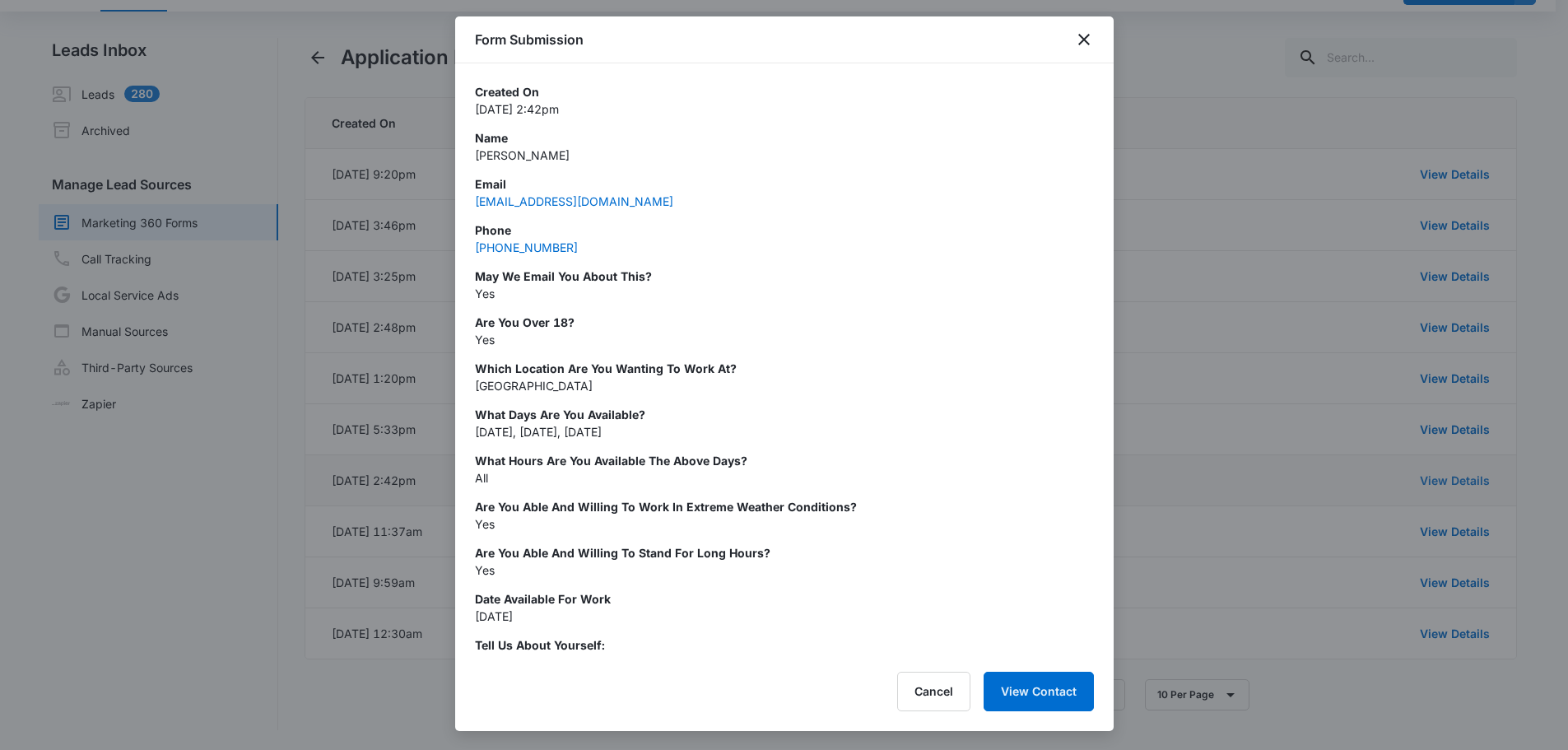
click at [1471, 480] on div at bounding box center [784, 375] width 1568 height 750
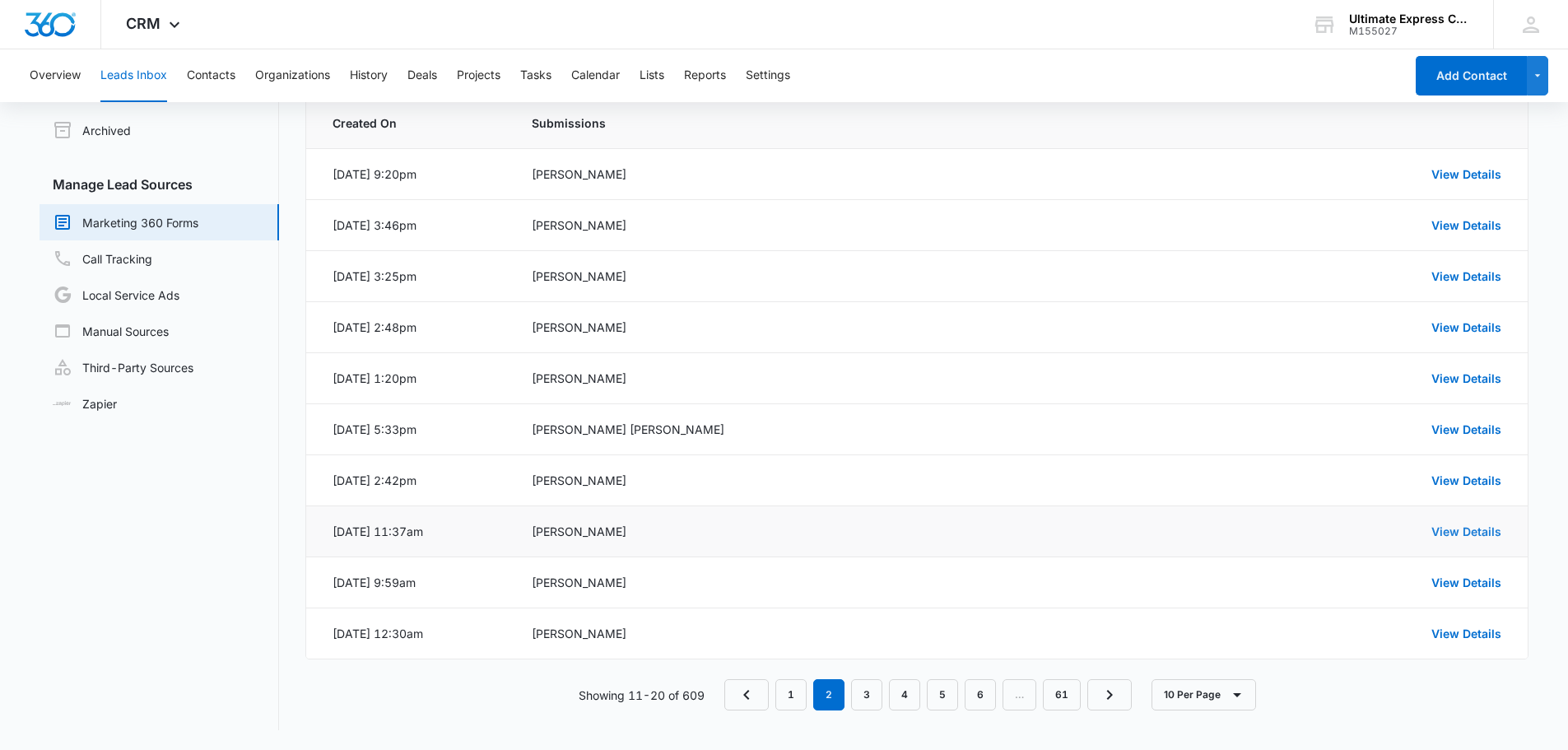
click at [1471, 529] on link "View Details" at bounding box center [1467, 531] width 70 height 14
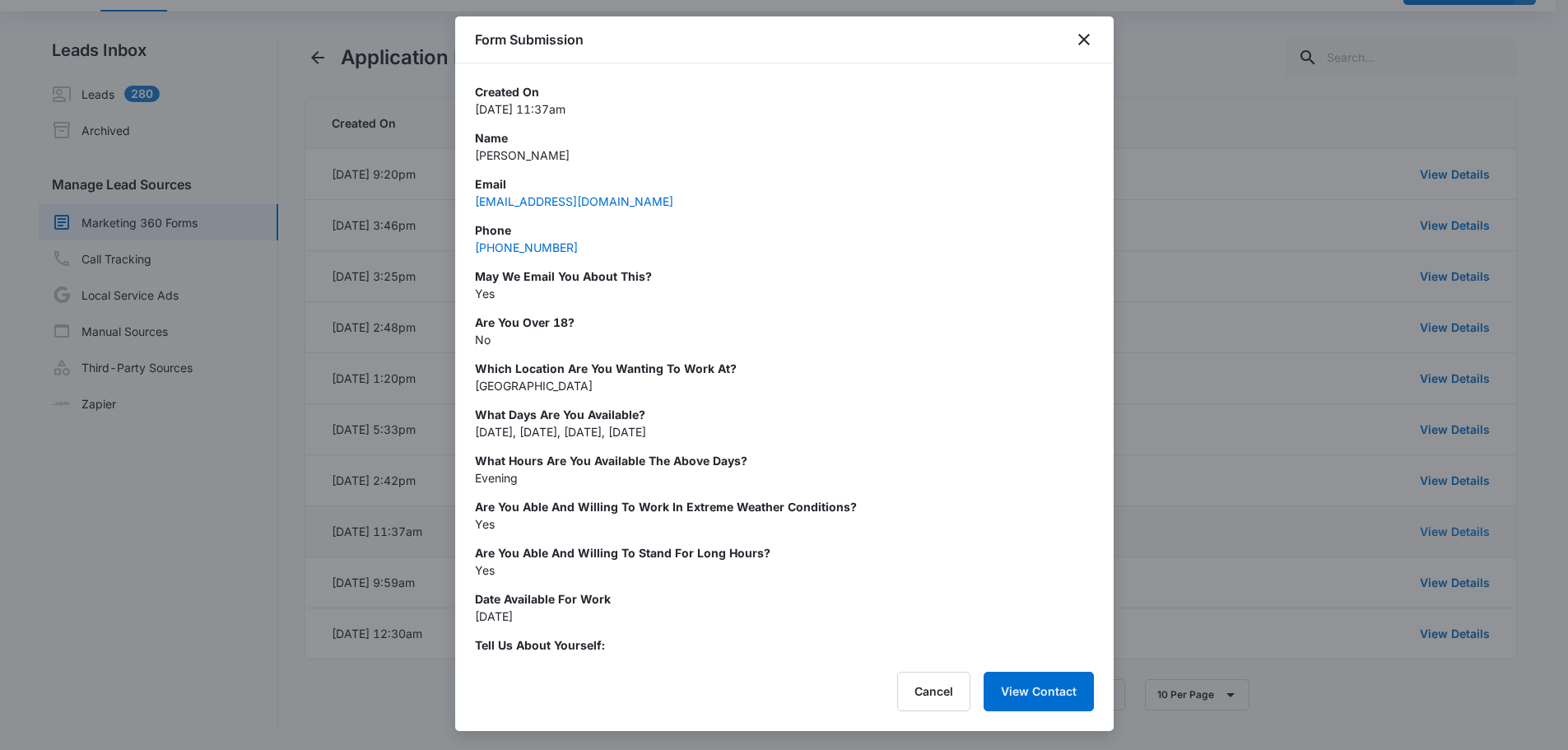
click at [1471, 529] on div at bounding box center [784, 375] width 1568 height 750
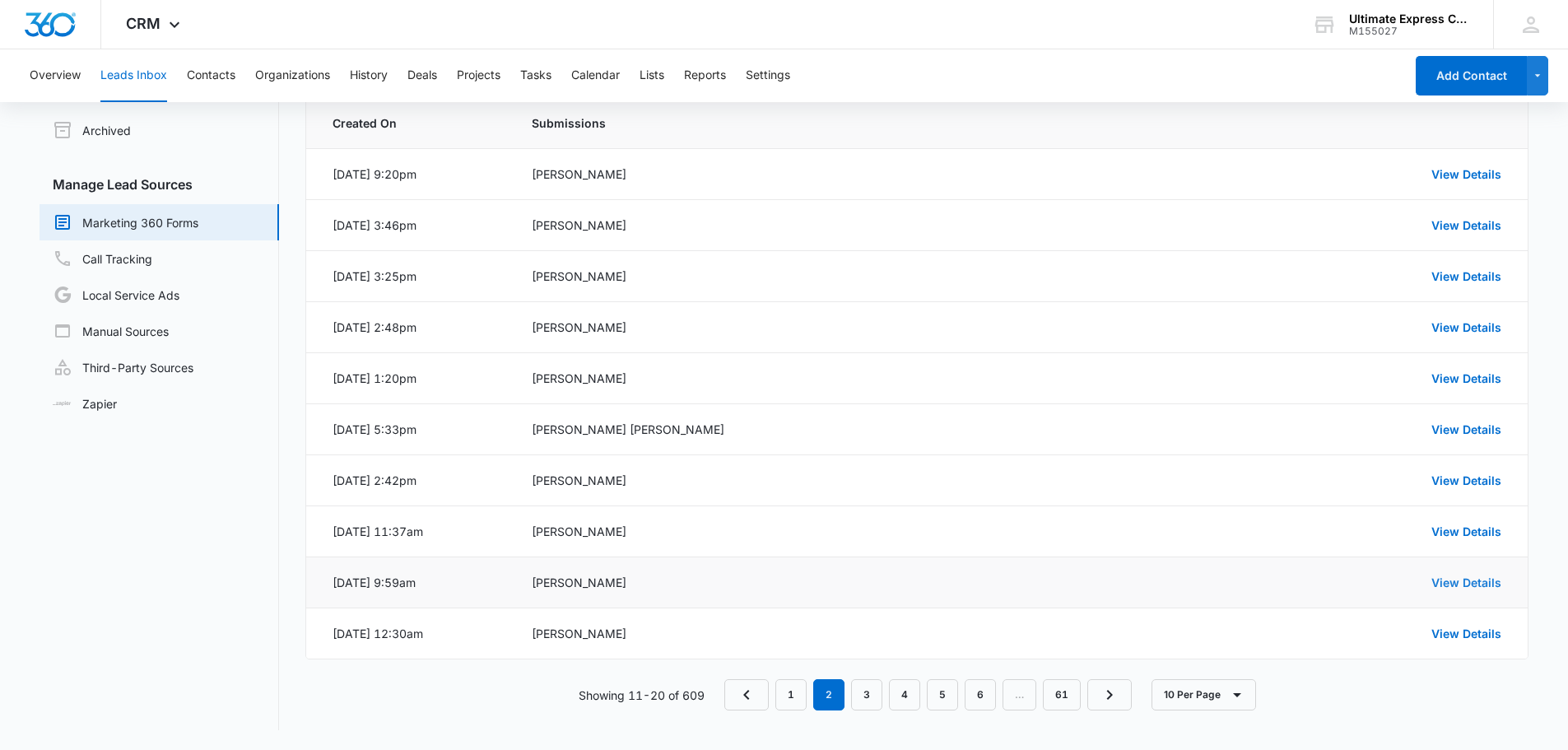
click at [1471, 582] on link "View Details" at bounding box center [1467, 583] width 70 height 14
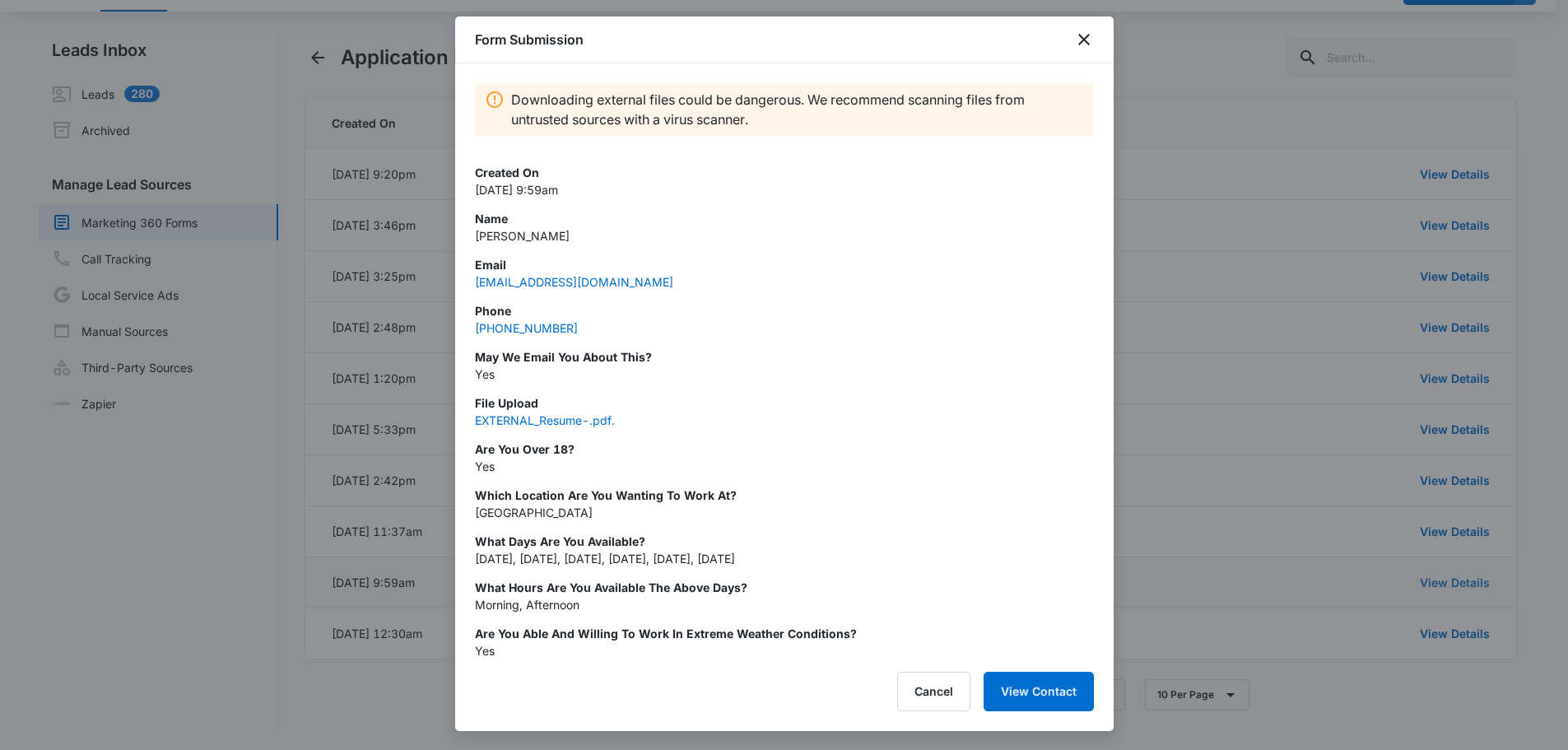
click at [1471, 582] on div at bounding box center [784, 375] width 1568 height 750
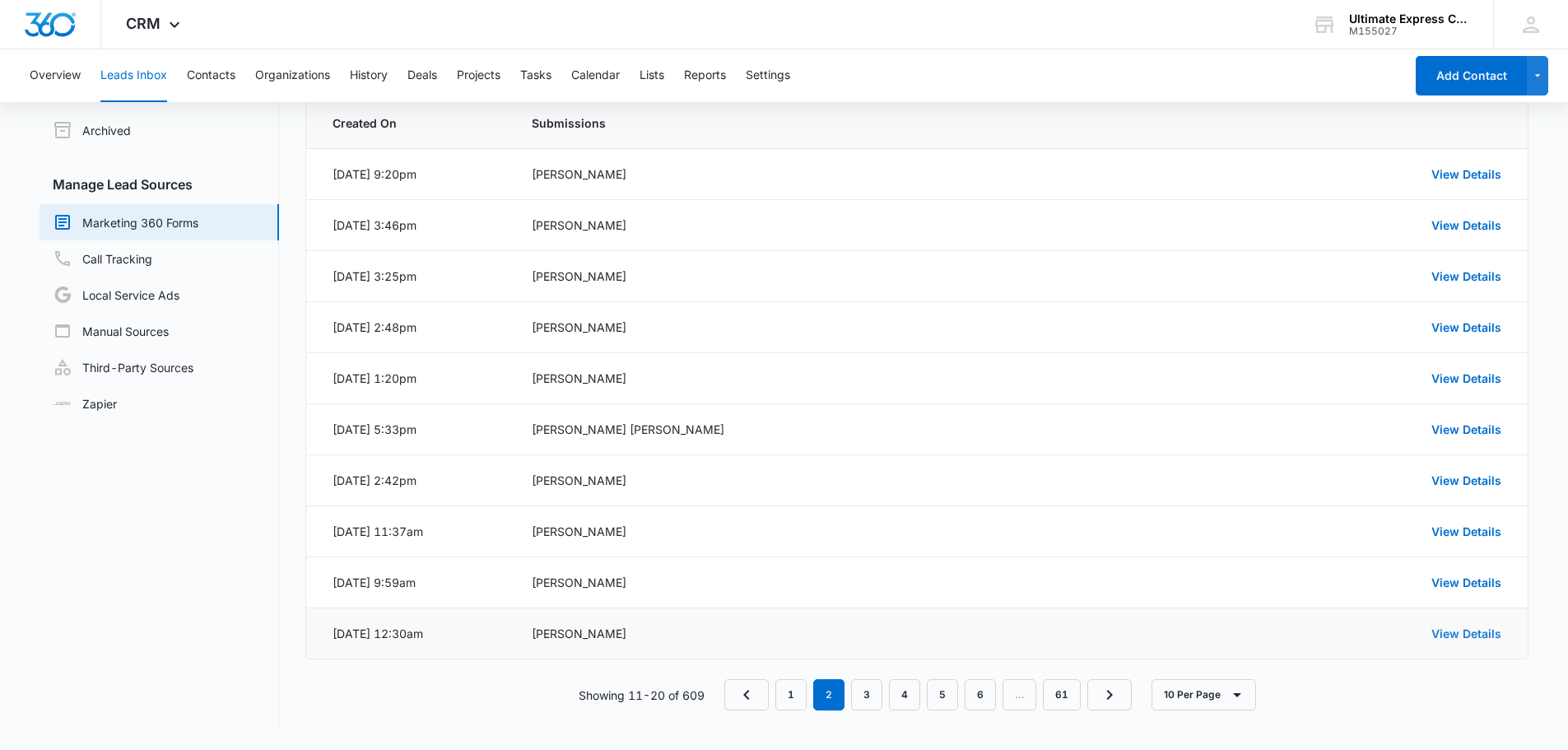
click at [1451, 634] on link "View Details" at bounding box center [1467, 633] width 70 height 14
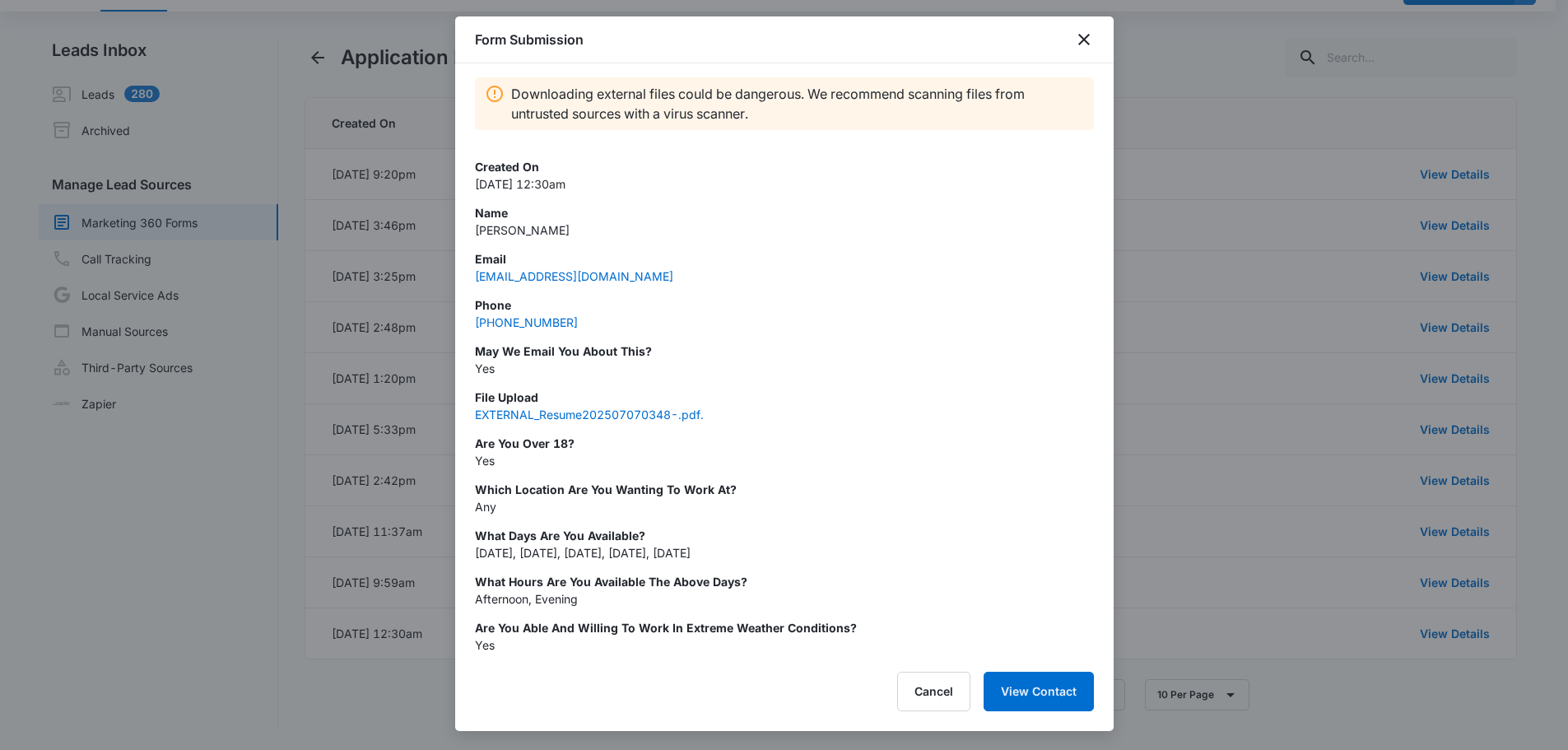
scroll to position [0, 0]
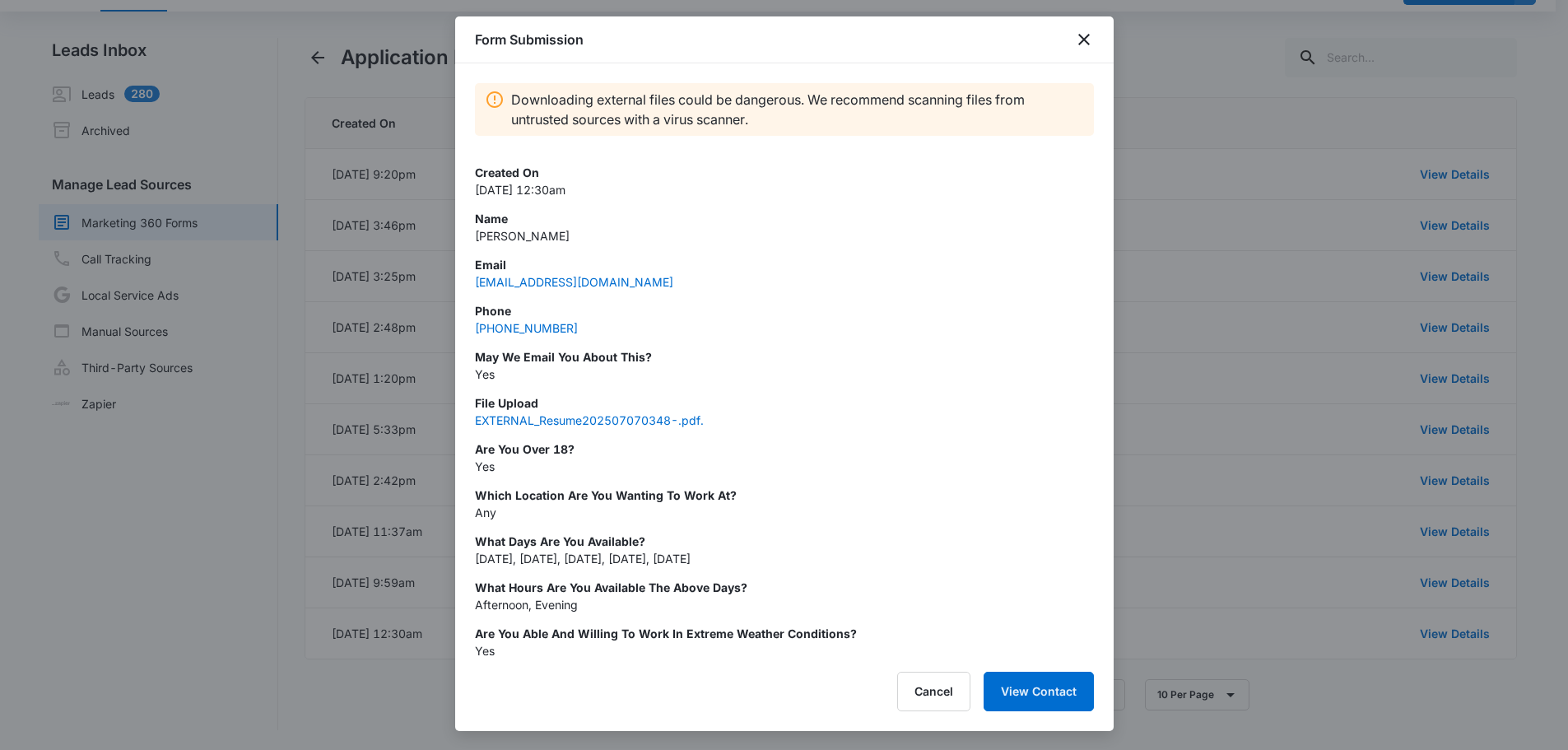
click at [1183, 174] on div at bounding box center [784, 375] width 1568 height 750
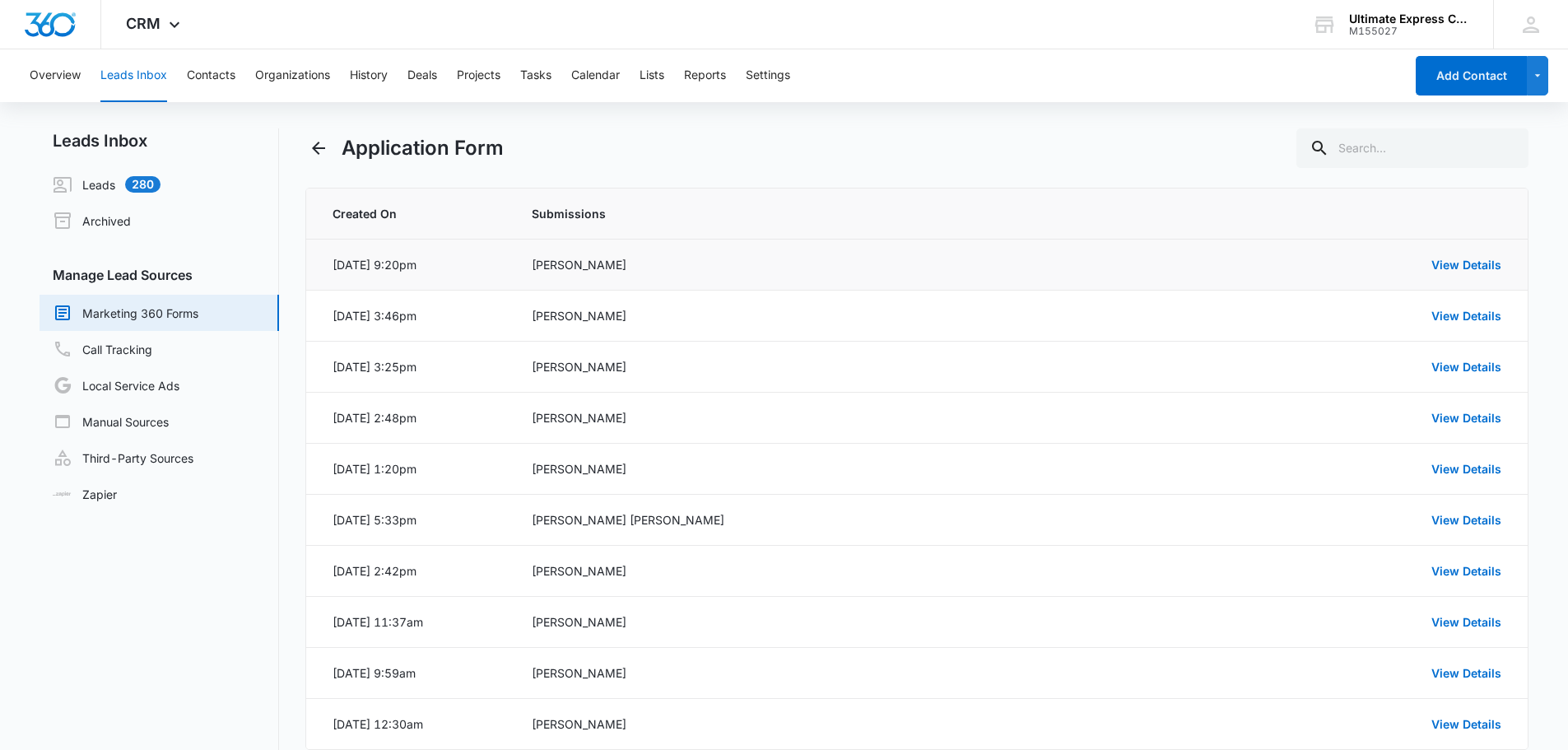
click at [1452, 257] on div "View Details" at bounding box center [1356, 265] width 293 height 17
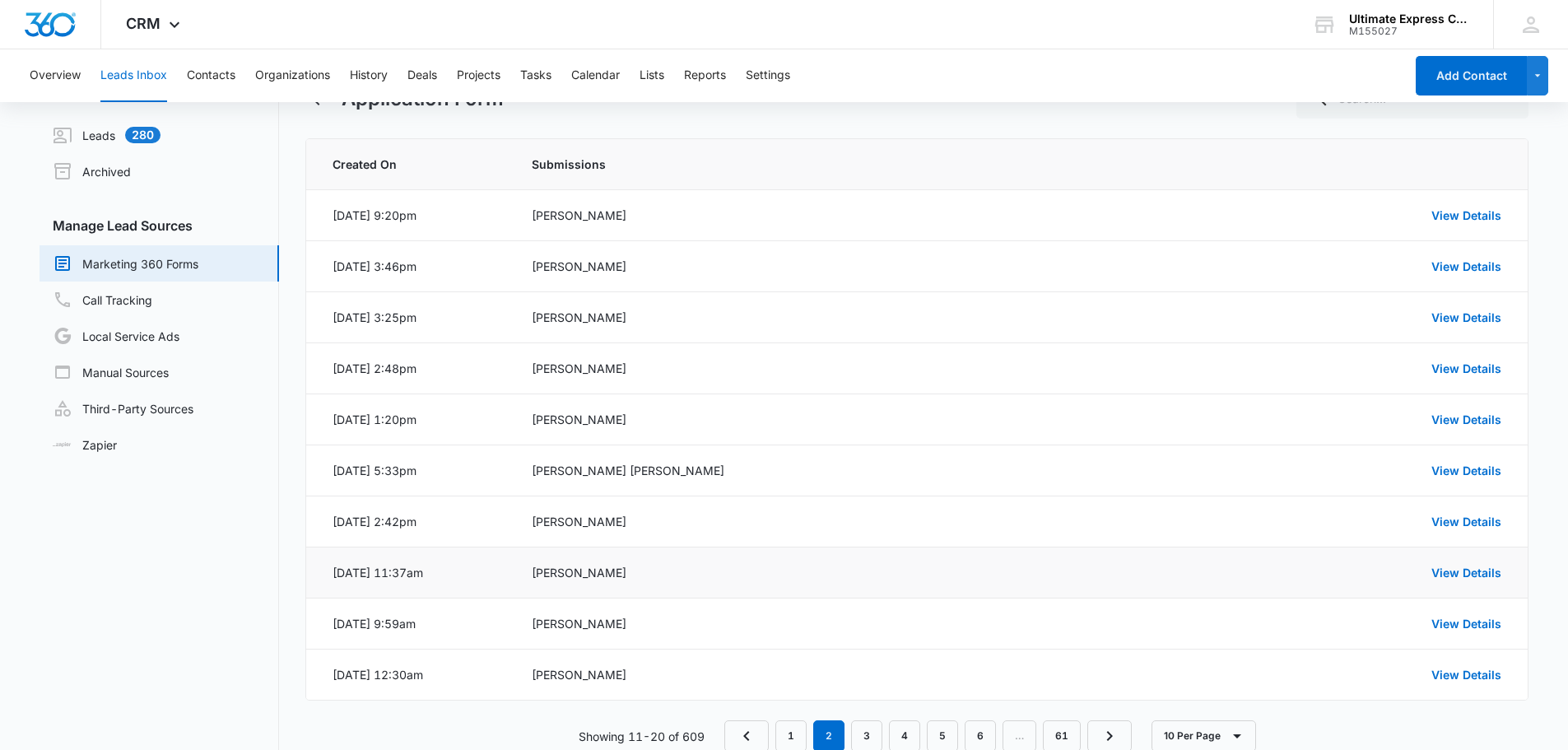
scroll to position [90, 0]
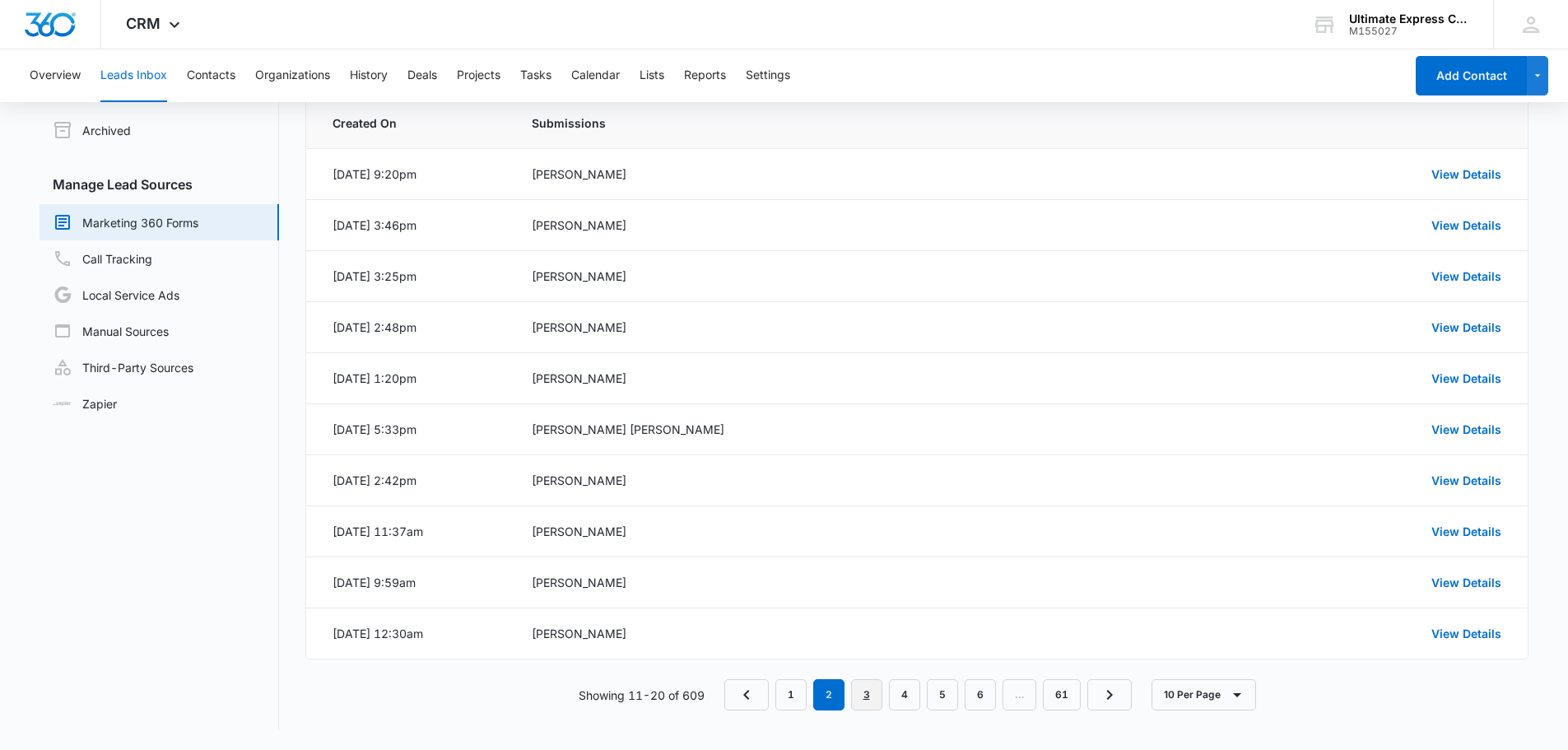
click at [867, 689] on link "3" at bounding box center [866, 695] width 31 height 31
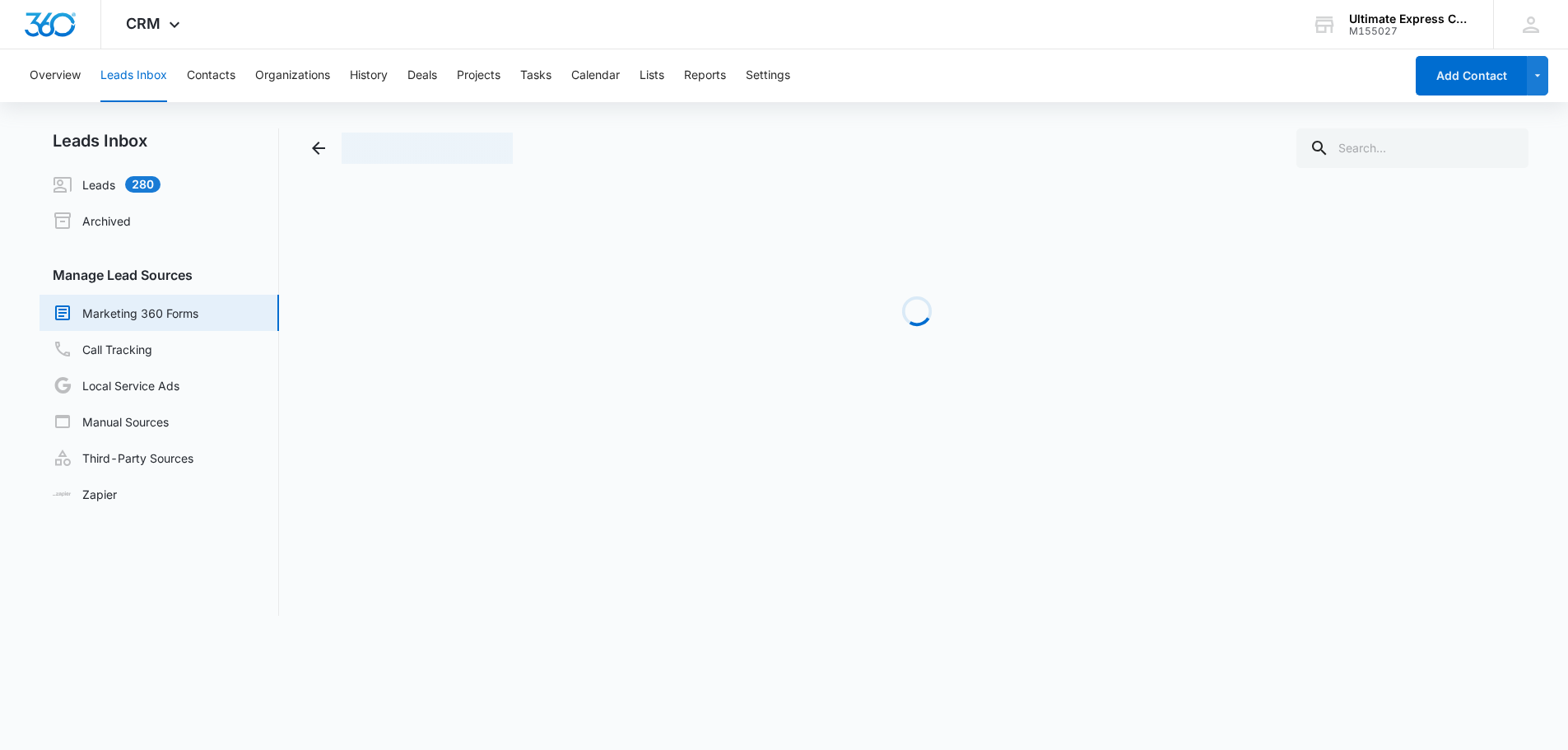
scroll to position [0, 0]
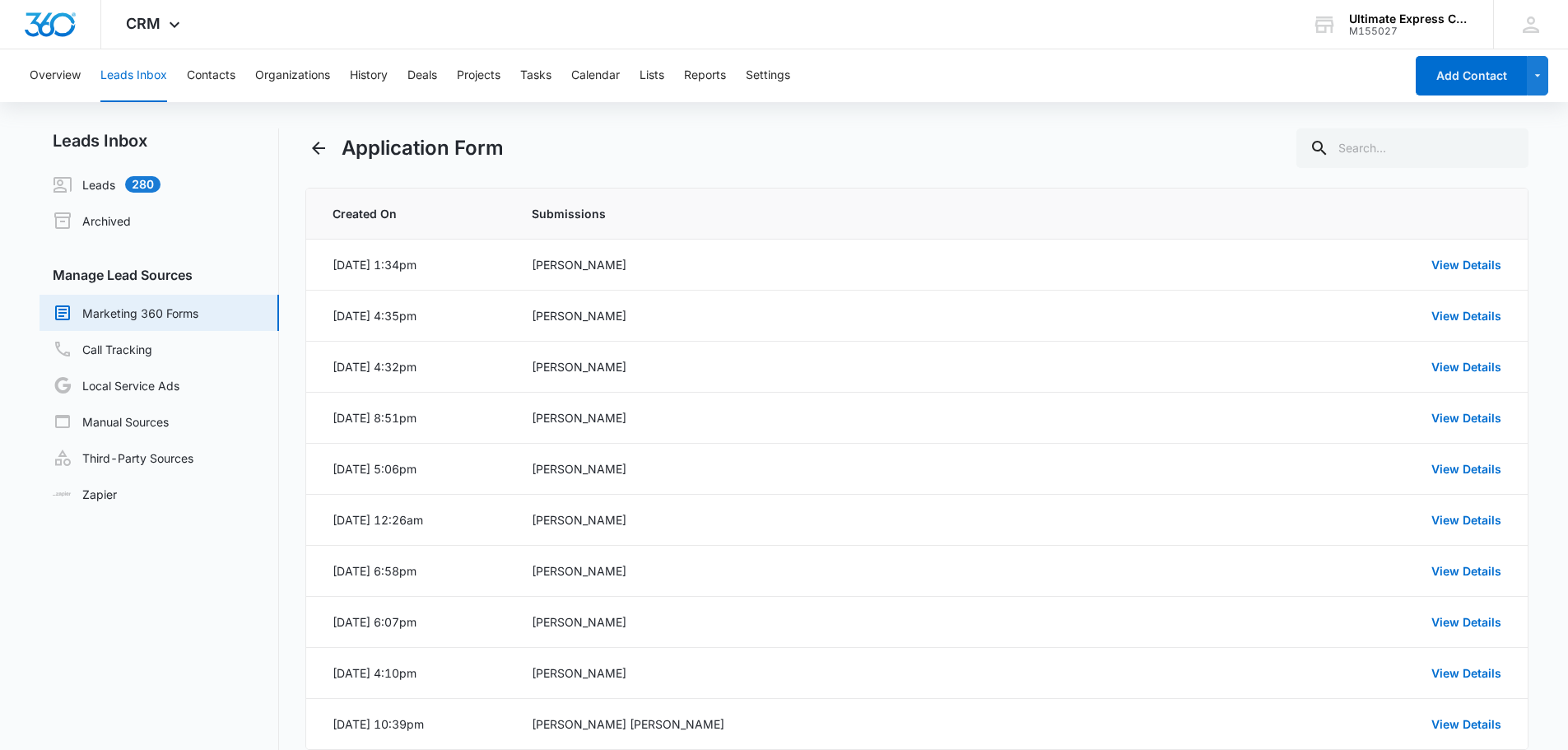
click at [760, 164] on div "Application Form" at bounding box center [917, 148] width 1224 height 39
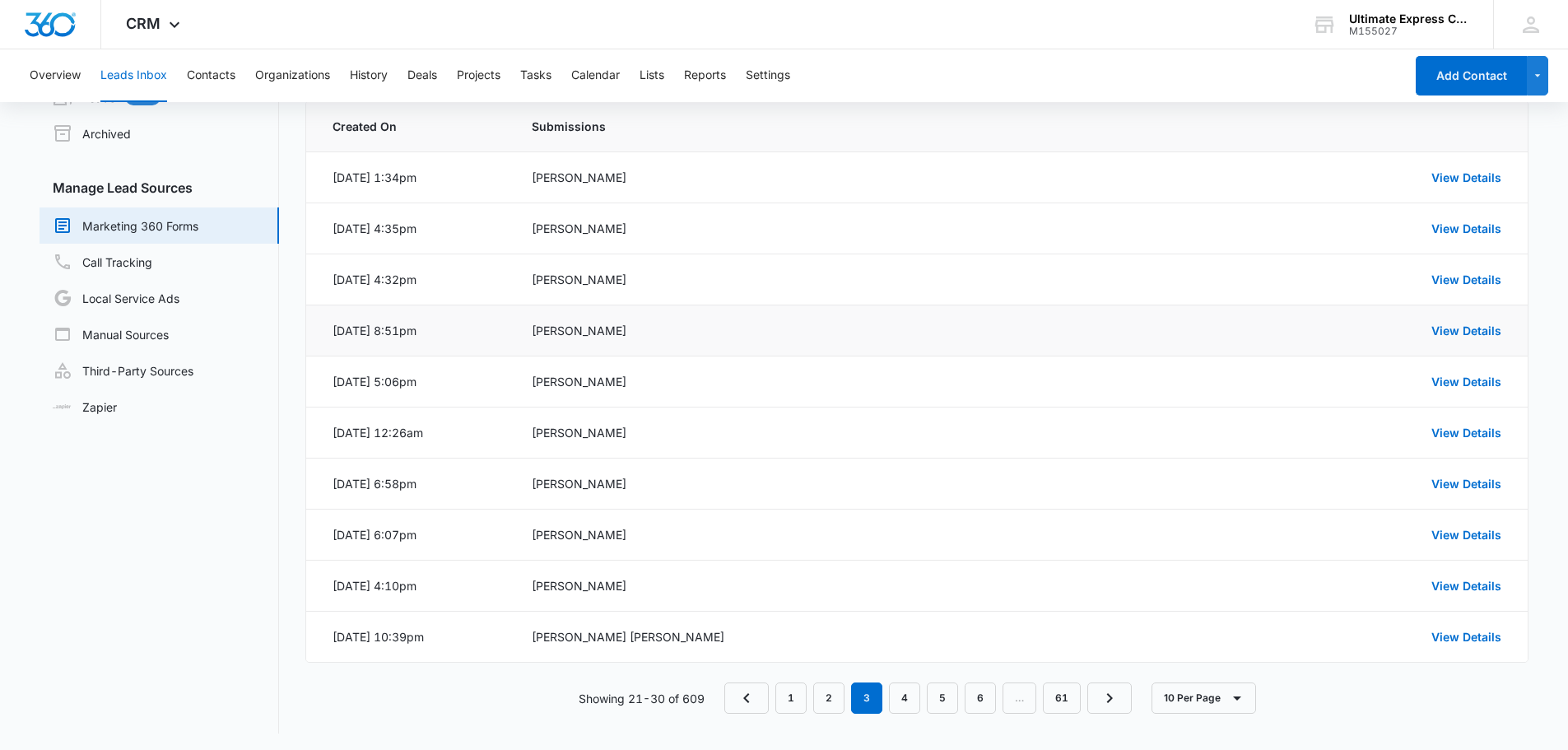
scroll to position [90, 0]
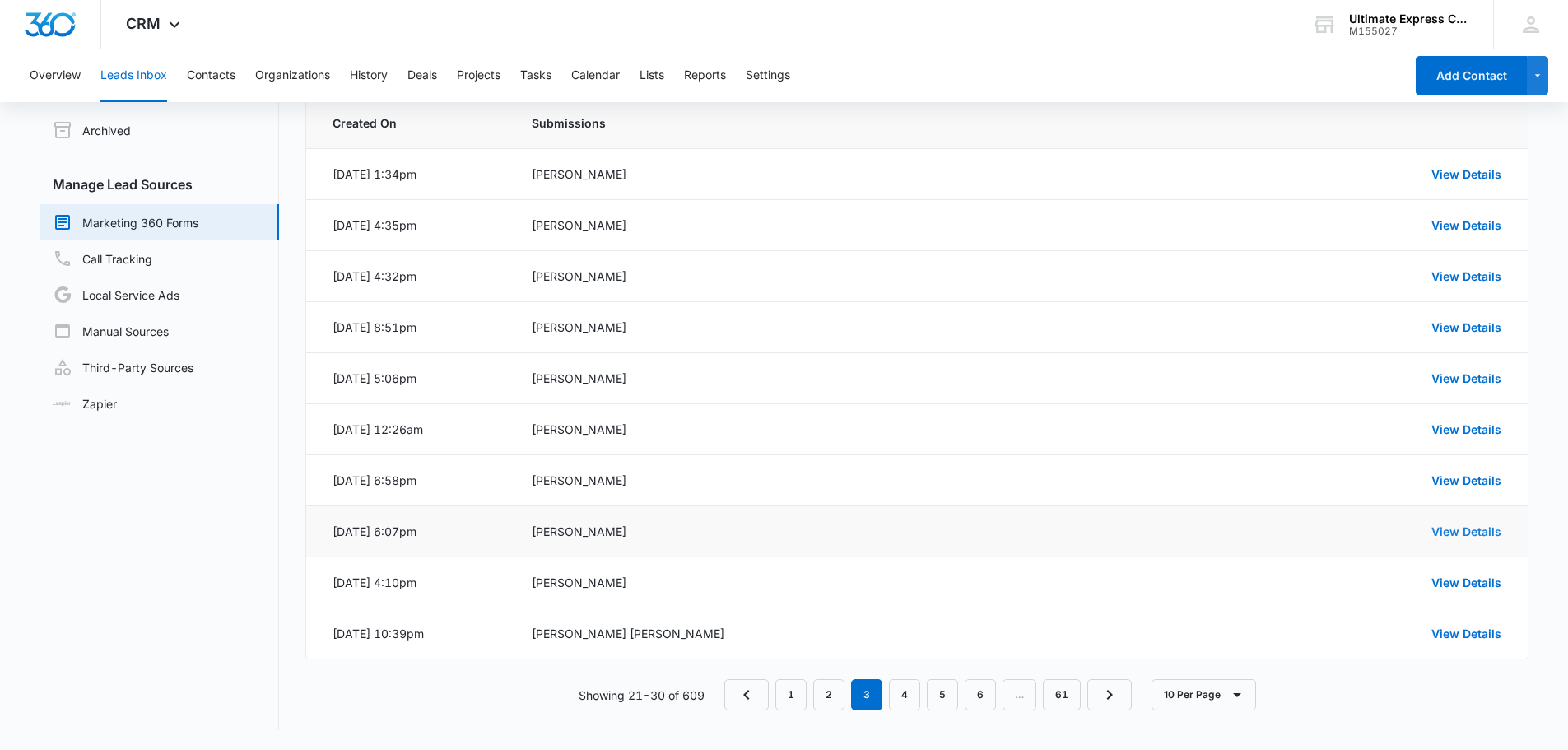
click at [1446, 534] on link "View Details" at bounding box center [1467, 531] width 70 height 14
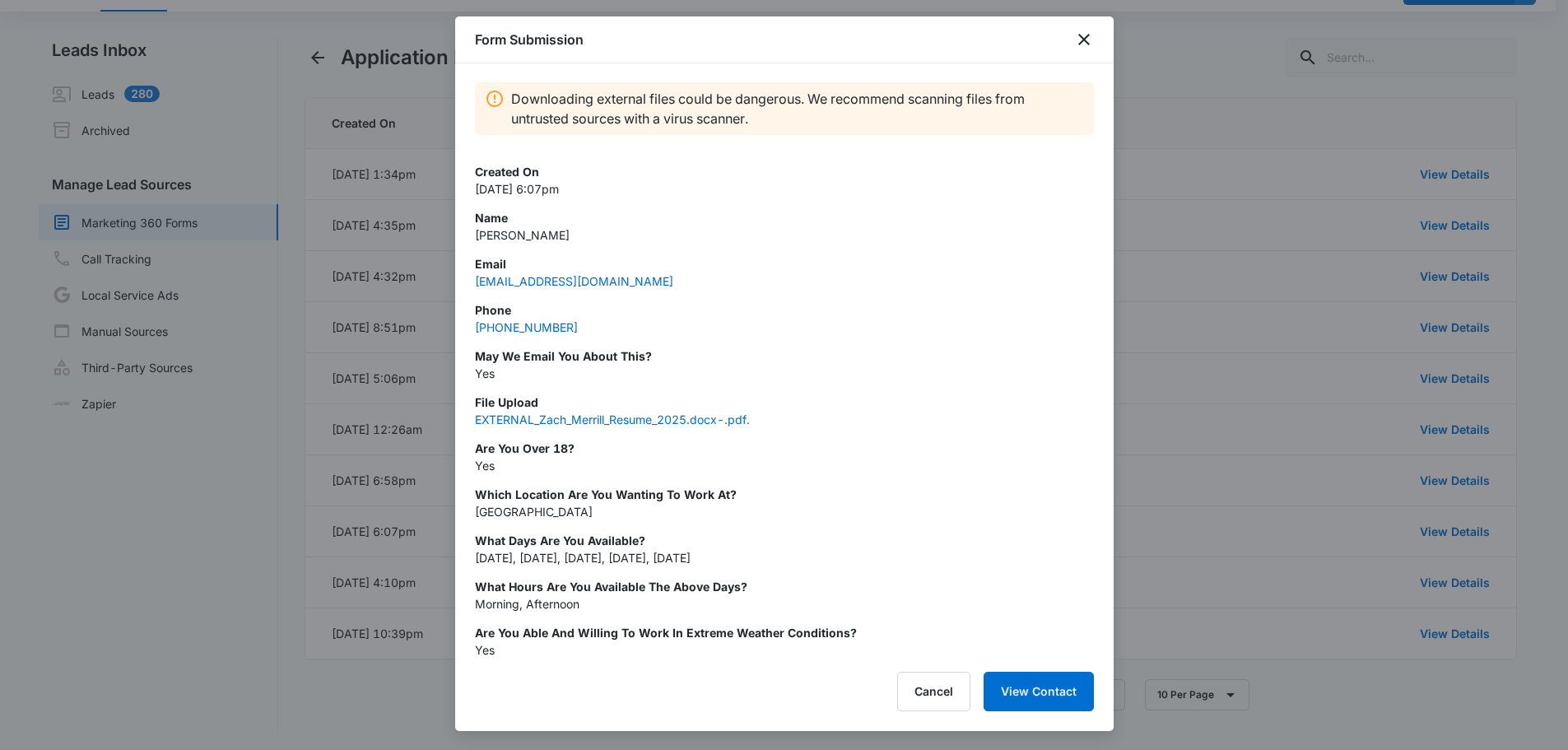
scroll to position [0, 0]
click at [1091, 36] on icon "close" at bounding box center [1084, 39] width 20 height 20
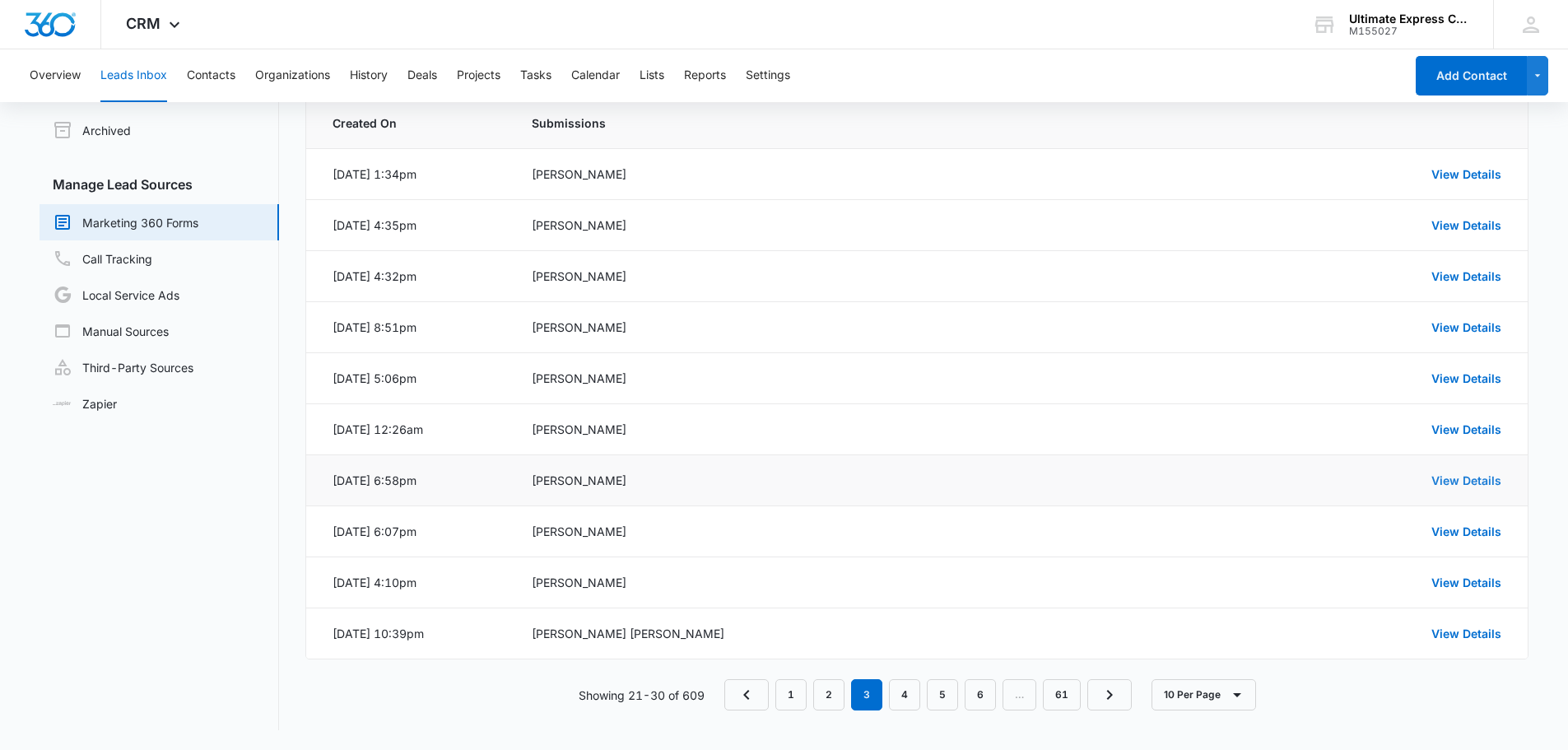
click at [1438, 483] on link "View Details" at bounding box center [1467, 480] width 70 height 14
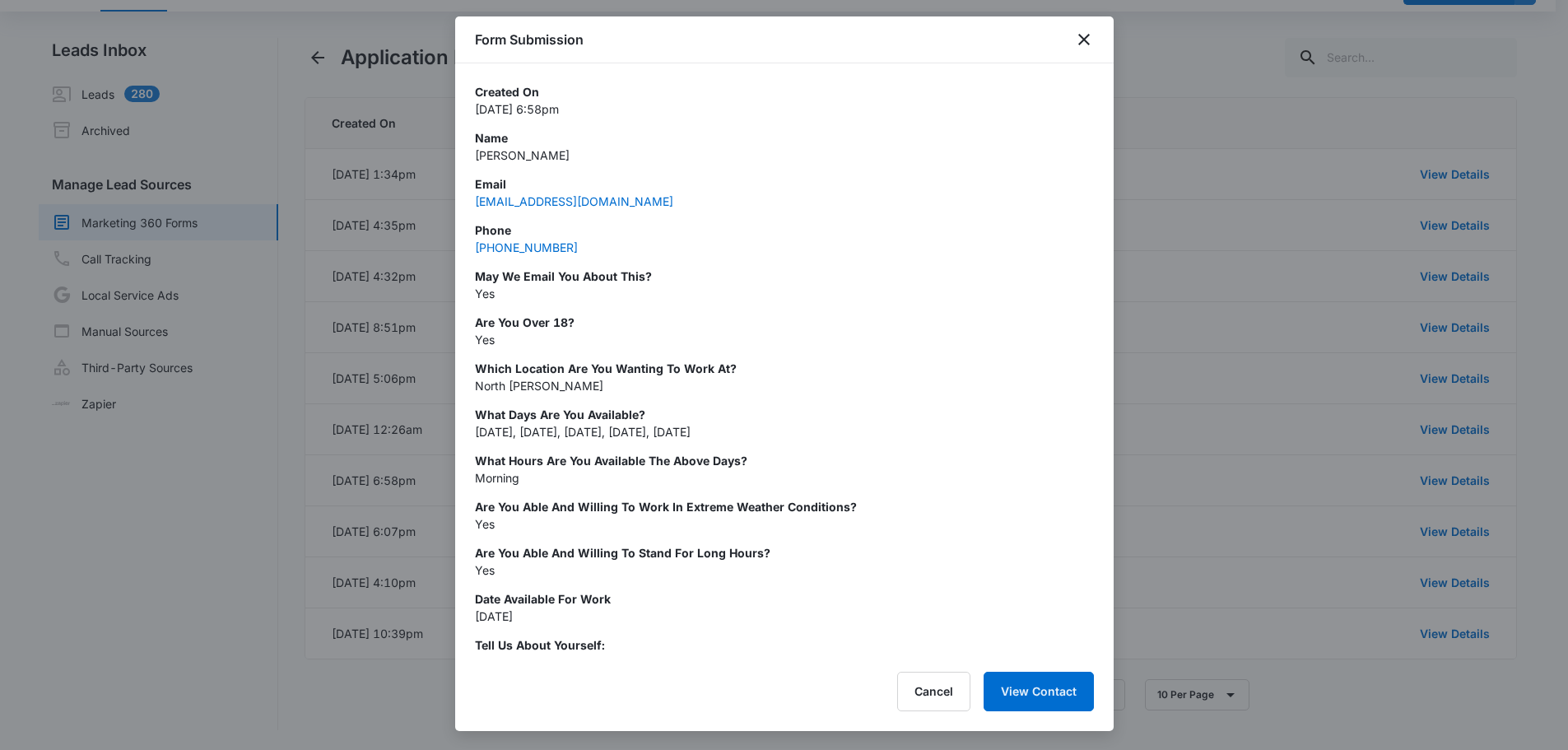
click at [1202, 430] on div at bounding box center [784, 375] width 1568 height 750
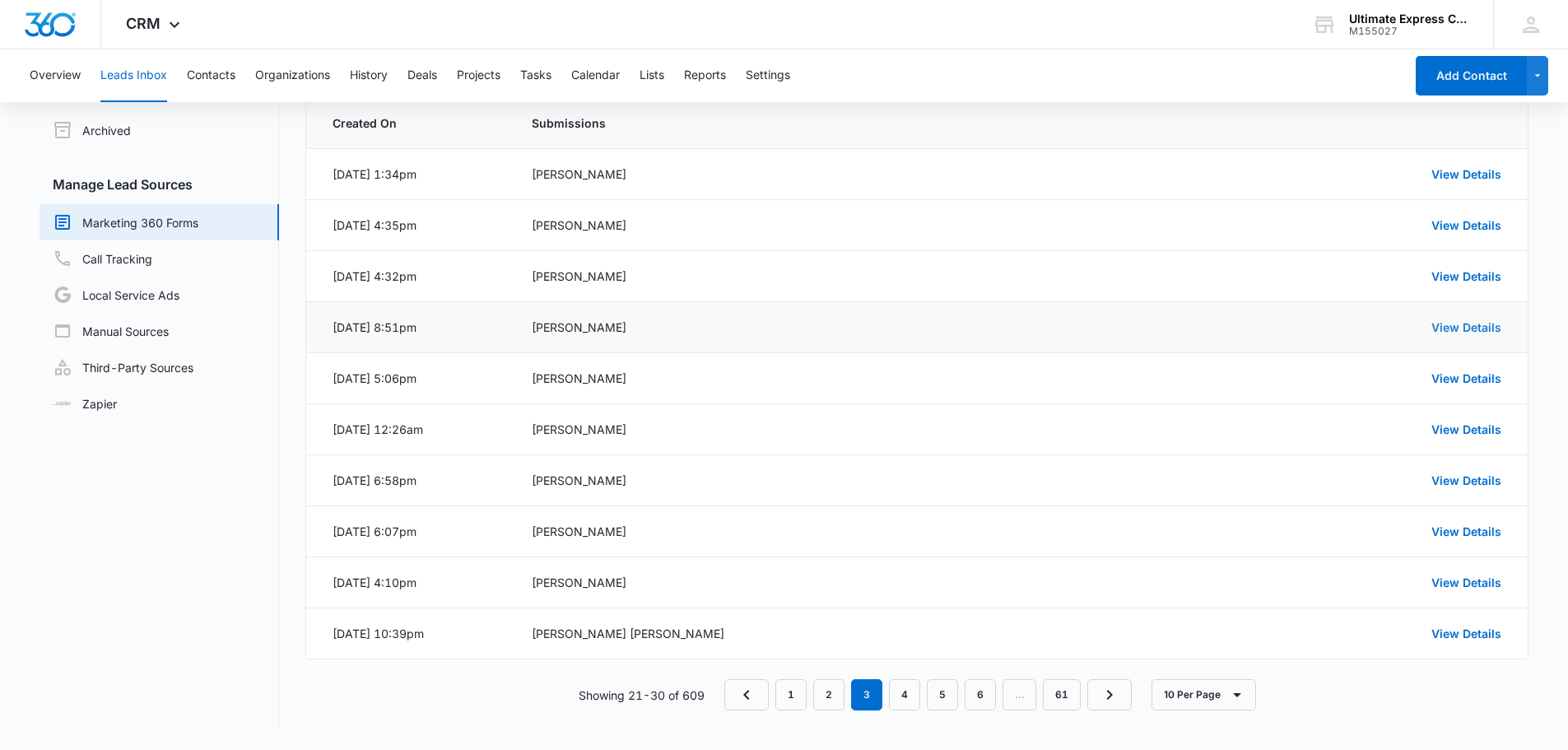
click at [1462, 323] on link "View Details" at bounding box center [1467, 327] width 70 height 14
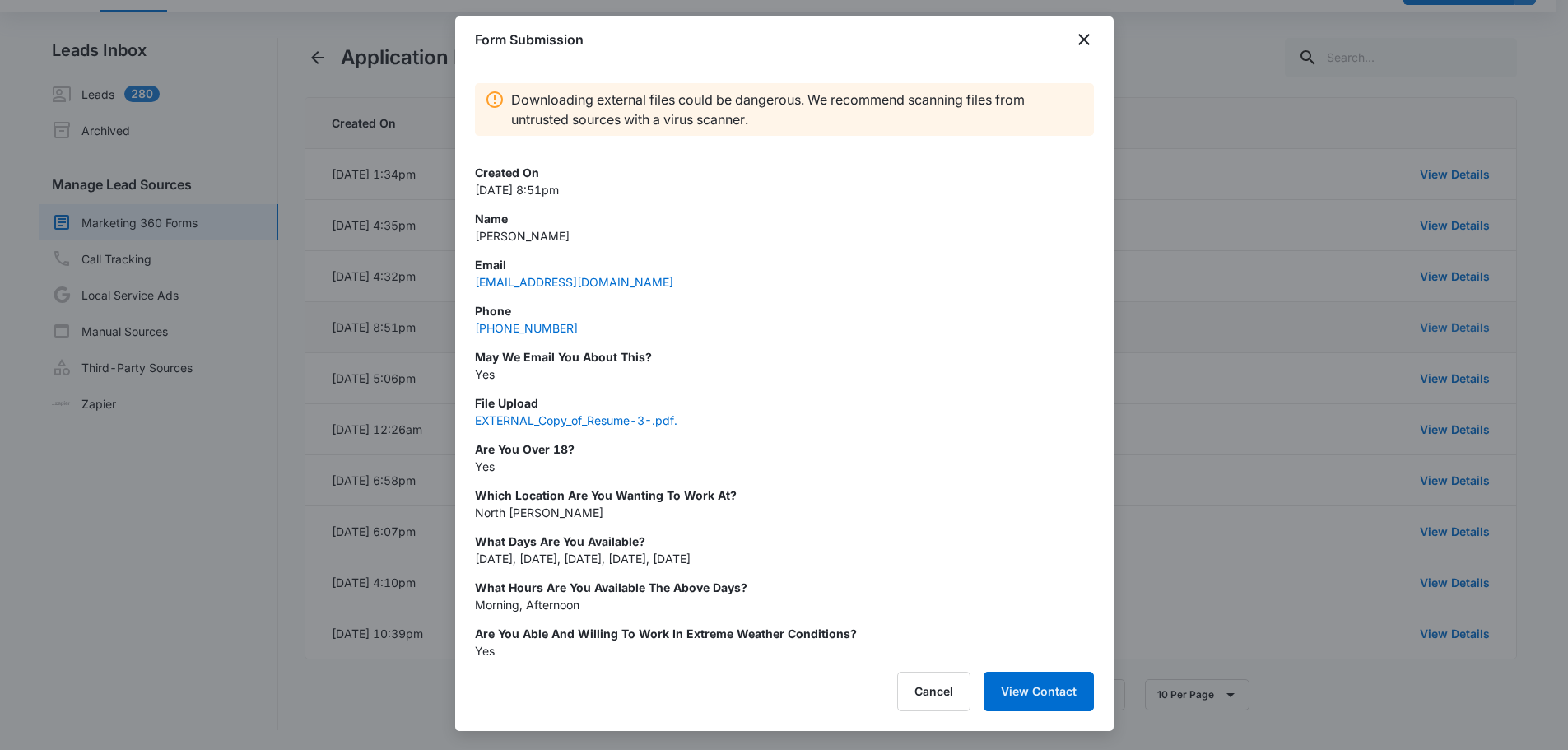
click at [1462, 323] on div at bounding box center [784, 375] width 1568 height 750
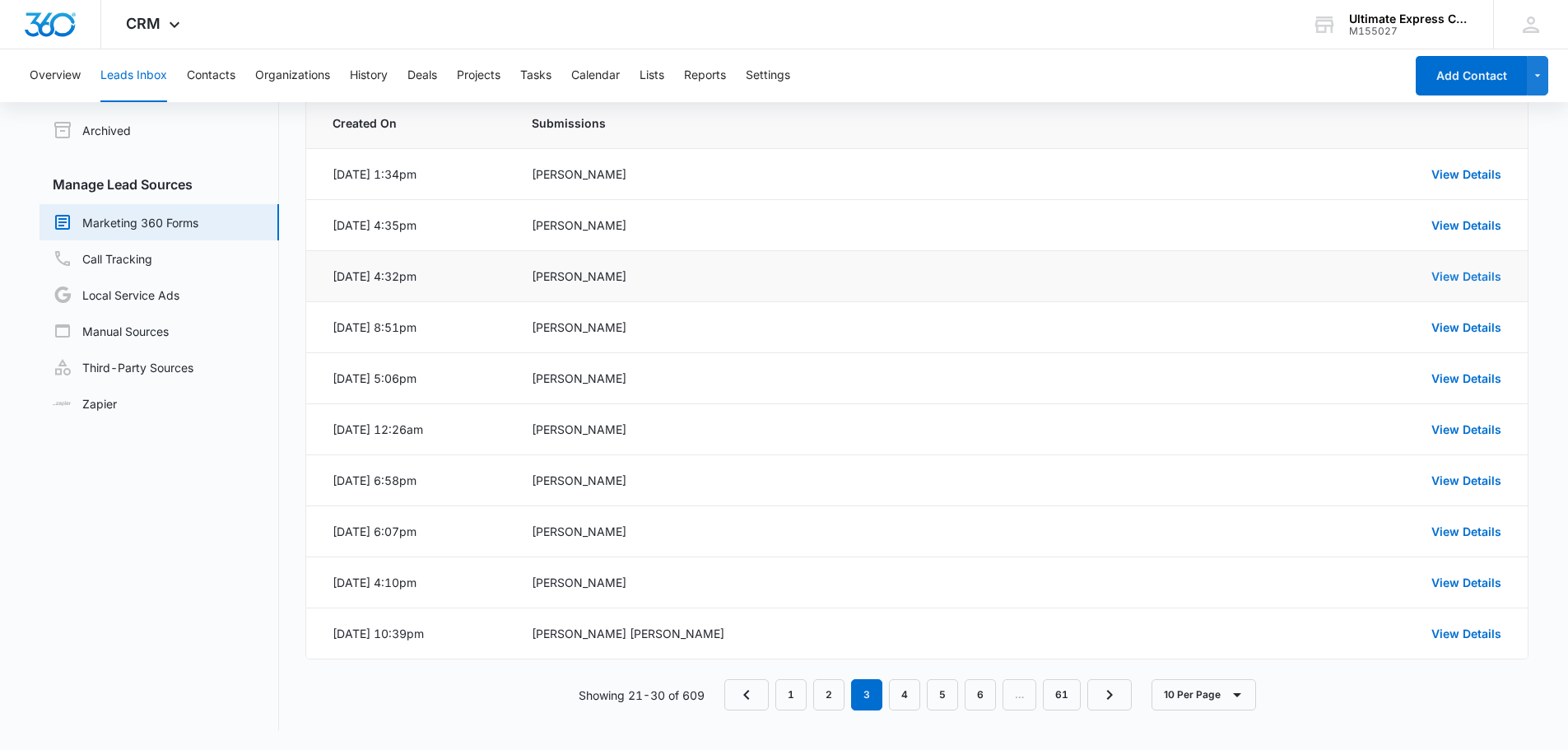
click at [1462, 270] on link "View Details" at bounding box center [1467, 276] width 70 height 14
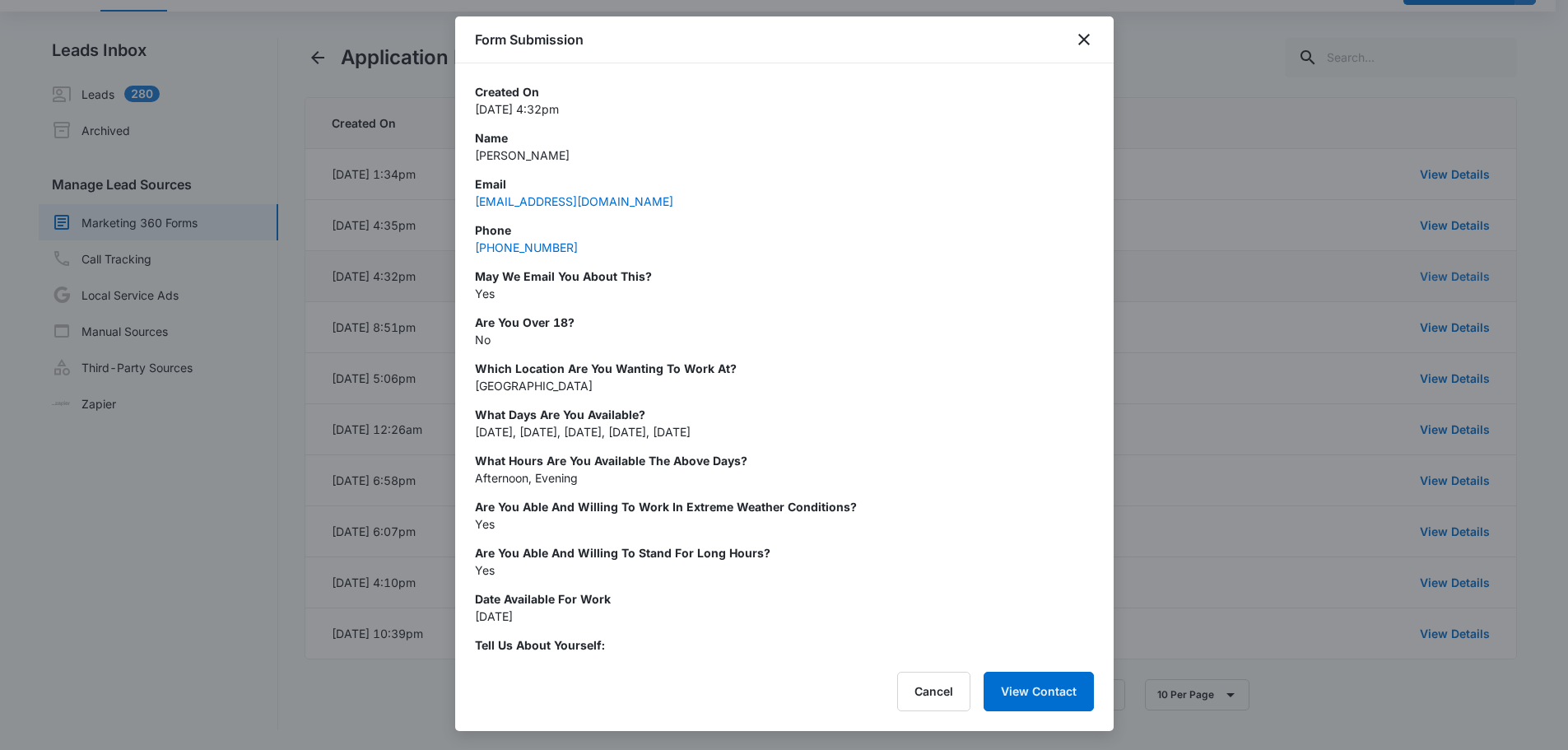
click at [1462, 270] on div at bounding box center [784, 375] width 1568 height 750
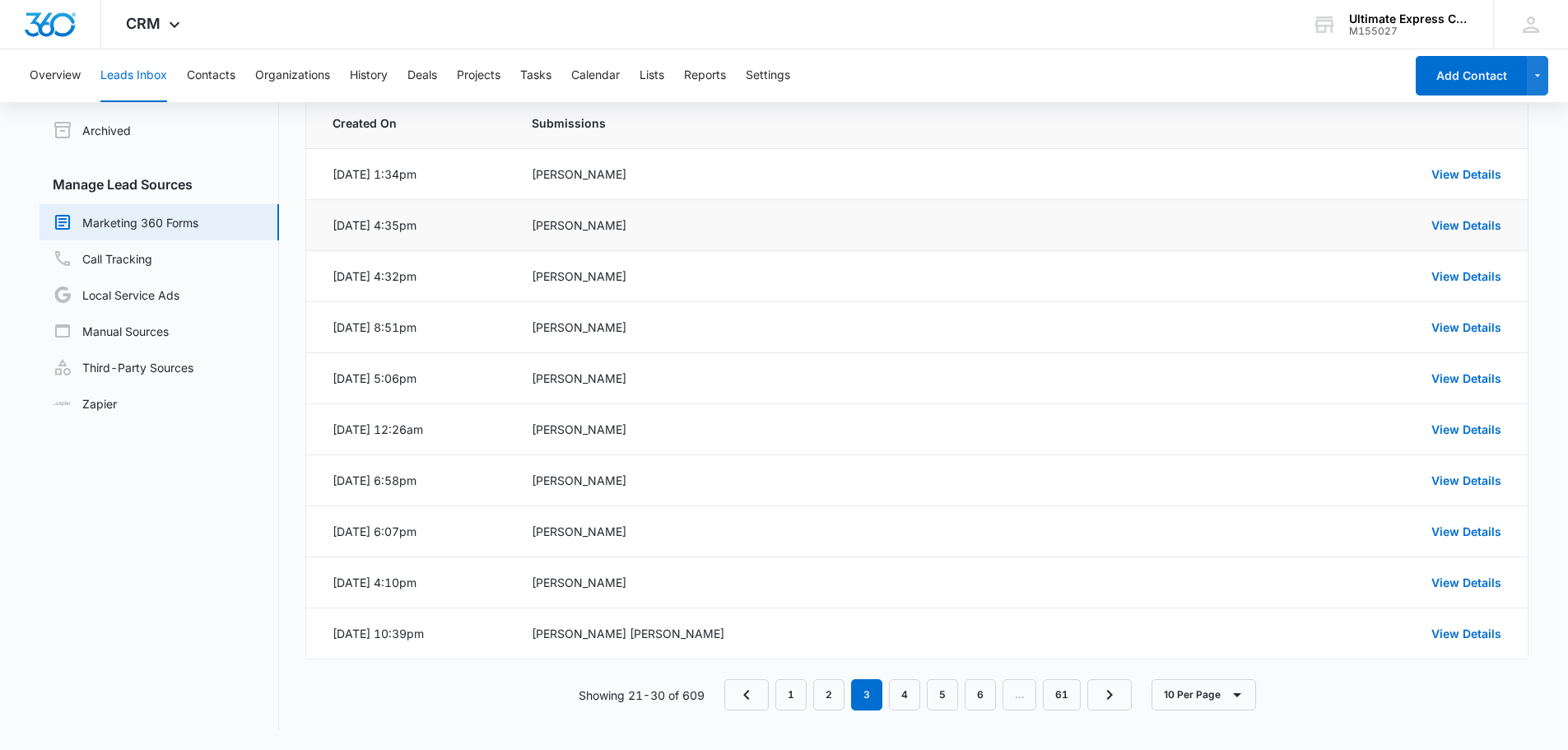
click at [1460, 236] on td "View Details" at bounding box center [1358, 226] width 339 height 51
click at [1460, 225] on link "View Details" at bounding box center [1467, 225] width 70 height 14
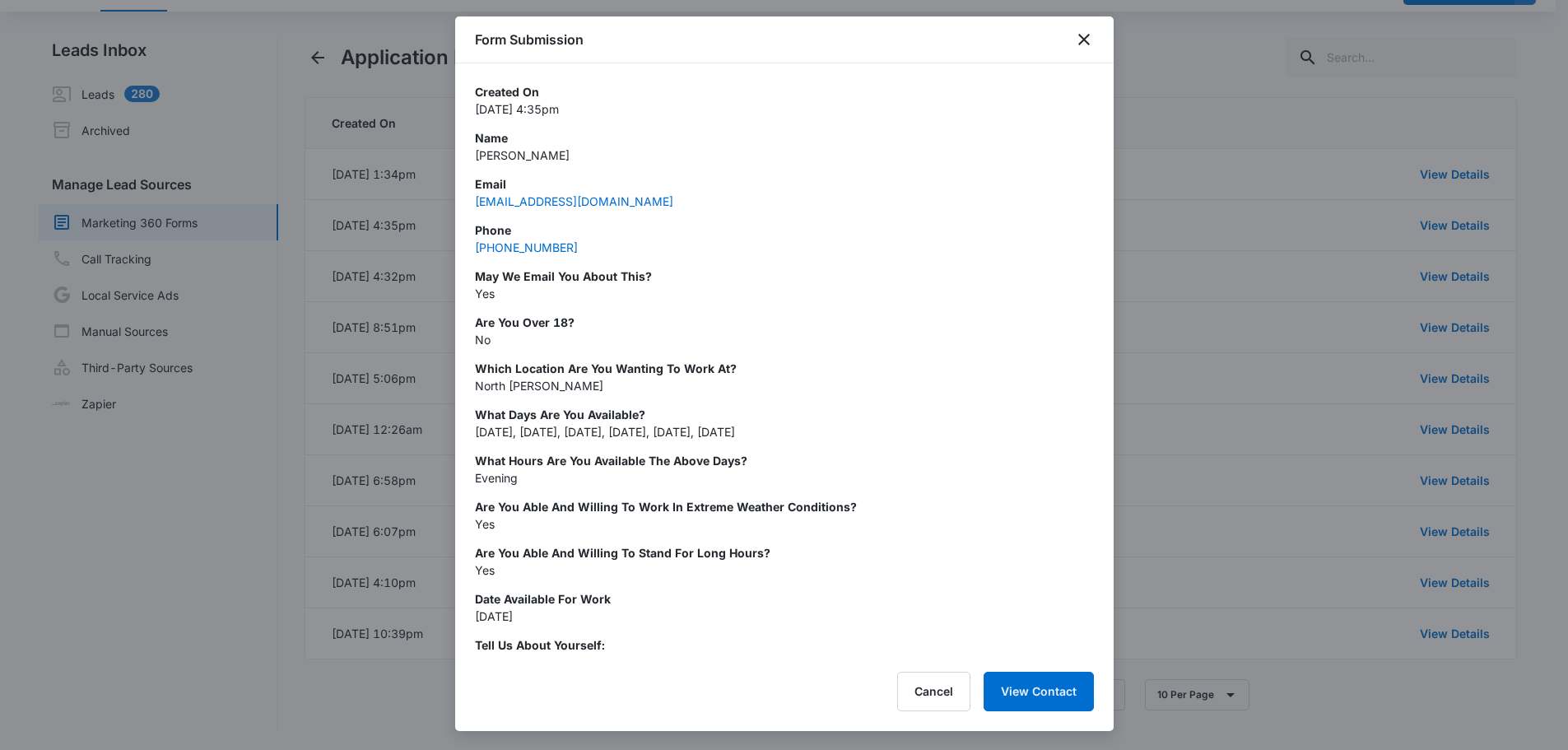
click at [1406, 242] on div at bounding box center [784, 375] width 1568 height 750
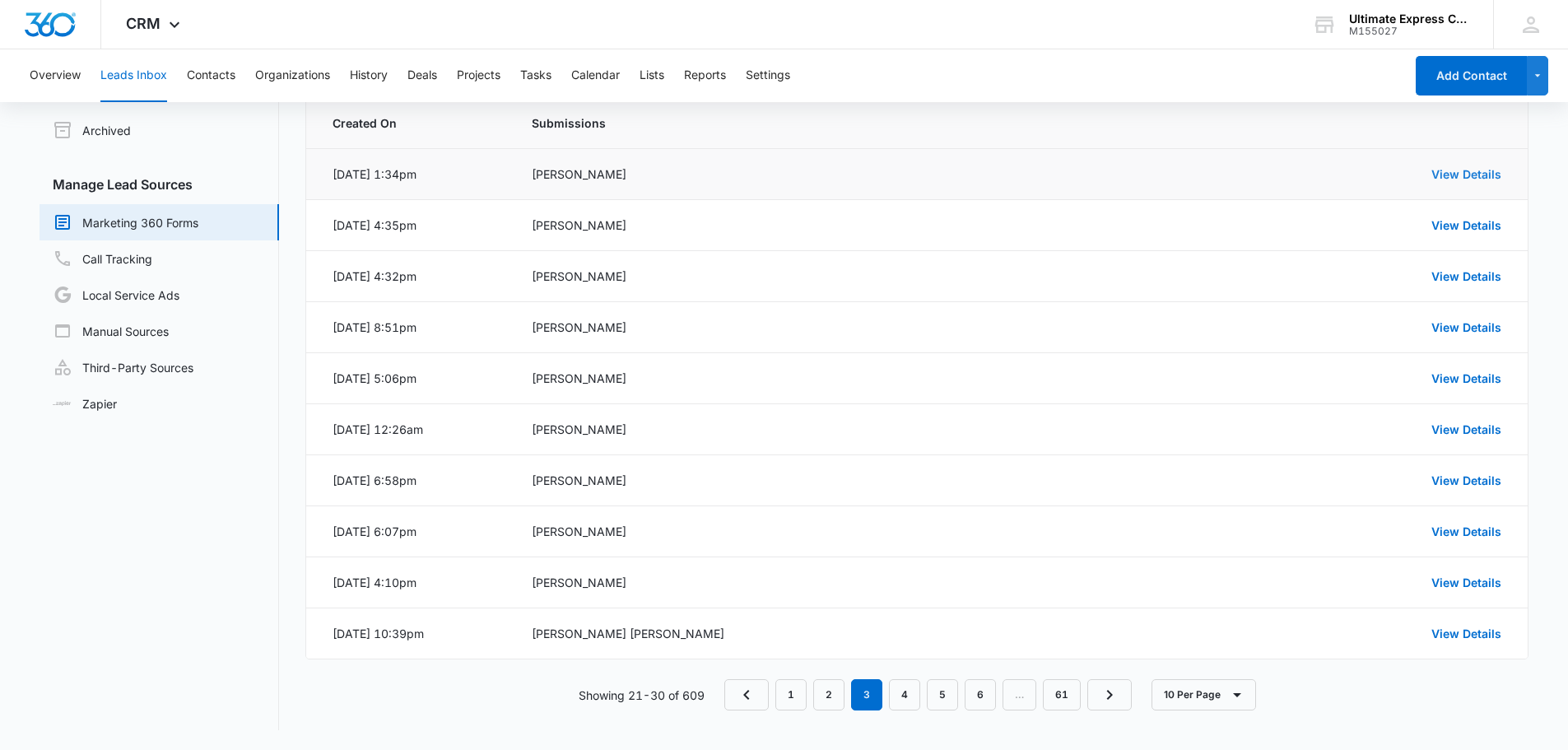
click at [1449, 170] on link "View Details" at bounding box center [1467, 174] width 70 height 14
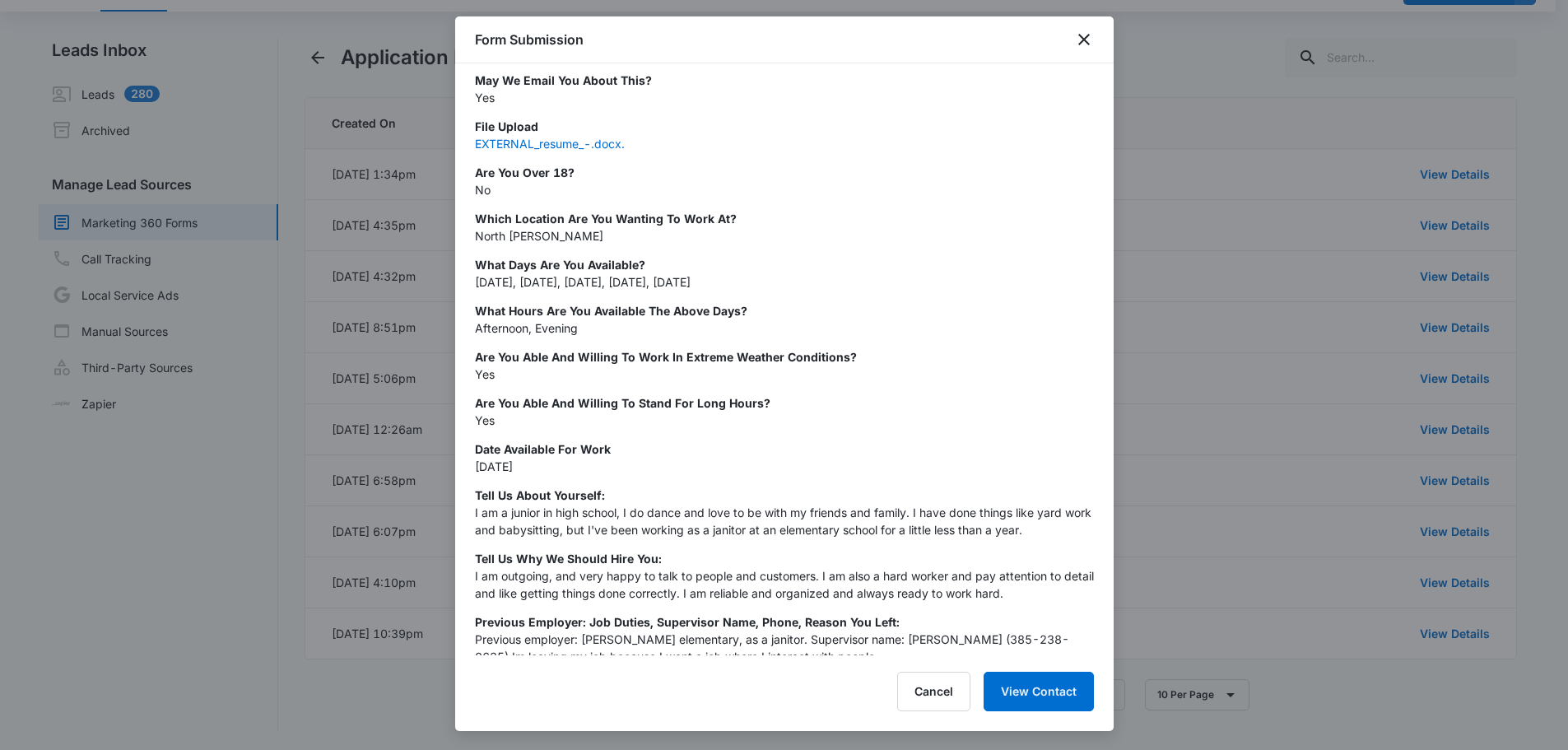
scroll to position [517, 0]
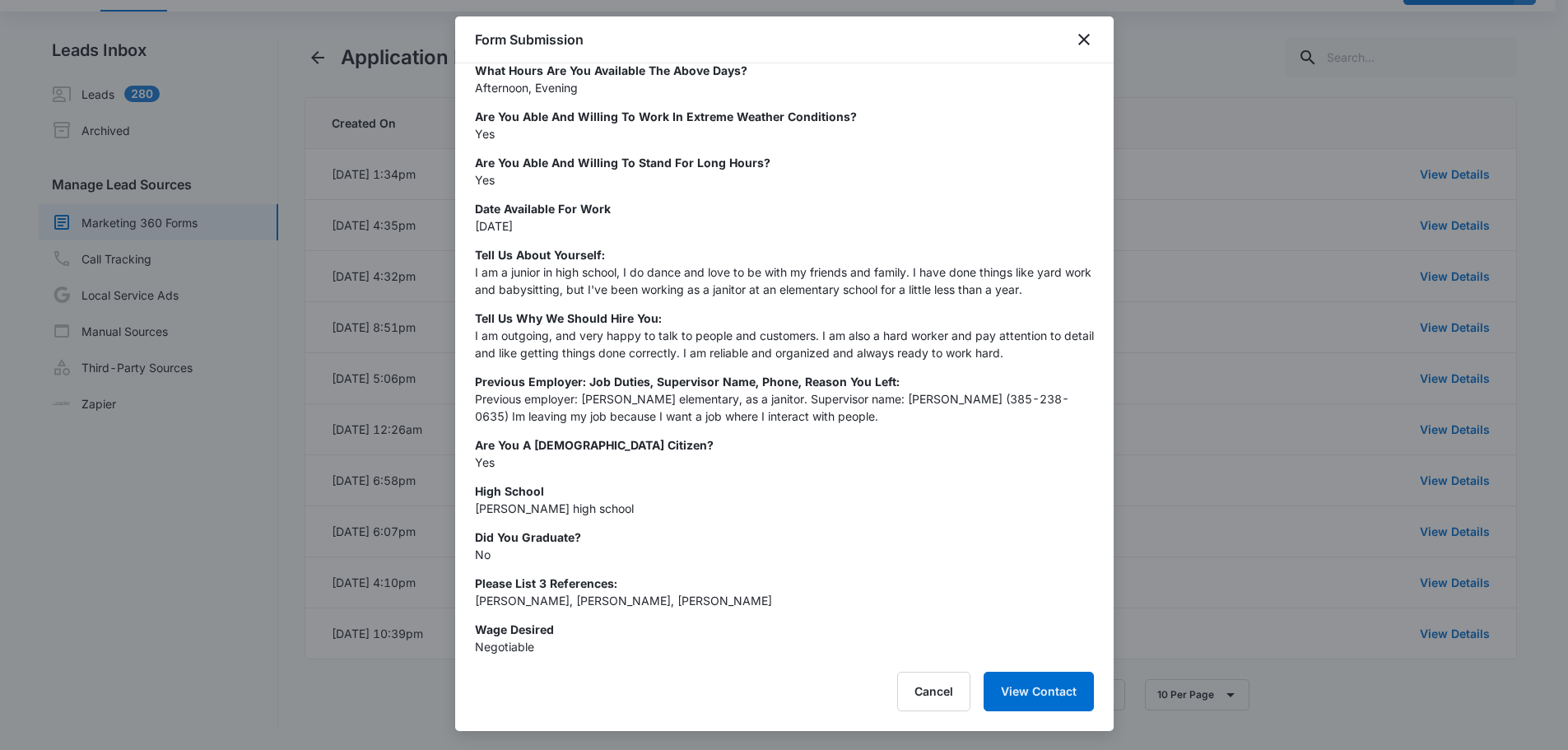
click at [1265, 314] on div at bounding box center [784, 375] width 1568 height 750
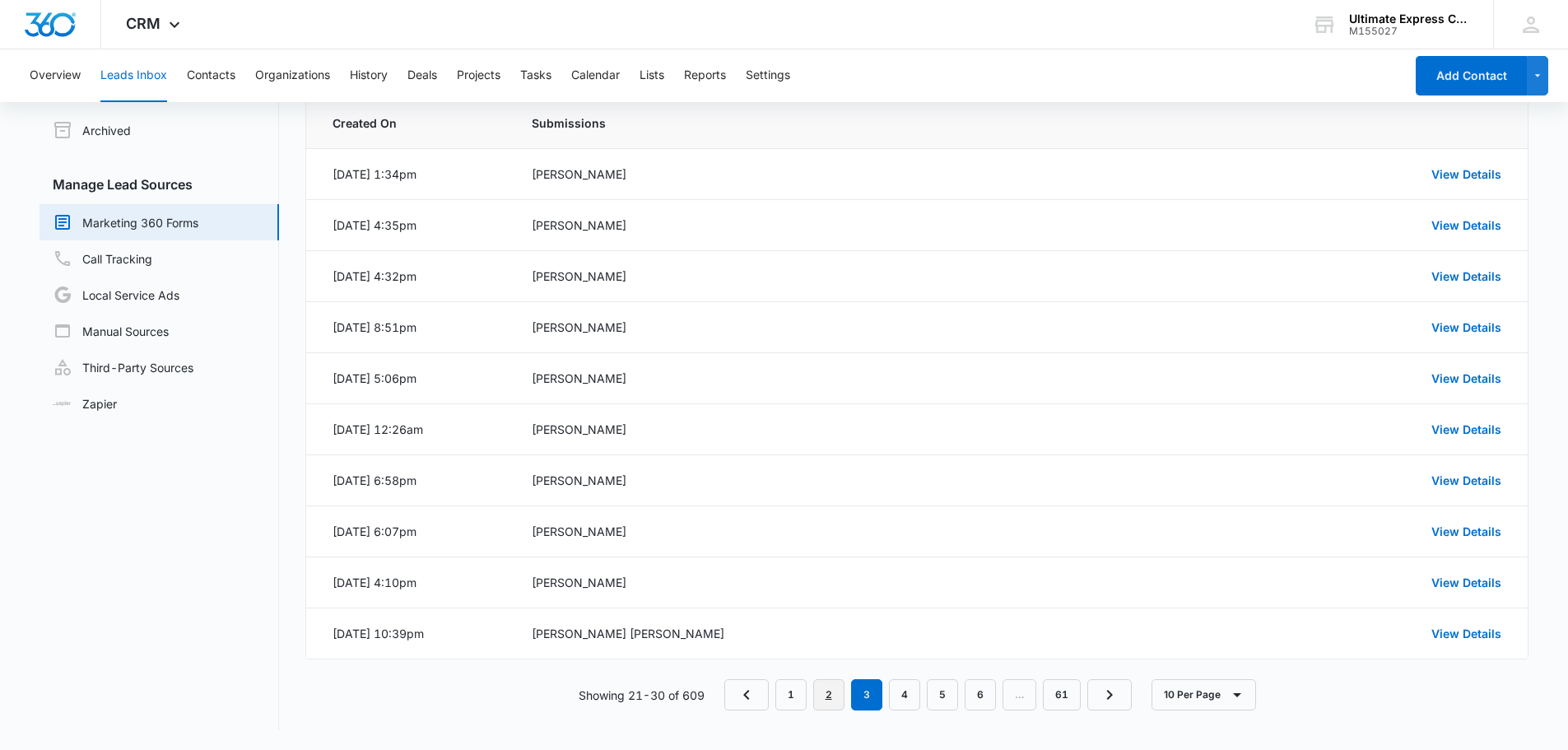
click at [837, 682] on link "2" at bounding box center [829, 695] width 31 height 31
click at [1446, 170] on link "View Details" at bounding box center [1467, 174] width 70 height 14
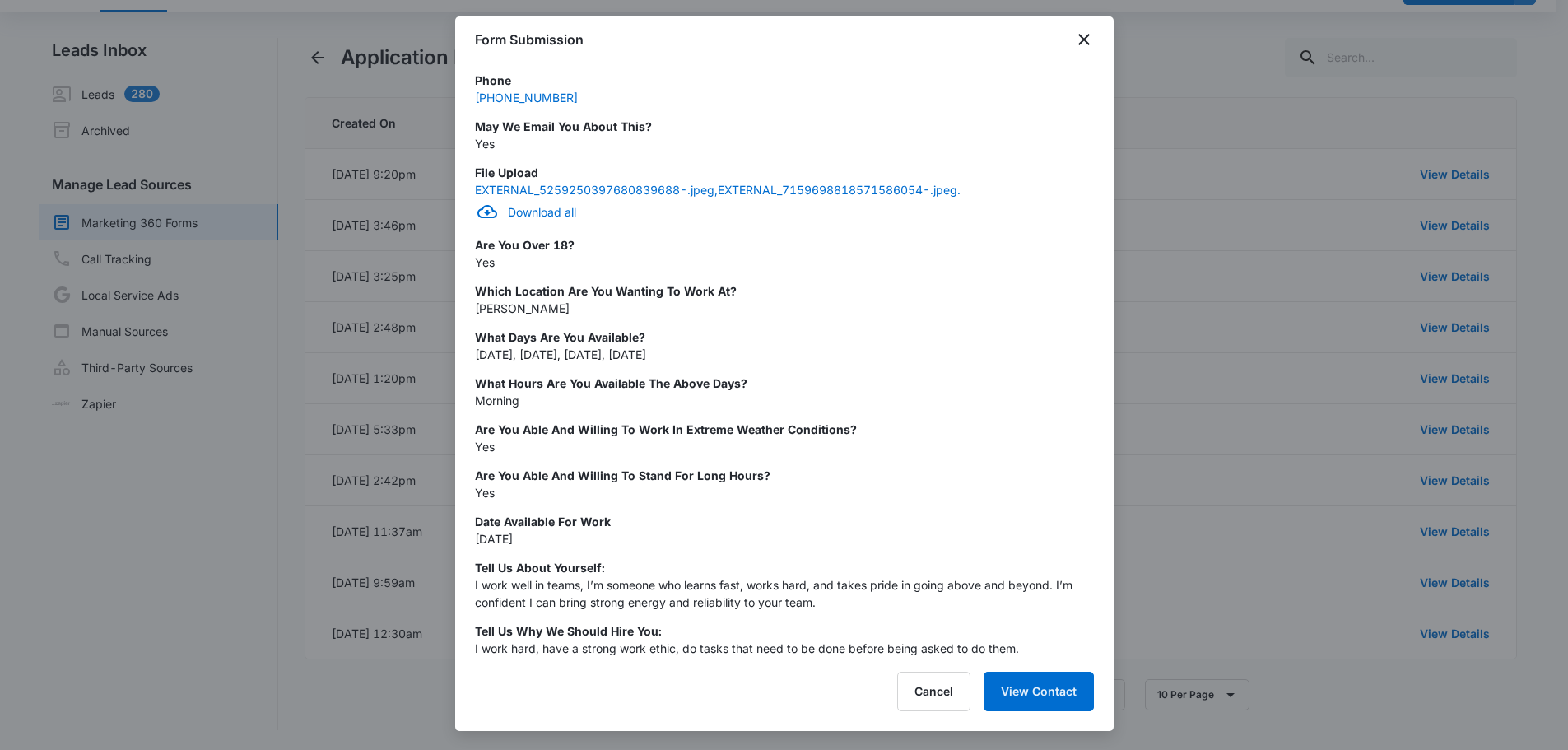
scroll to position [247, 0]
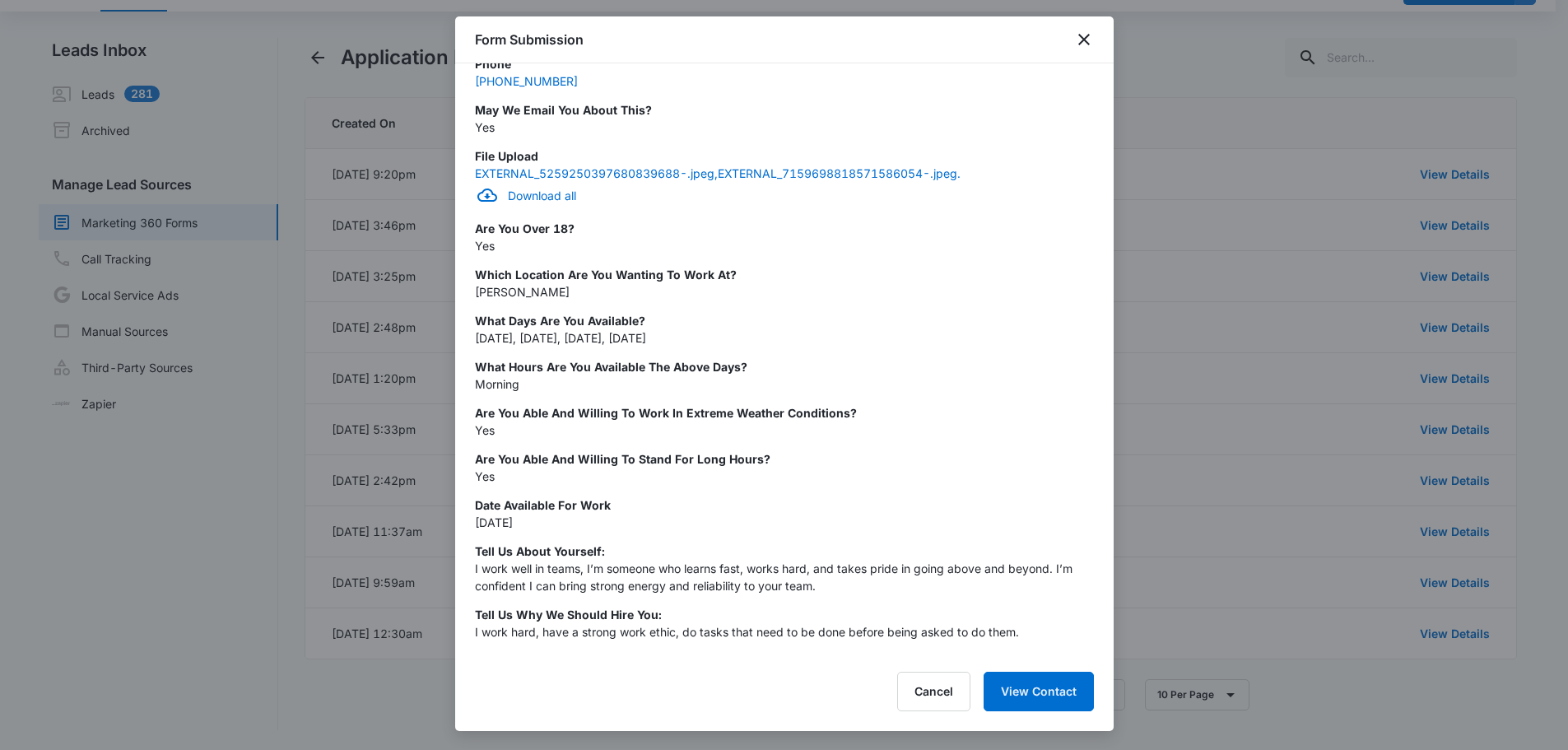
click at [1195, 254] on div at bounding box center [784, 375] width 1568 height 750
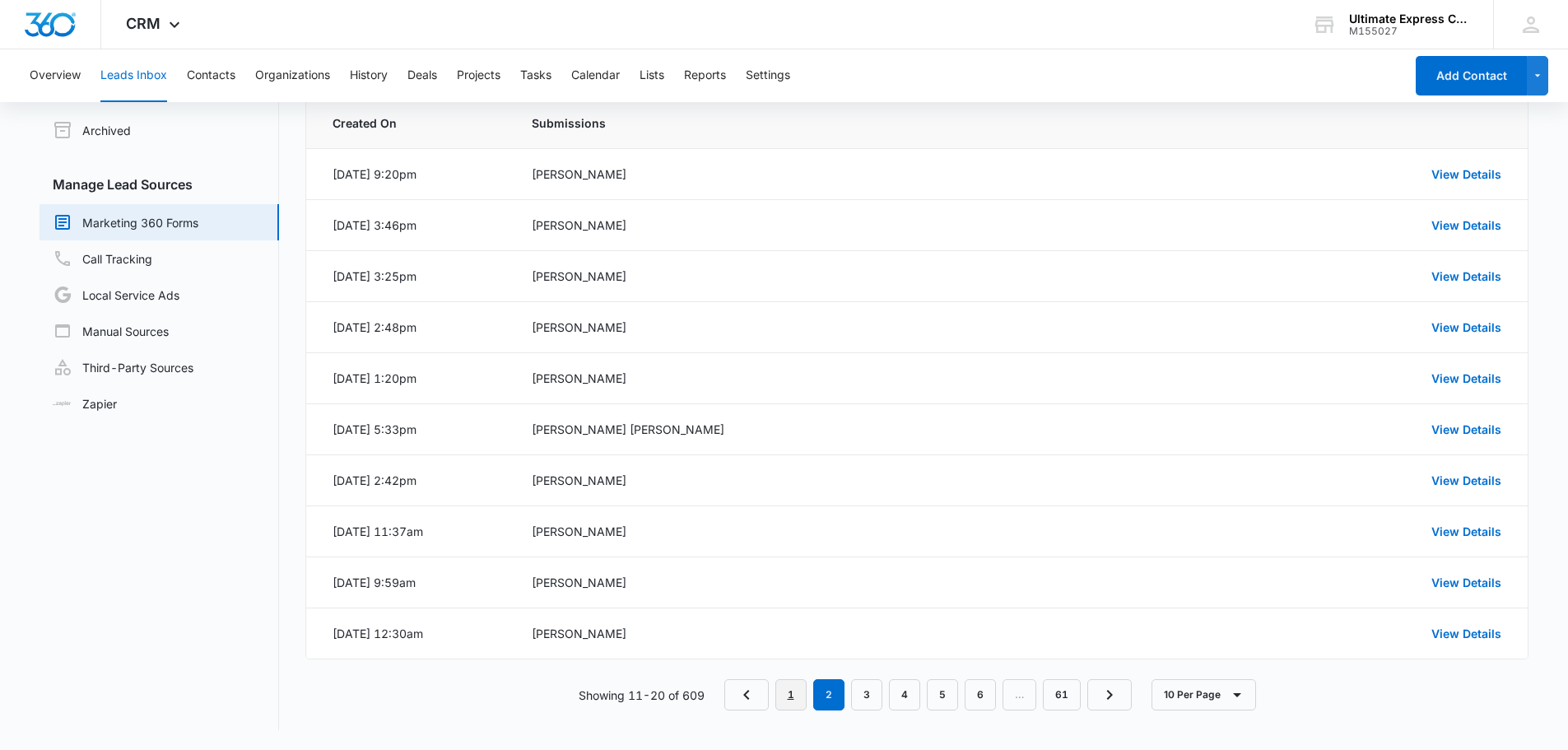
click at [804, 704] on link "1" at bounding box center [791, 695] width 31 height 31
click at [1459, 281] on link "View Details" at bounding box center [1467, 276] width 70 height 14
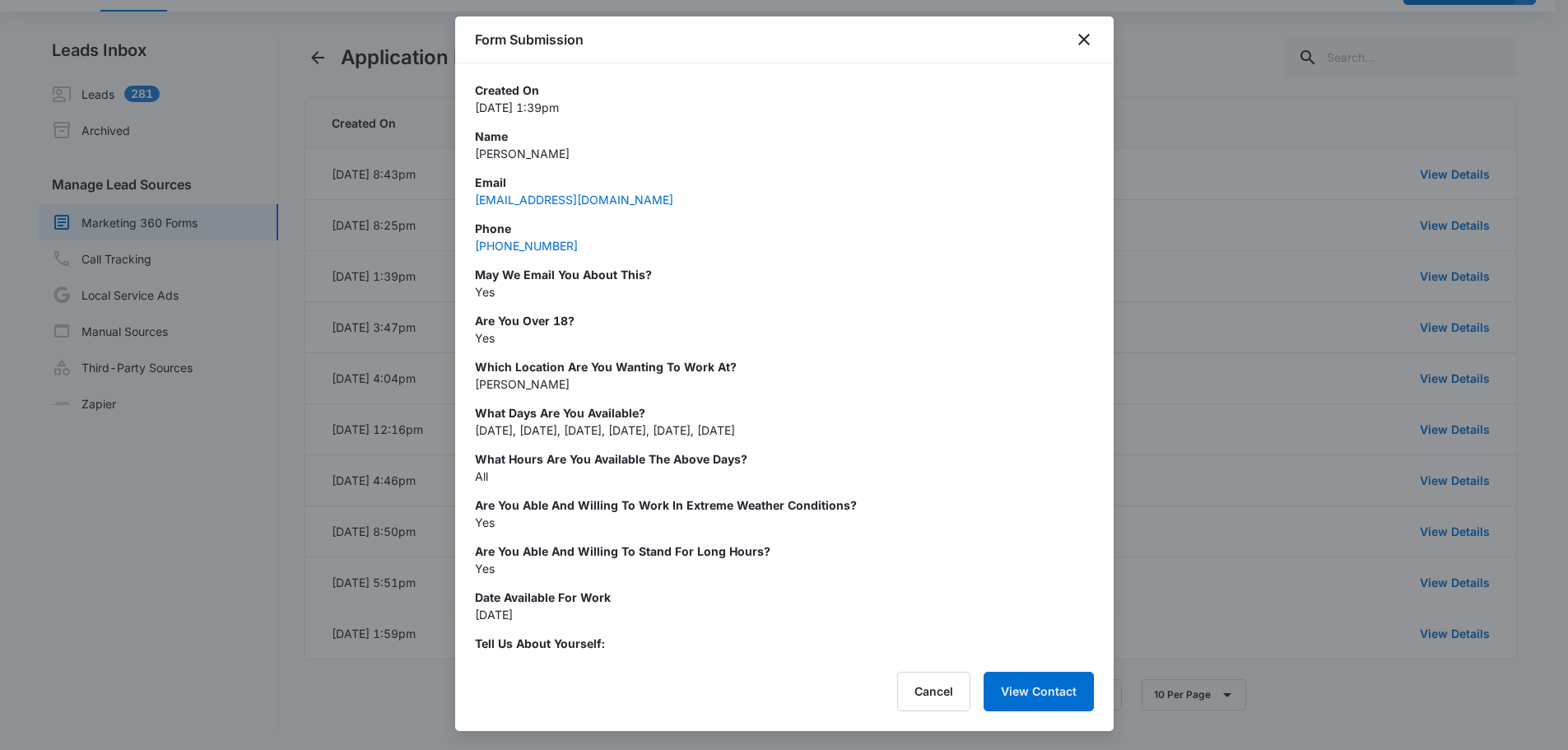
scroll to position [0, 0]
click at [1195, 94] on div at bounding box center [784, 375] width 1568 height 750
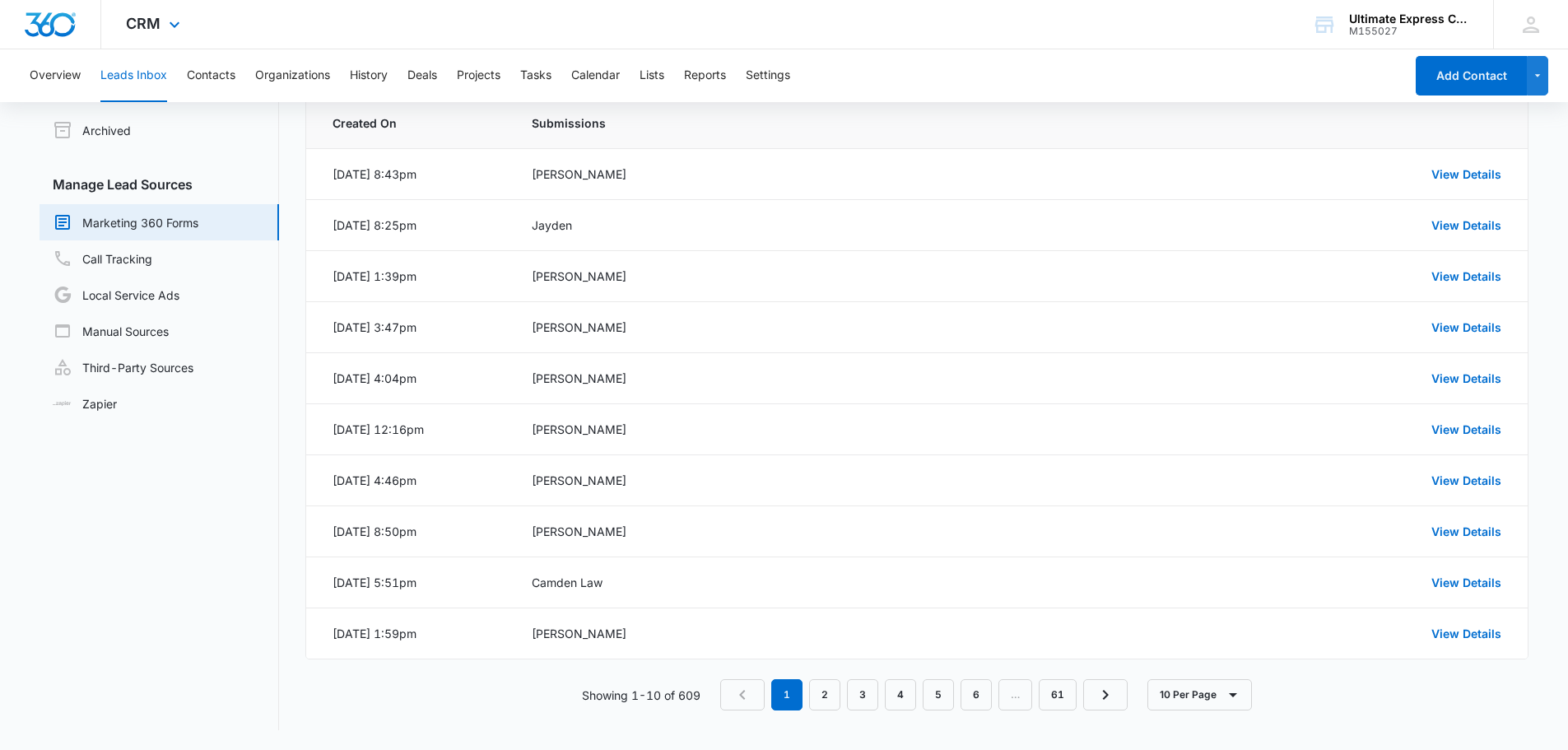
click at [849, 34] on div "CRM Apps Reputation Websites Forms CRM Email Social Payments POS Content Ads In…" at bounding box center [784, 24] width 1568 height 50
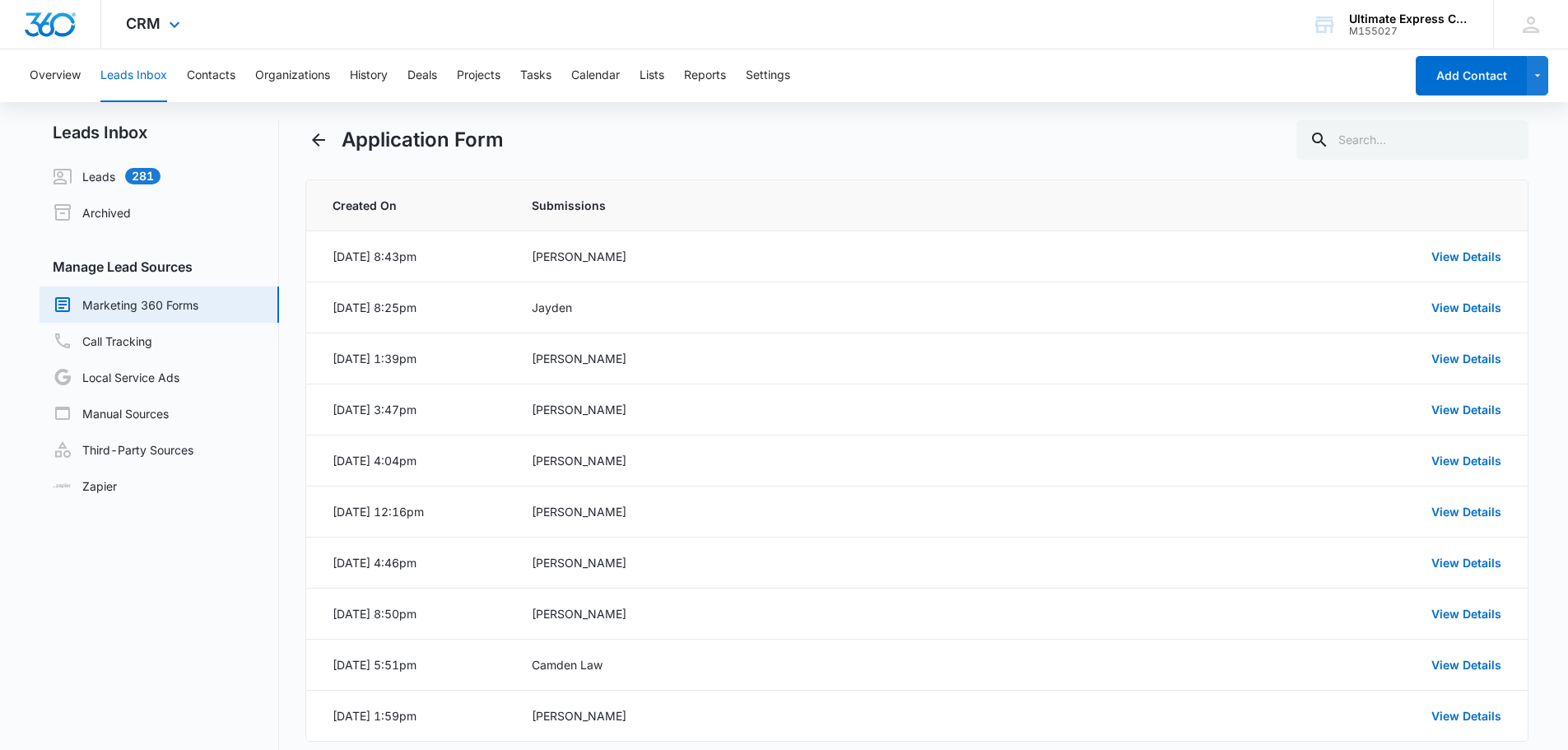
click at [877, 45] on div "CRM Apps Reputation Websites Forms CRM Email Social Payments POS Content Ads In…" at bounding box center [784, 24] width 1568 height 50
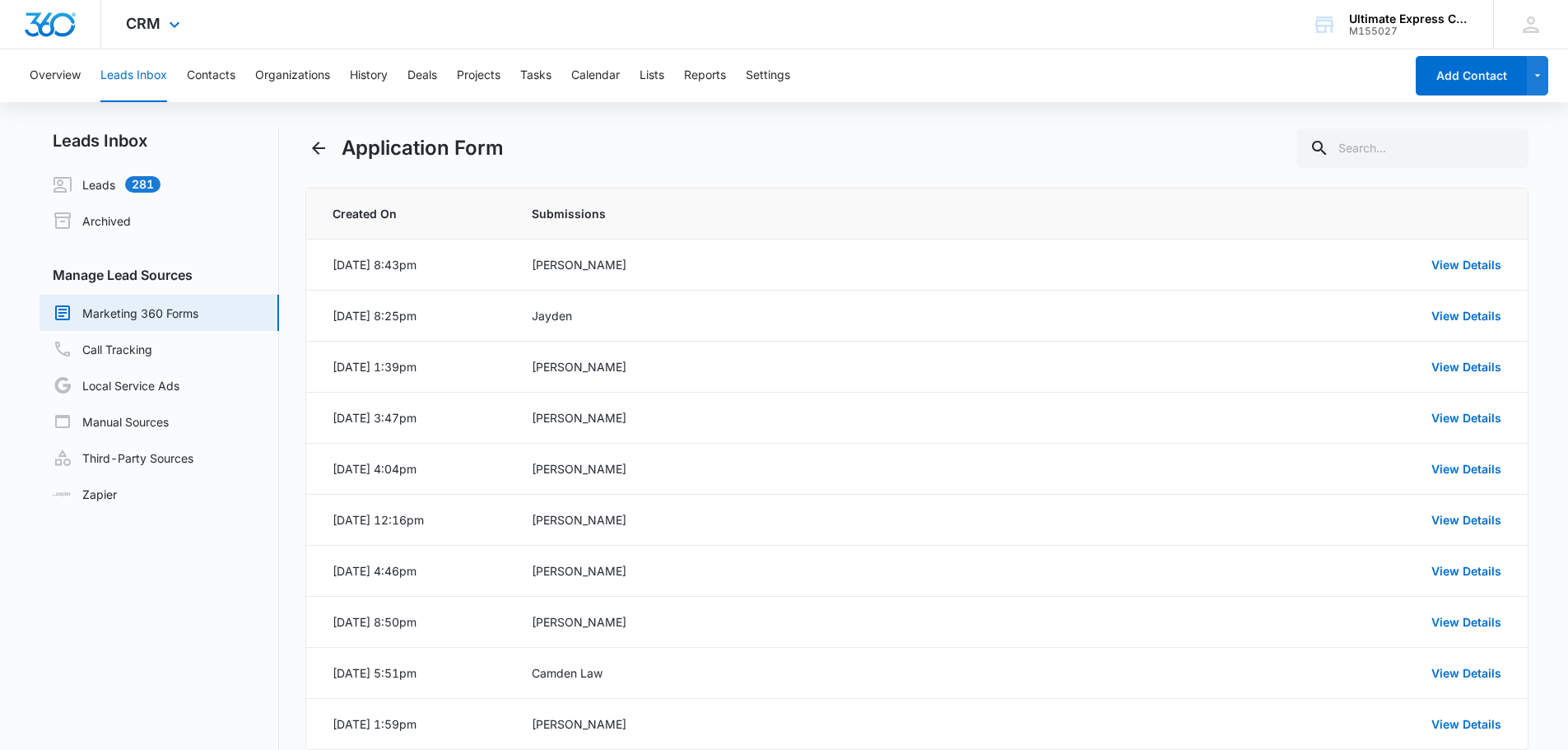
click at [877, 43] on div "CRM Apps Reputation Websites Forms CRM Email Social Payments POS Content Ads In…" at bounding box center [784, 24] width 1568 height 50
click at [560, 17] on div "CRM Apps Reputation Websites Forms CRM Email Social Payments POS Content Ads In…" at bounding box center [784, 24] width 1568 height 50
